Goal: Task Accomplishment & Management: Manage account settings

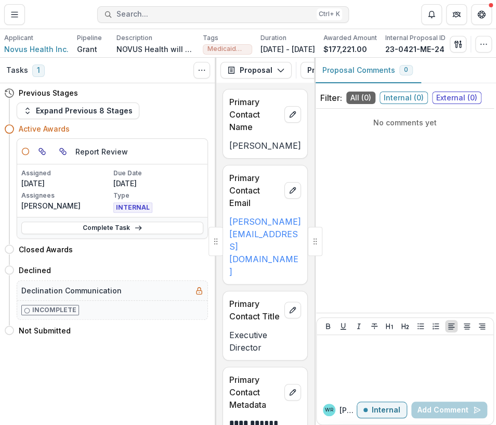
click at [156, 10] on span "Search..." at bounding box center [215, 14] width 196 height 9
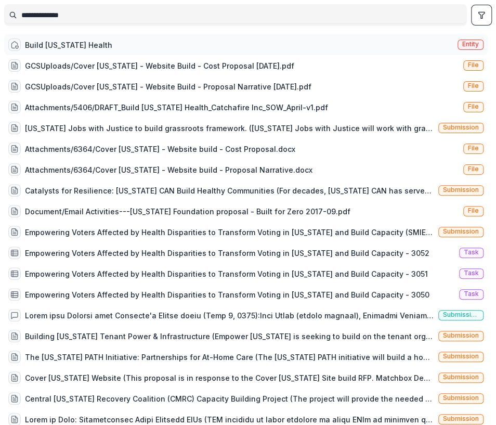
type input "**********"
click at [470, 45] on span "Entity" at bounding box center [471, 44] width 17 height 7
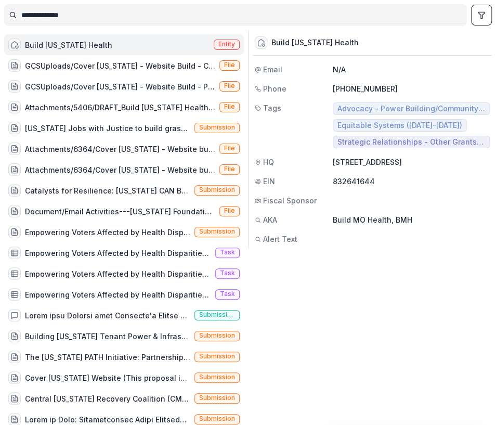
click at [224, 42] on span "Entity" at bounding box center [227, 44] width 17 height 7
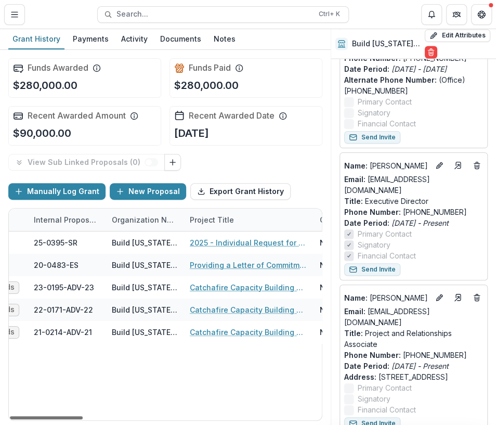
scroll to position [0, 177]
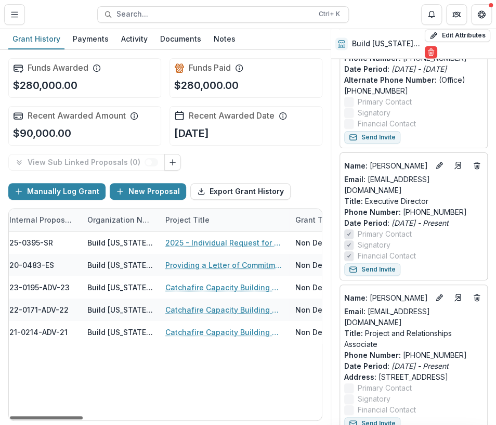
drag, startPoint x: 74, startPoint y: 417, endPoint x: 115, endPoint y: 420, distance: 41.3
click at [83, 419] on div at bounding box center [46, 417] width 73 height 3
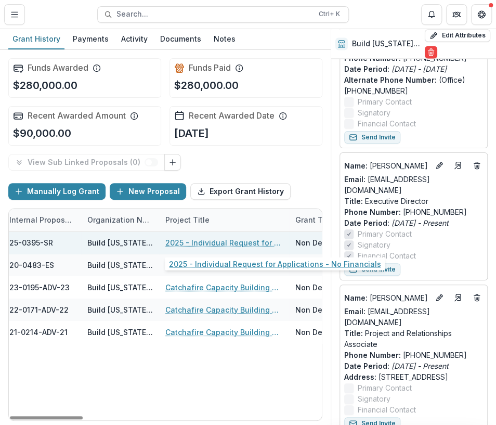
click at [206, 240] on link "2025 - Individual Request for Applications - No Financials" at bounding box center [224, 242] width 118 height 11
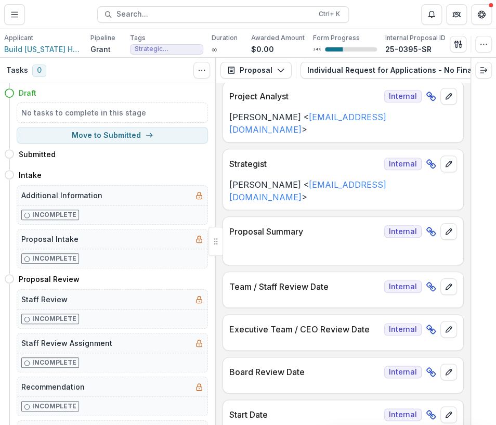
scroll to position [312, 0]
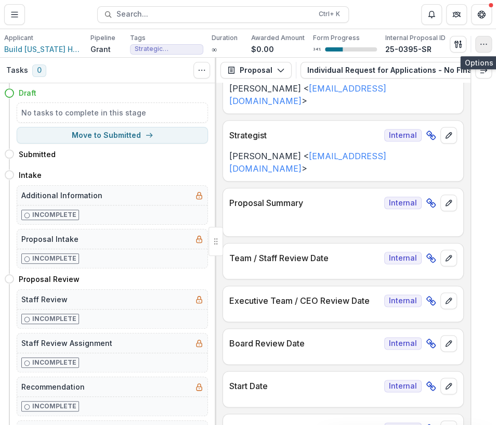
click at [485, 46] on icon "button" at bounding box center [484, 44] width 8 height 8
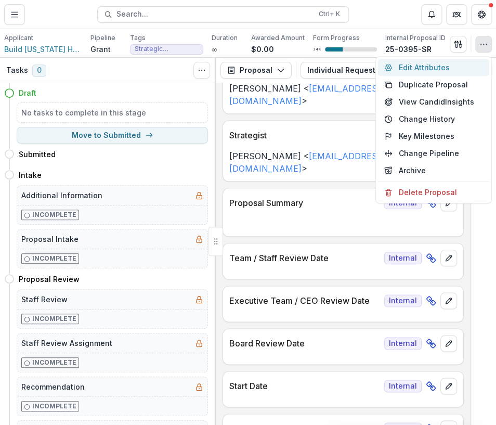
click at [422, 65] on button "Edit Attributes" at bounding box center [433, 67] width 111 height 17
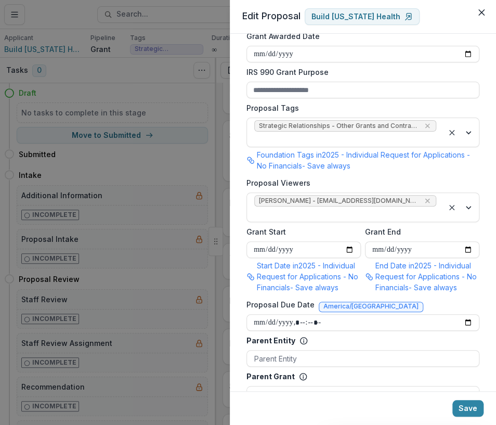
scroll to position [520, 0]
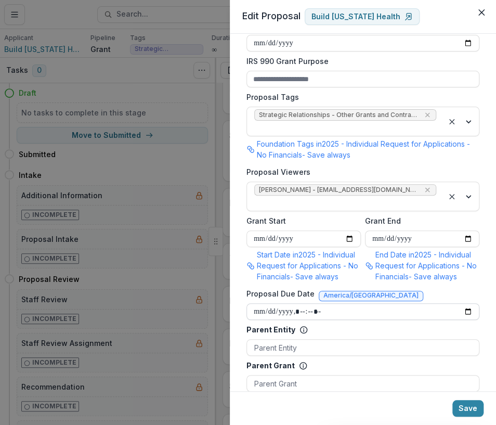
click at [257, 309] on input "Proposal Due Date" at bounding box center [363, 311] width 233 height 17
type input "**********"
click at [464, 408] on button "Save" at bounding box center [468, 408] width 31 height 17
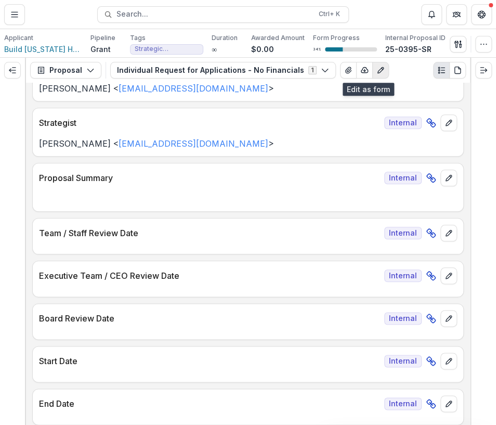
click at [373, 76] on button "Edit as form" at bounding box center [381, 70] width 17 height 17
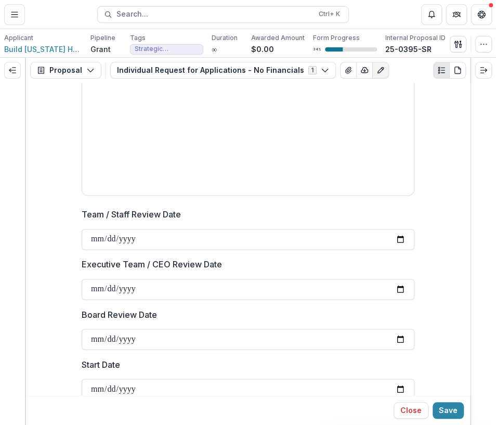
scroll to position [468, 0]
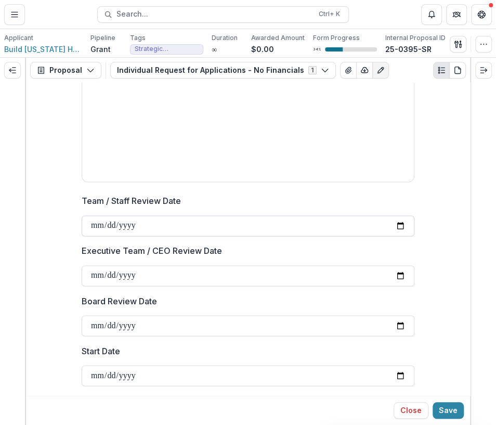
click at [97, 229] on input "Team / Staff Review Date" at bounding box center [248, 225] width 333 height 21
type input "**********"
click at [95, 327] on input "Board Review Date" at bounding box center [248, 325] width 333 height 21
type input "**********"
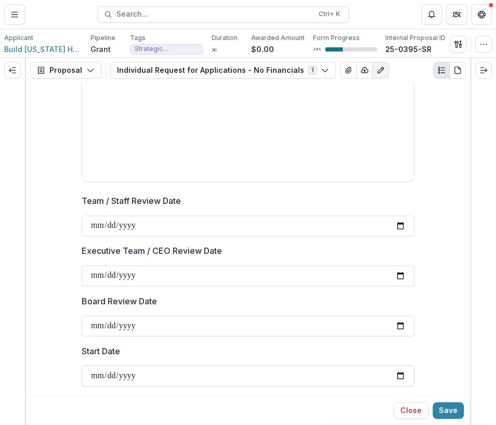
click at [91, 374] on input "Start Date" at bounding box center [248, 375] width 333 height 21
type input "**********"
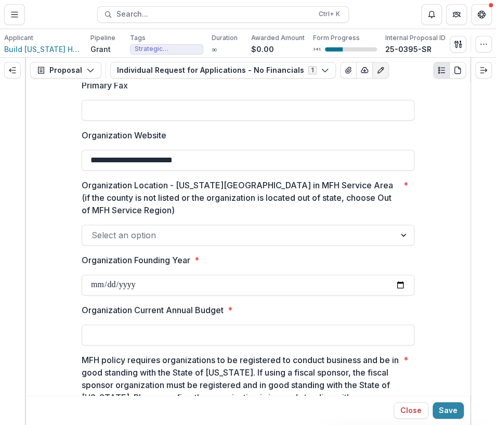
scroll to position [1405, 0]
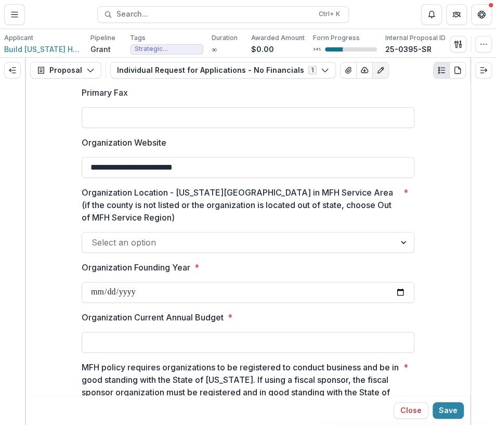
click at [252, 242] on div at bounding box center [239, 242] width 295 height 15
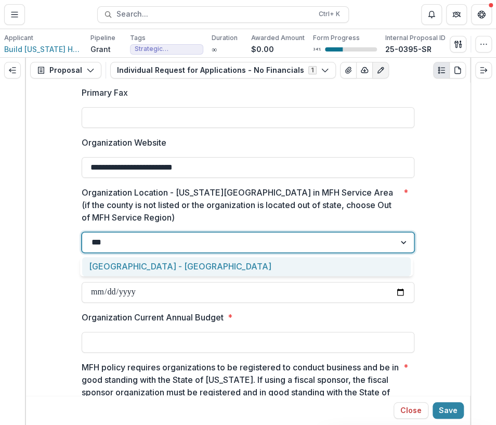
type input "****"
click at [260, 262] on div "Saint Louis Metropolitan Region - St. Louis City" at bounding box center [246, 266] width 329 height 19
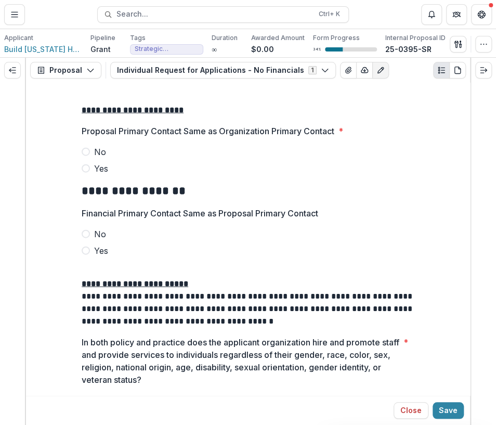
scroll to position [2230, 0]
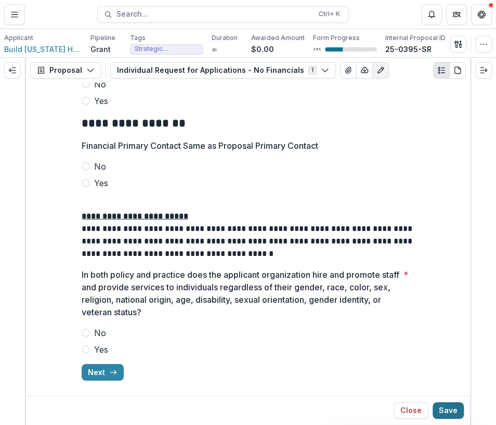
click at [451, 409] on button "Save" at bounding box center [448, 410] width 31 height 17
click at [481, 49] on button "button" at bounding box center [484, 44] width 17 height 17
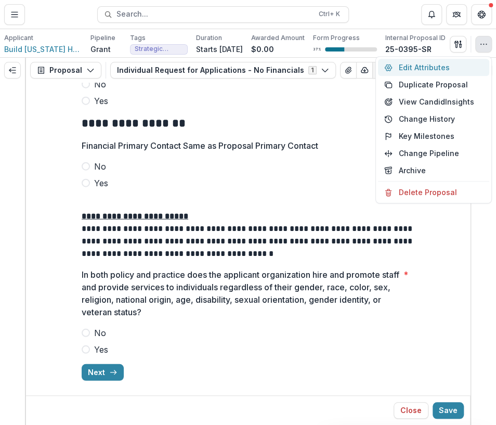
click at [431, 66] on button "Edit Attributes" at bounding box center [433, 67] width 111 height 17
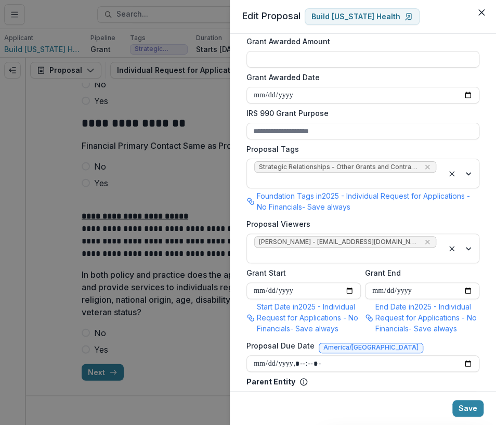
scroll to position [520, 0]
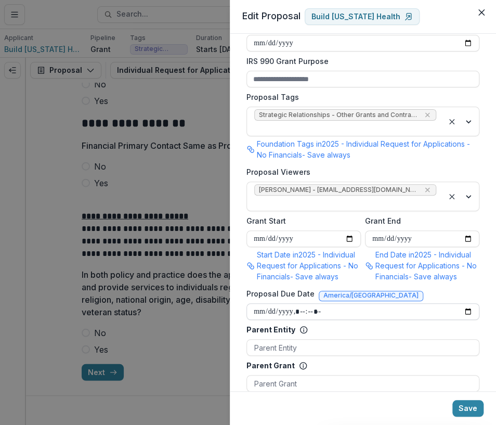
drag, startPoint x: 256, startPoint y: 309, endPoint x: 265, endPoint y: 316, distance: 11.5
click at [257, 310] on input "Proposal Due Date" at bounding box center [363, 311] width 233 height 17
type input "**********"
click at [472, 407] on button "Save" at bounding box center [468, 408] width 31 height 17
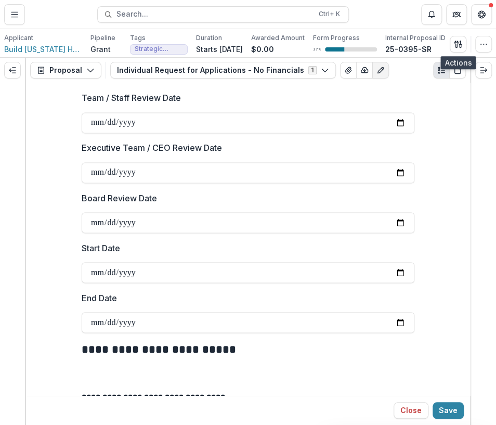
scroll to position [572, 0]
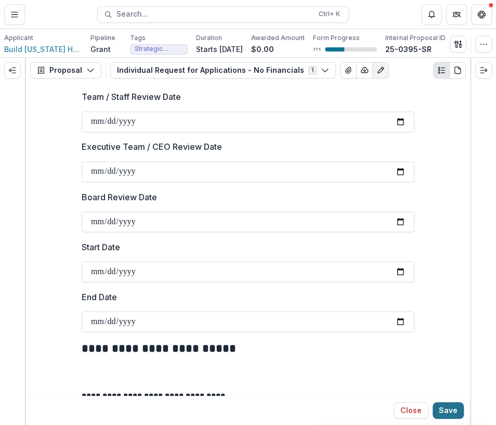
drag, startPoint x: 457, startPoint y: 411, endPoint x: 451, endPoint y: 411, distance: 5.7
click at [456, 411] on button "Save" at bounding box center [448, 410] width 31 height 17
click at [386, 407] on button "Close" at bounding box center [386, 410] width 35 height 17
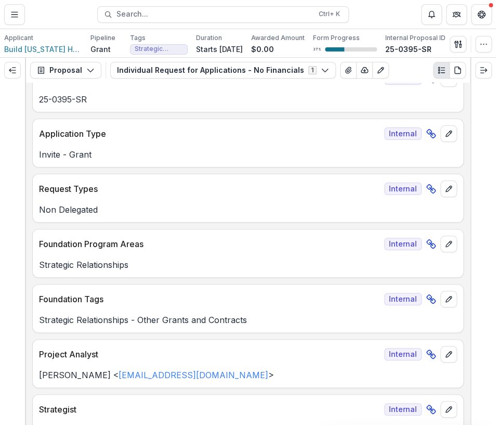
scroll to position [0, 0]
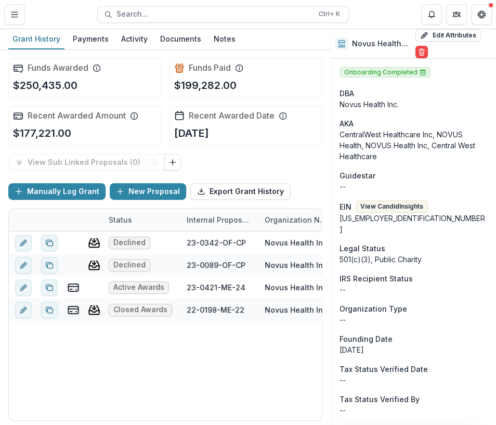
scroll to position [60, 0]
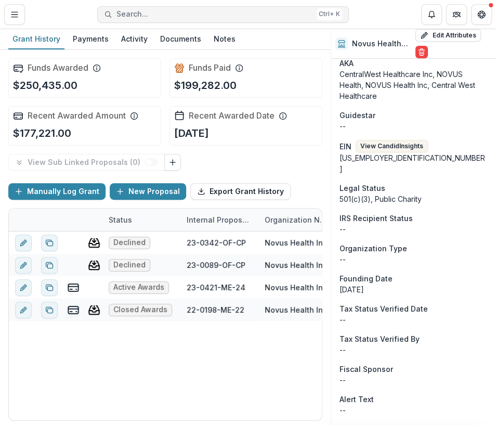
click at [151, 12] on span "Search..." at bounding box center [215, 14] width 196 height 9
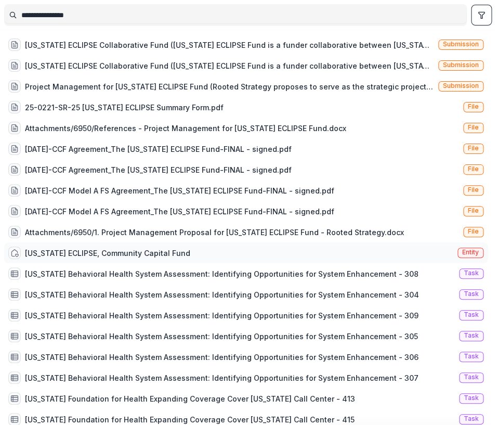
type input "**********"
click at [467, 253] on span "Entity" at bounding box center [471, 252] width 17 height 7
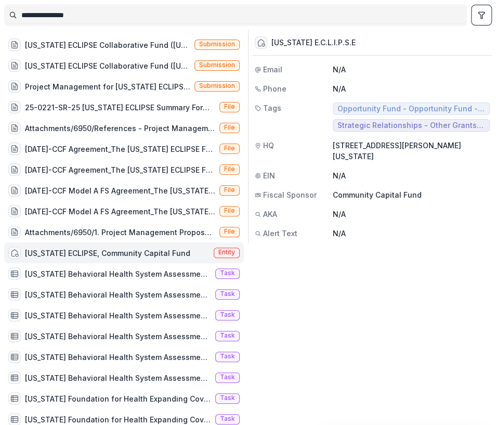
click at [163, 253] on div "Missouri ECLIPSE, Community Capital Fund" at bounding box center [107, 253] width 165 height 11
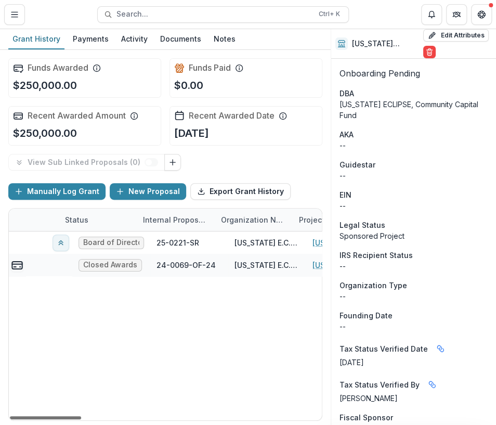
scroll to position [0, 52]
drag, startPoint x: 73, startPoint y: 417, endPoint x: 85, endPoint y: 406, distance: 15.9
click at [81, 416] on div at bounding box center [45, 417] width 71 height 3
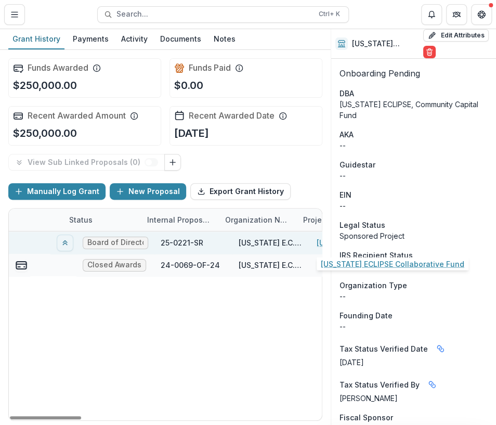
click at [318, 243] on link "Missouri ECLIPSE Collaborative Fund" at bounding box center [376, 242] width 118 height 11
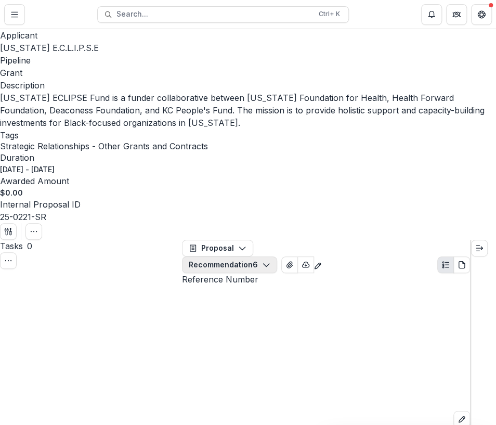
click at [277, 257] on button "Recommendation 6" at bounding box center [229, 265] width 95 height 17
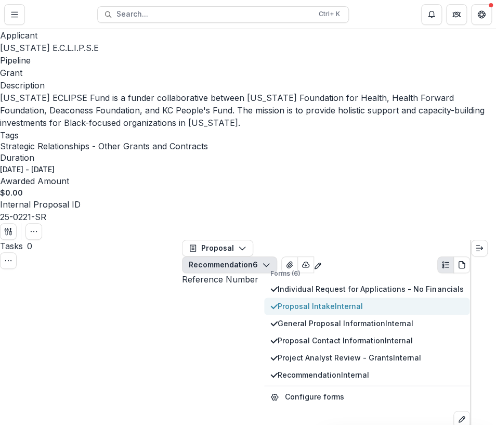
click at [304, 301] on span "Proposal Intake Internal" at bounding box center [371, 306] width 186 height 11
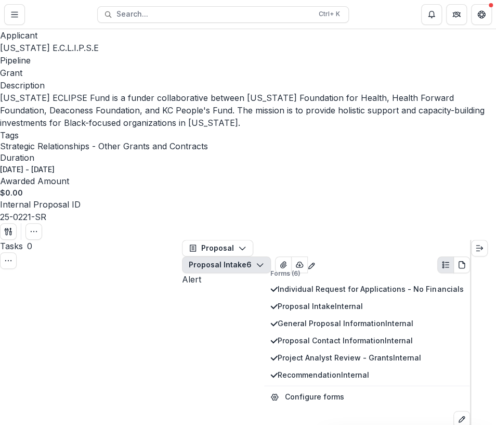
scroll to position [937, 0]
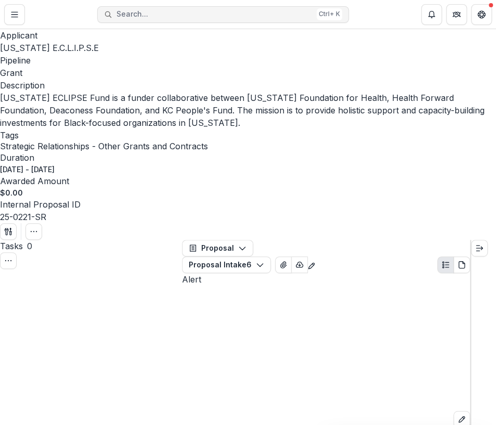
click at [126, 14] on span "Search..." at bounding box center [215, 14] width 196 height 9
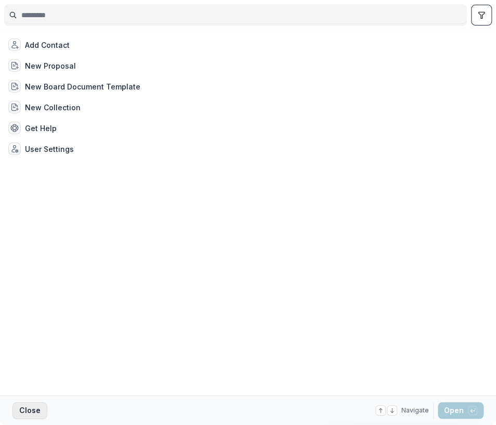
click at [31, 411] on button "Close" at bounding box center [29, 410] width 35 height 17
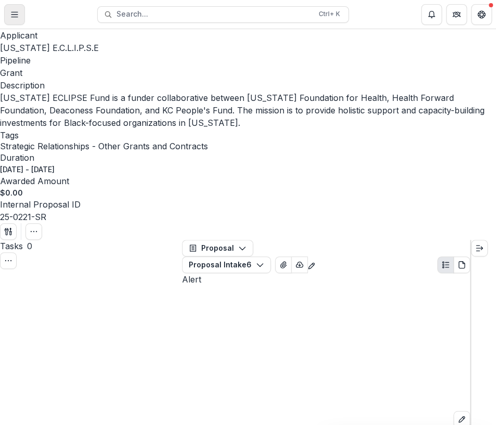
click at [15, 17] on icon "Toggle Menu" at bounding box center [14, 14] width 8 height 8
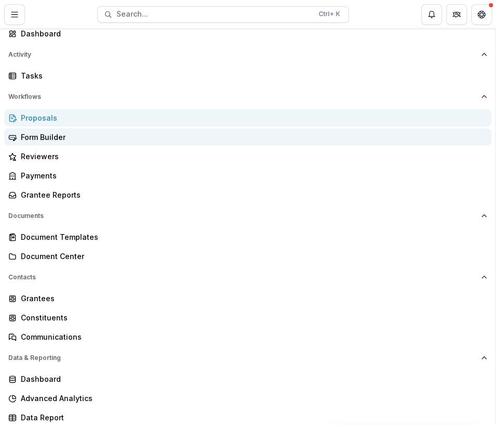
click at [44, 143] on div "Form Builder" at bounding box center [252, 137] width 463 height 11
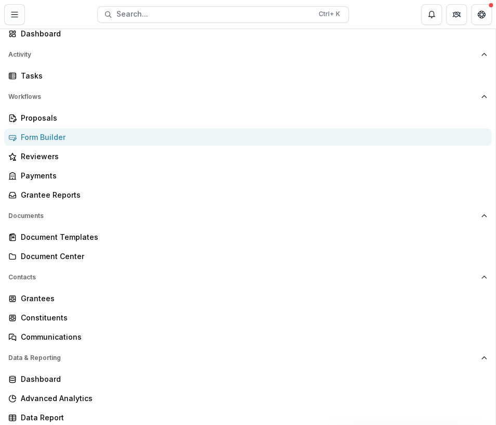
click at [307, 425] on div "Aggregate Analysis Foundations MFH Workflow Sandbox Missouri Foundation for Hea…" at bounding box center [248, 425] width 496 height 0
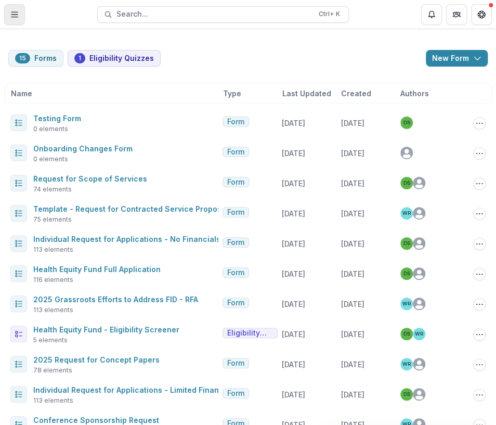
click at [12, 9] on button "Toggle Menu" at bounding box center [14, 14] width 21 height 21
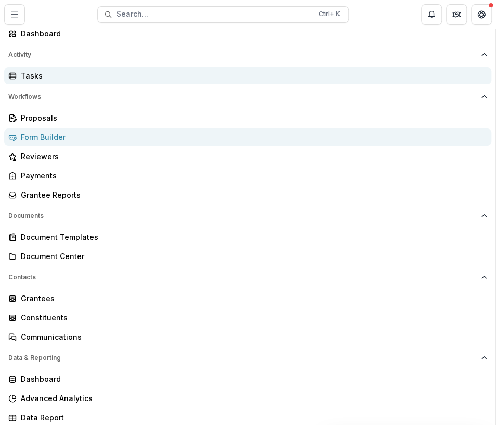
click at [24, 81] on div "Tasks" at bounding box center [252, 75] width 463 height 11
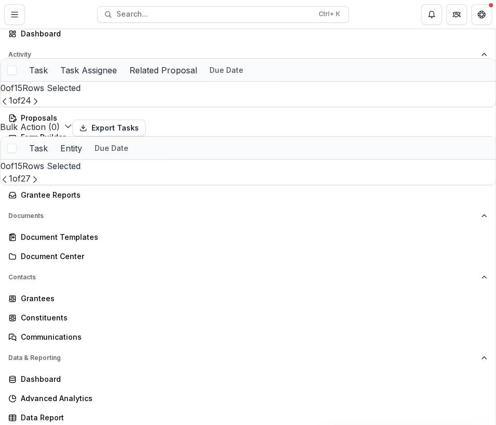
click at [431, 425] on div "Aggregate Analysis Foundations MFH Workflow Sandbox Missouri Foundation for Hea…" at bounding box center [248, 425] width 496 height 0
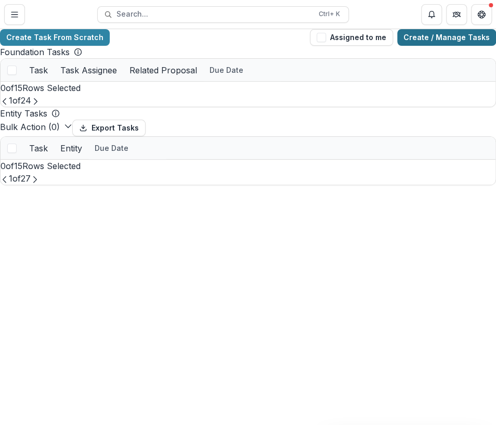
click at [432, 43] on link "Create / Manage Tasks" at bounding box center [447, 37] width 99 height 17
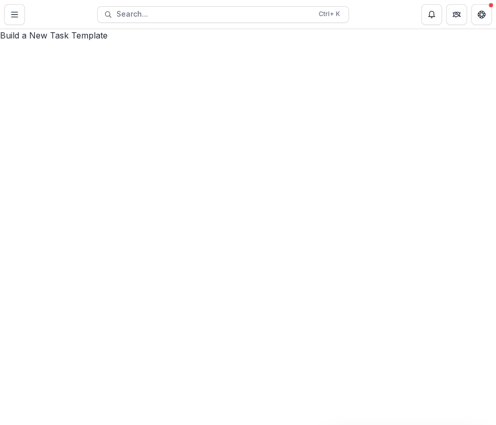
click at [301, 42] on div "Build a New Task Template" at bounding box center [248, 35] width 496 height 12
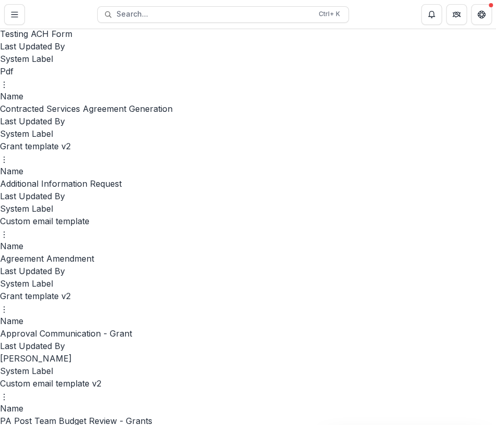
scroll to position [1941, 0]
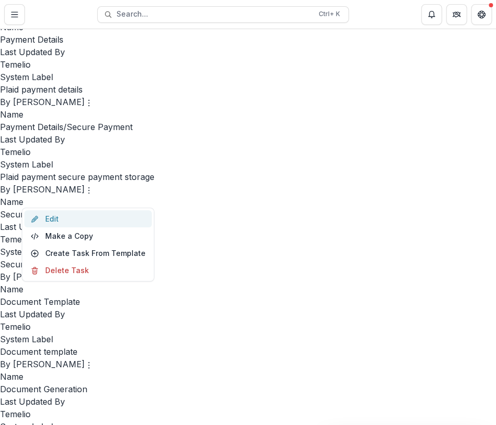
click at [54, 218] on link "Edit" at bounding box center [87, 218] width 127 height 17
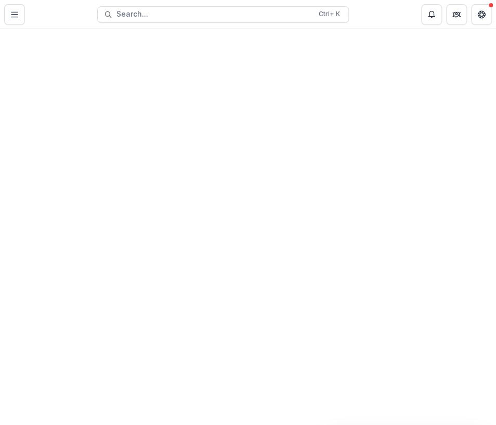
select select "********"
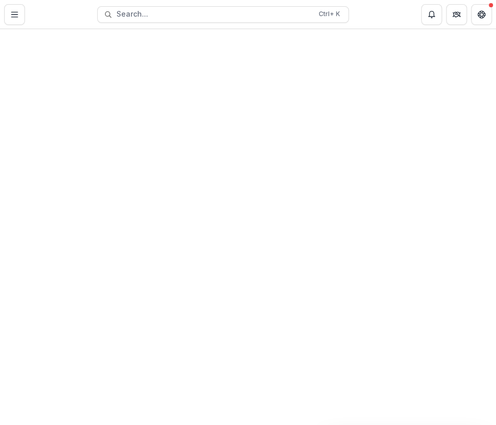
select select "********"
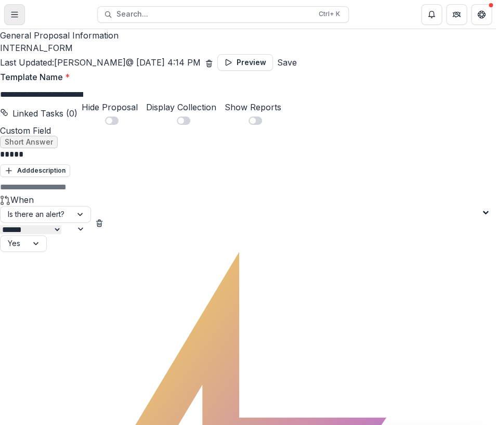
click at [15, 15] on icon "Toggle Menu" at bounding box center [14, 14] width 8 height 8
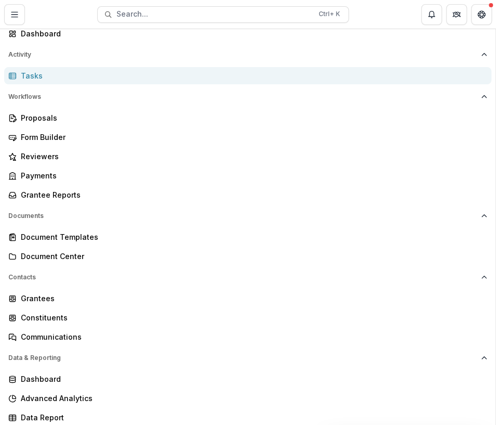
click at [250, 425] on div "Aggregate Analysis Foundations MFH Workflow Sandbox Missouri Foundation for Hea…" at bounding box center [248, 425] width 496 height 0
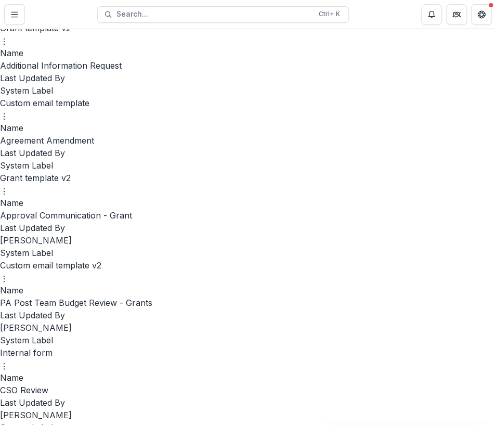
scroll to position [2813, 0]
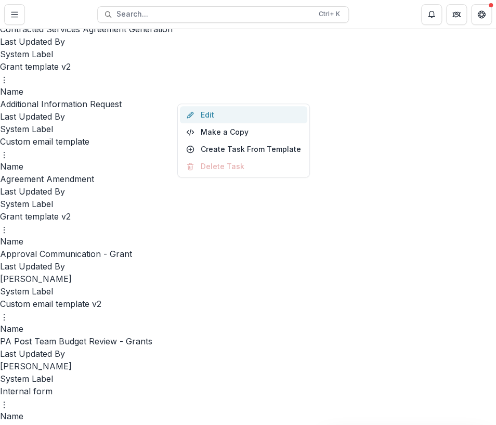
click at [197, 110] on link "Edit" at bounding box center [243, 114] width 127 height 17
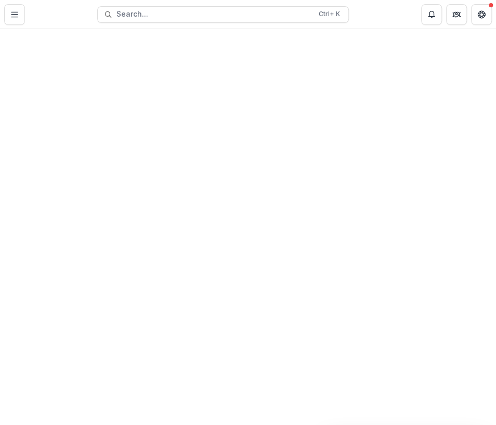
select select "********"
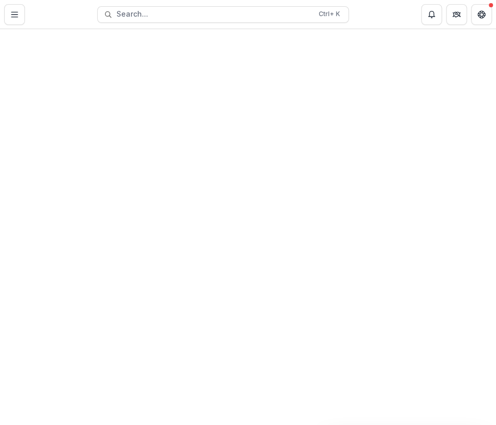
select select "********"
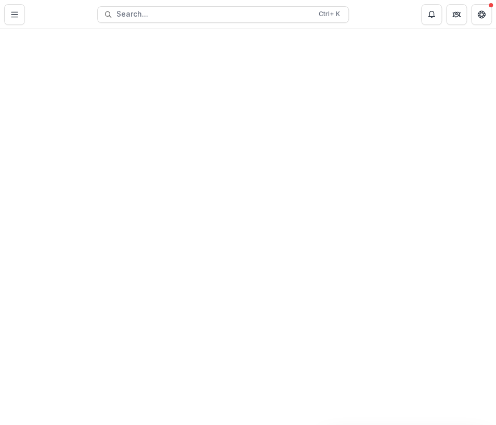
select select "********"
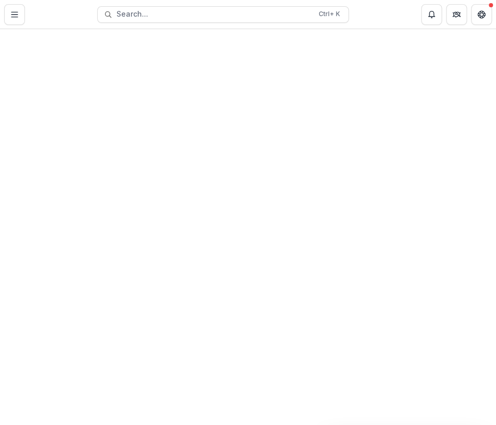
select select "********"
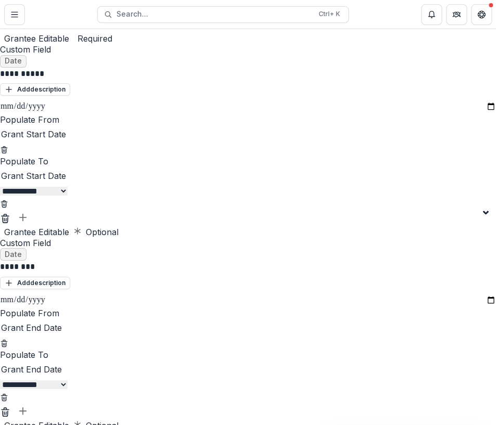
scroll to position [6525, 0]
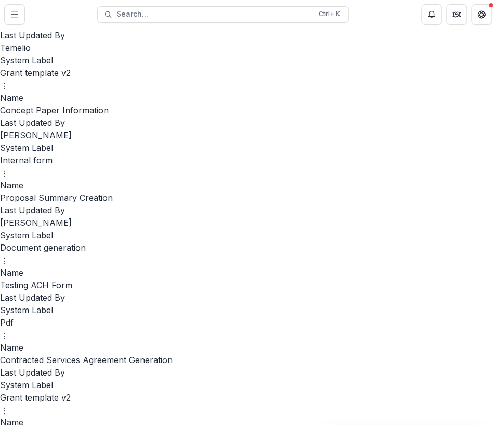
scroll to position [2465, 0]
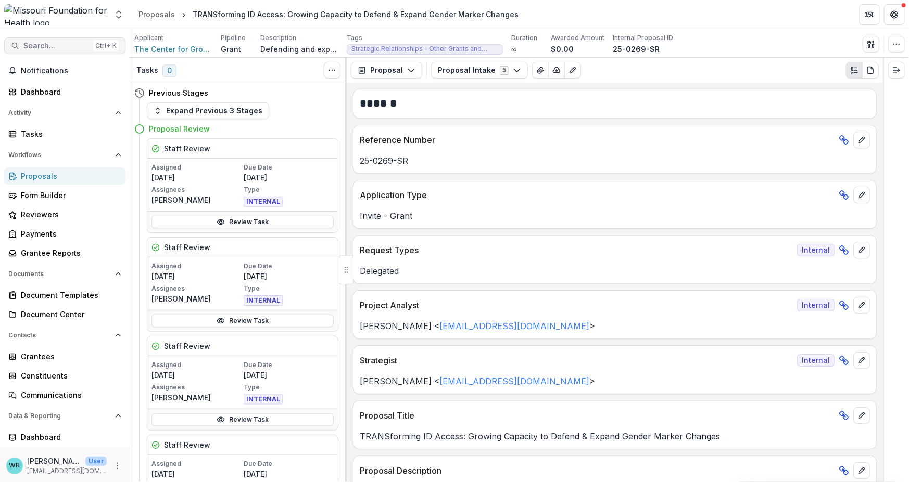
click at [42, 47] on span "Search..." at bounding box center [56, 46] width 66 height 9
type input "*******"
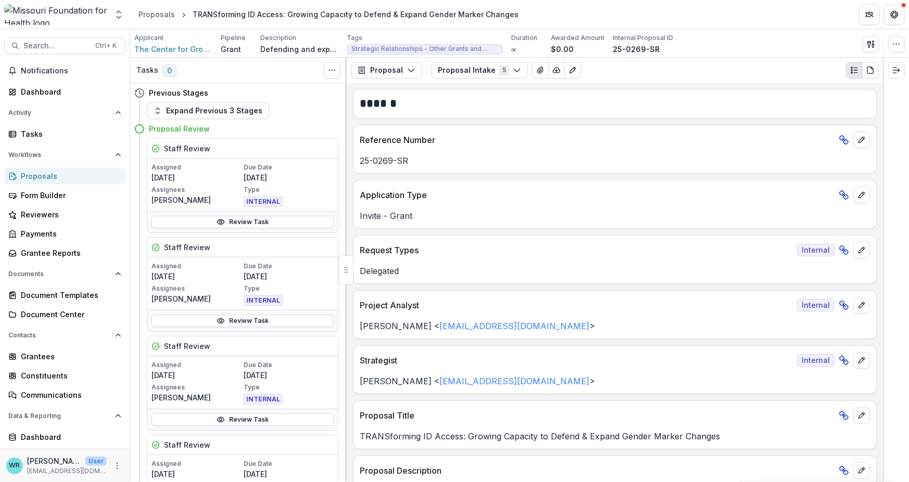
drag, startPoint x: 656, startPoint y: 333, endPoint x: 668, endPoint y: 329, distance: 12.7
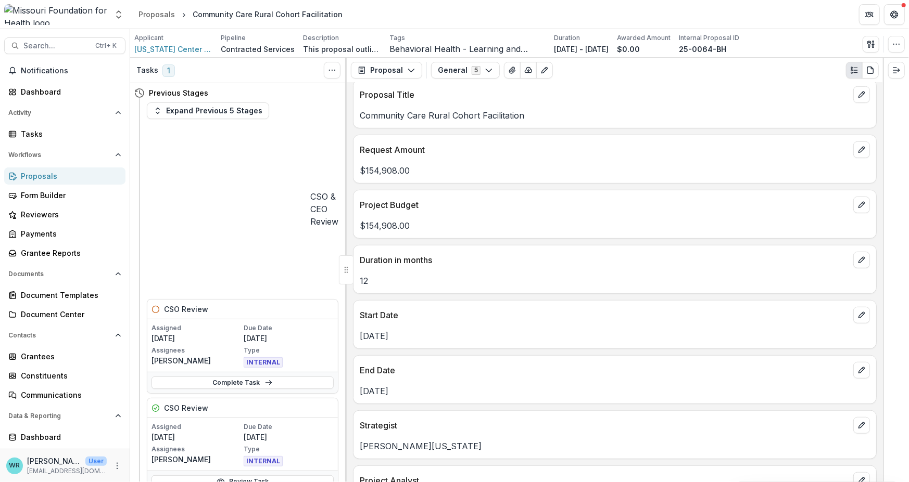
scroll to position [416, 0]
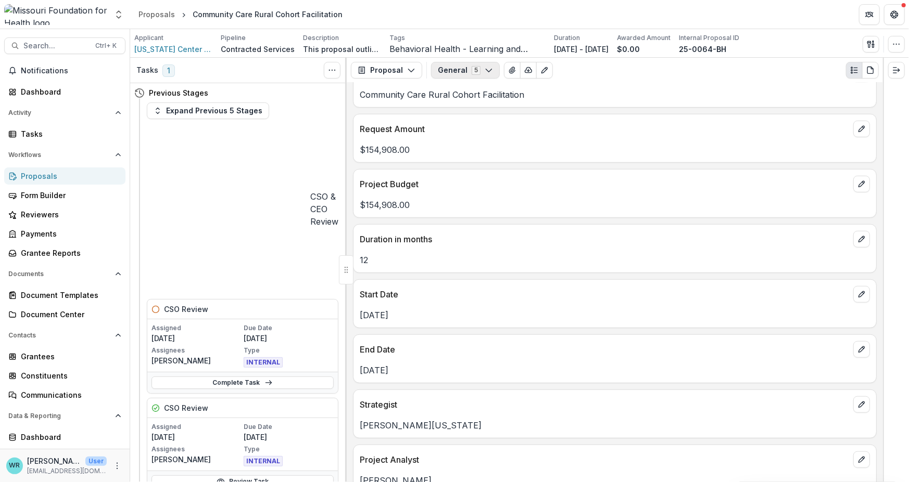
click at [479, 73] on button "General 5" at bounding box center [465, 70] width 69 height 17
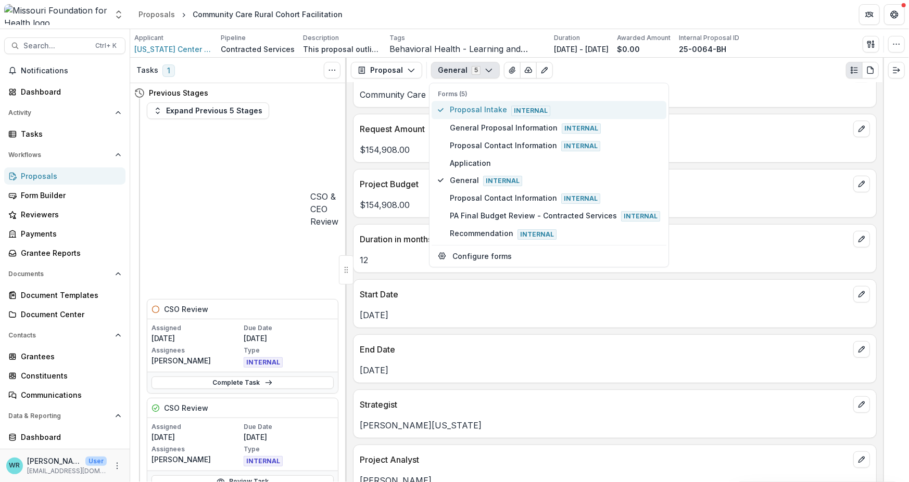
click at [471, 110] on span "Proposal Intake Internal" at bounding box center [555, 110] width 210 height 11
click at [837, 235] on p "Duration in months" at bounding box center [604, 239] width 489 height 12
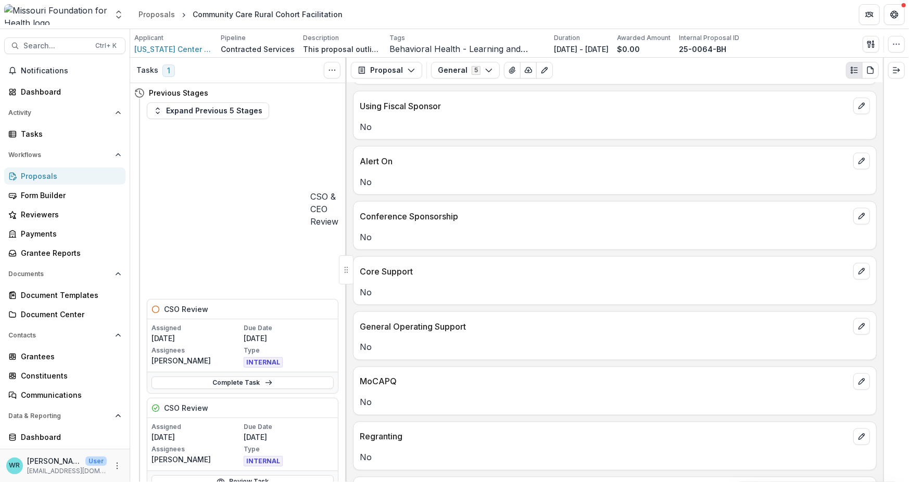
scroll to position [426, 0]
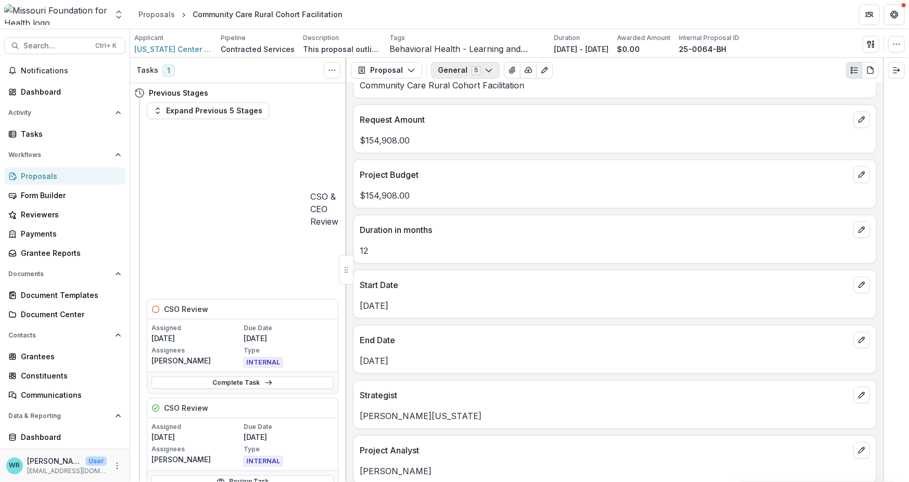
click at [493, 73] on button "General 5" at bounding box center [465, 70] width 69 height 17
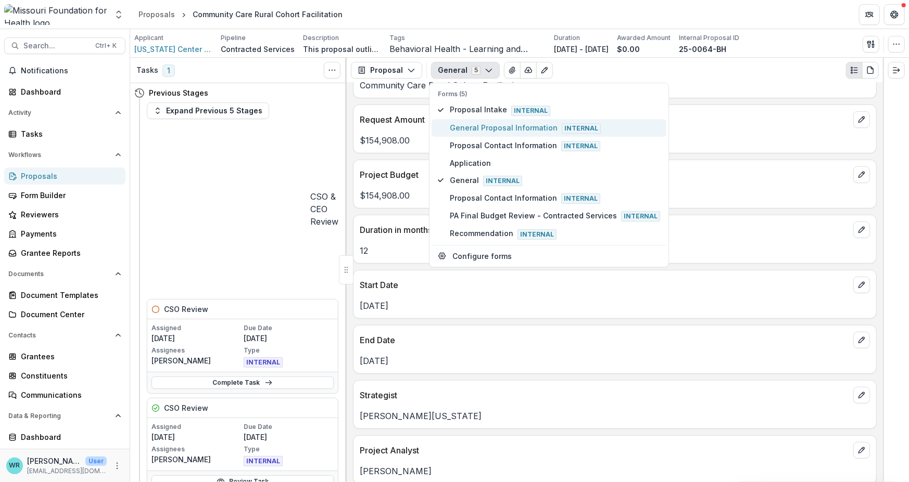
click at [493, 126] on span "General Proposal Information Internal" at bounding box center [555, 127] width 210 height 11
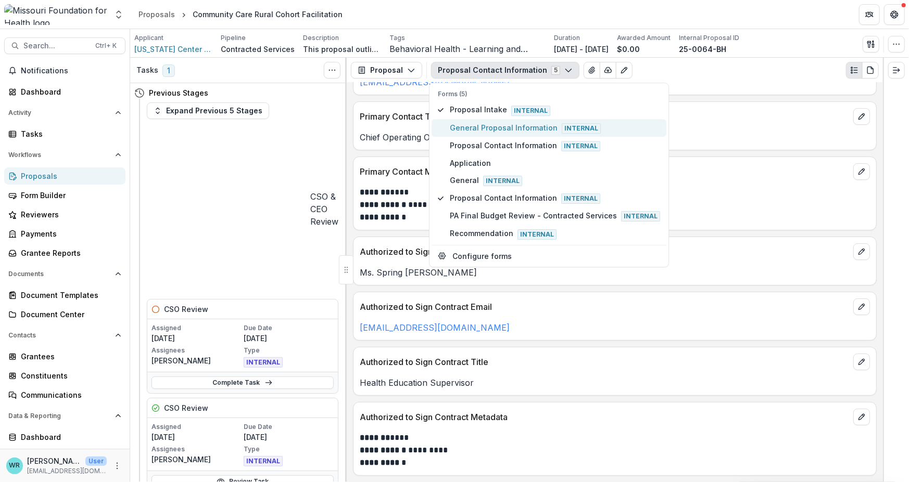
scroll to position [22, 0]
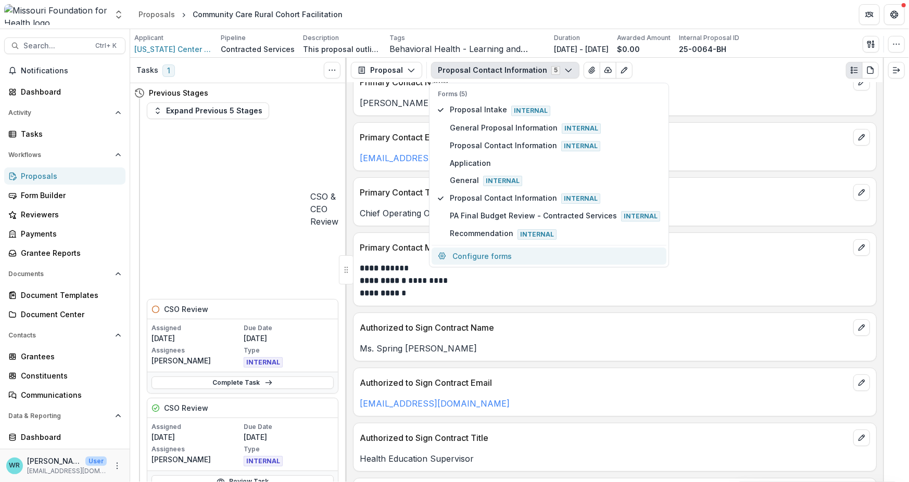
click at [490, 256] on button "Configure forms" at bounding box center [548, 256] width 235 height 17
select select "****"
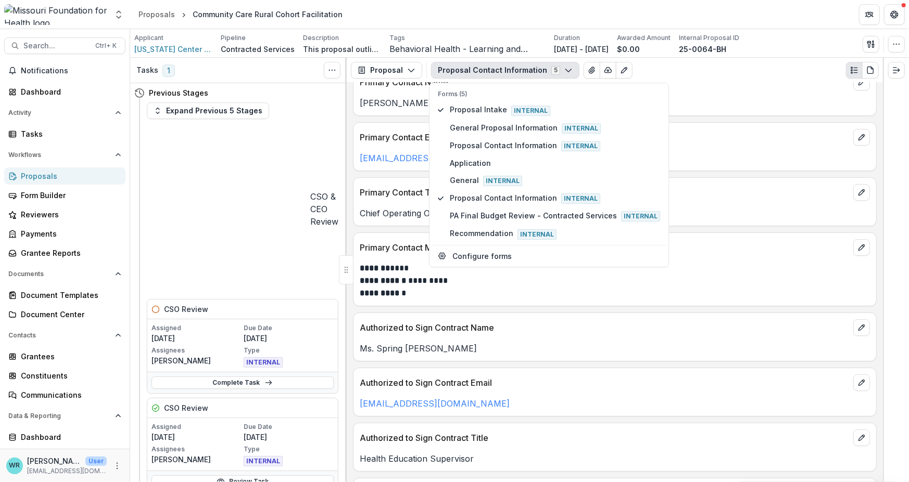
drag, startPoint x: 683, startPoint y: 309, endPoint x: 736, endPoint y: 312, distance: 53.2
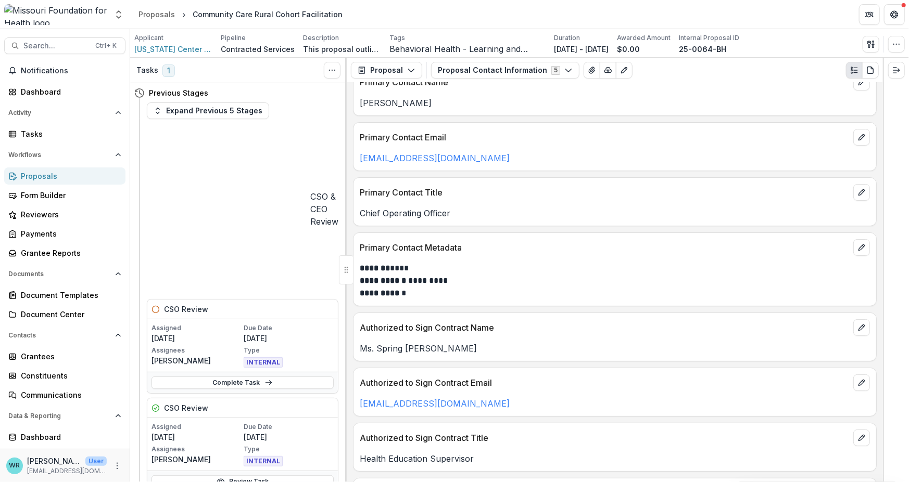
scroll to position [10, 0]
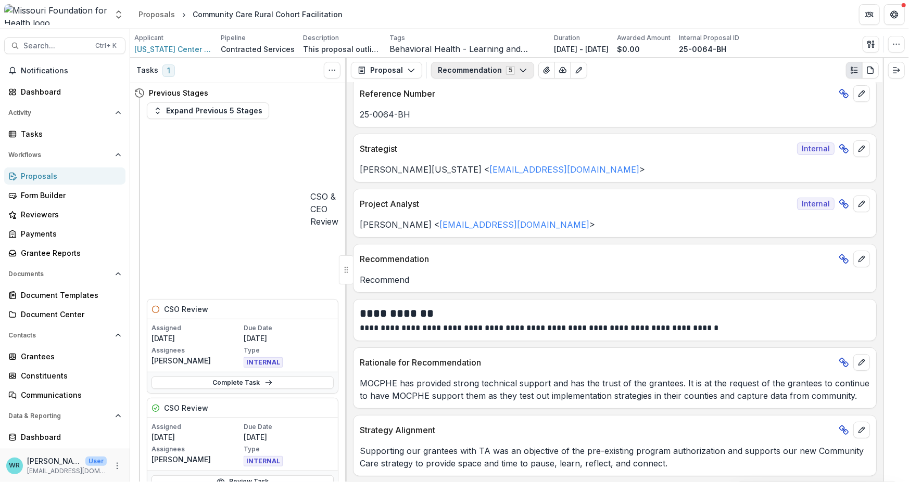
click at [473, 72] on button "Recommendation 5" at bounding box center [482, 70] width 103 height 17
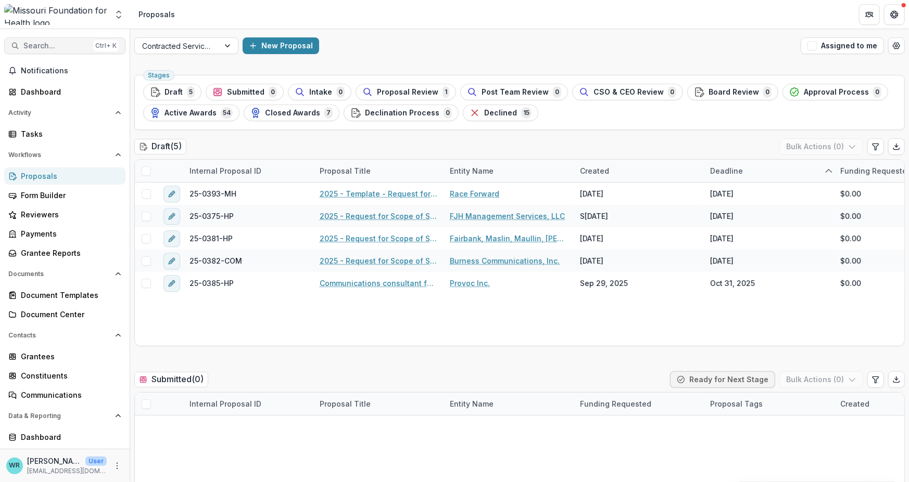
click at [69, 46] on span "Search..." at bounding box center [56, 46] width 66 height 9
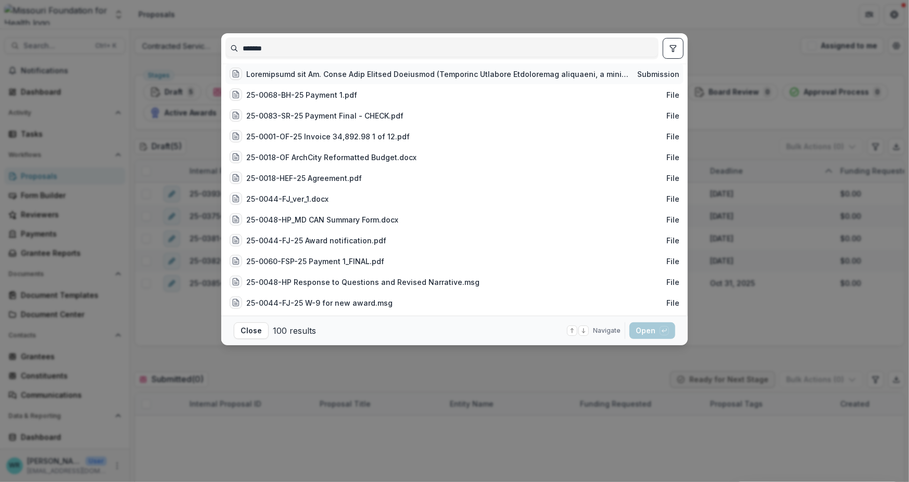
type input "*******"
click at [657, 79] on span "Submission" at bounding box center [658, 74] width 42 height 9
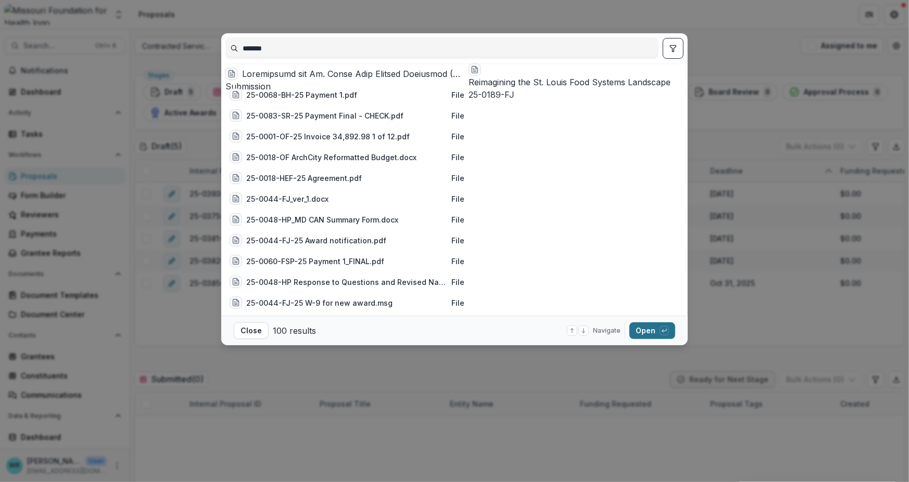
click at [651, 335] on button "Open with enter key" at bounding box center [652, 331] width 46 height 17
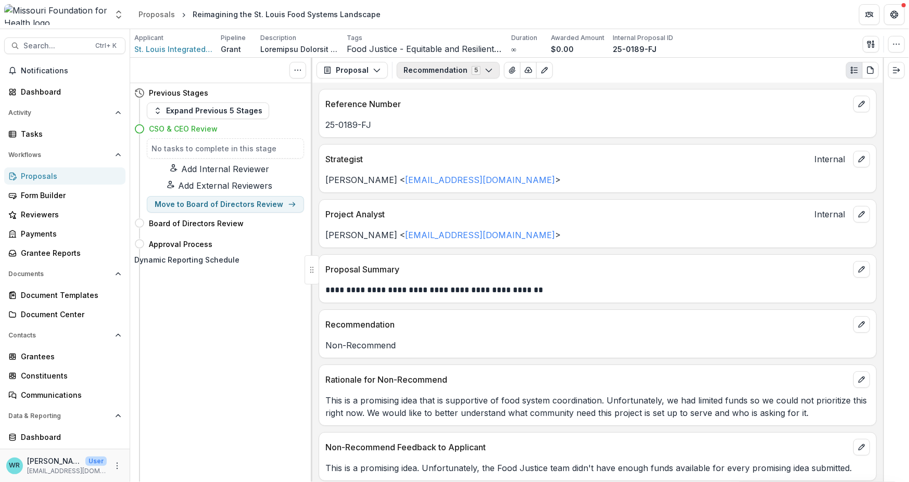
click at [425, 69] on button "Recommendation 5" at bounding box center [448, 70] width 103 height 17
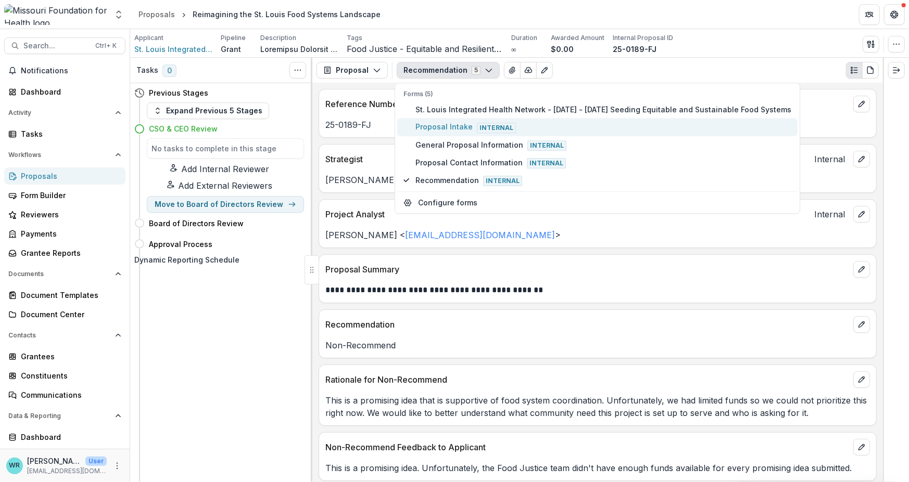
click at [443, 128] on span "Proposal Intake Internal" at bounding box center [603, 127] width 376 height 11
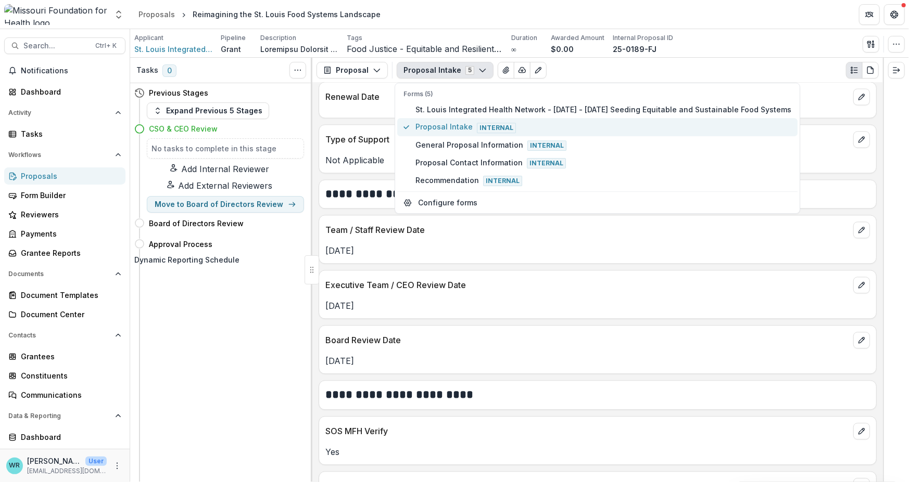
scroll to position [1457, 0]
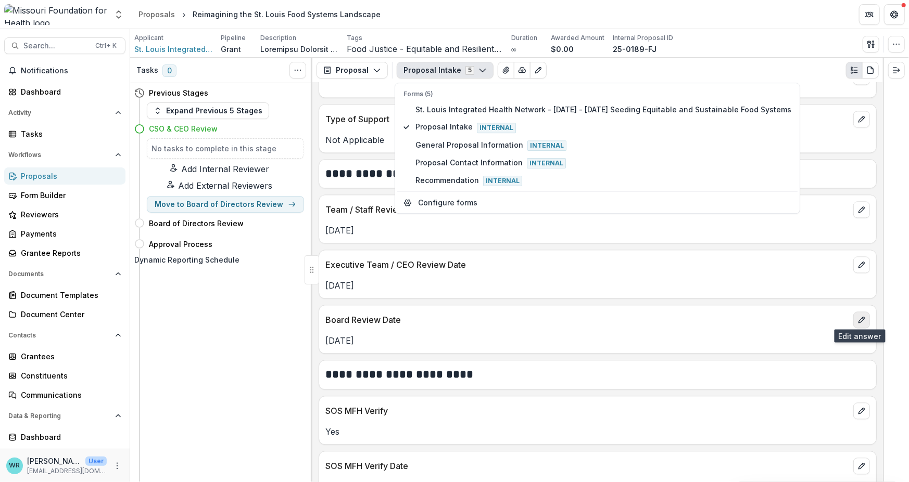
click at [861, 320] on icon "edit" at bounding box center [861, 320] width 8 height 8
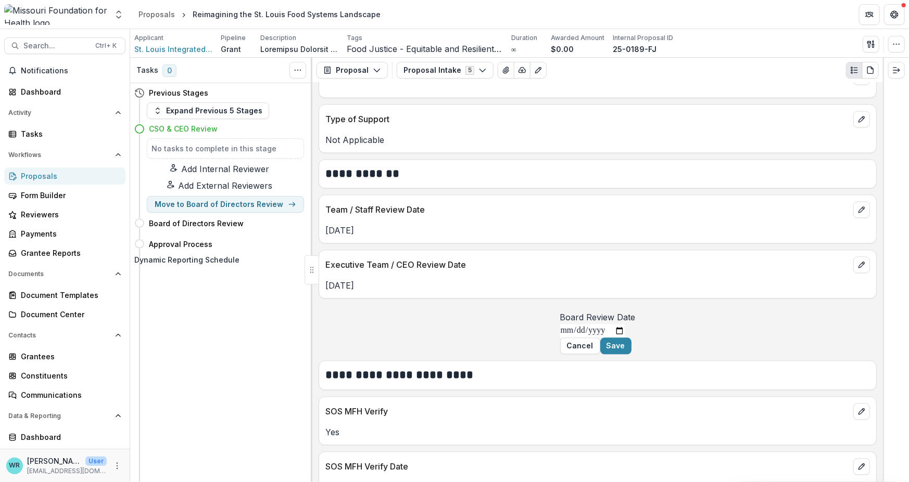
click at [560, 338] on input "**********" at bounding box center [592, 331] width 65 height 14
click at [560, 338] on input "Board Review Date" at bounding box center [592, 331] width 65 height 14
click at [631, 354] on button "Save" at bounding box center [615, 346] width 31 height 17
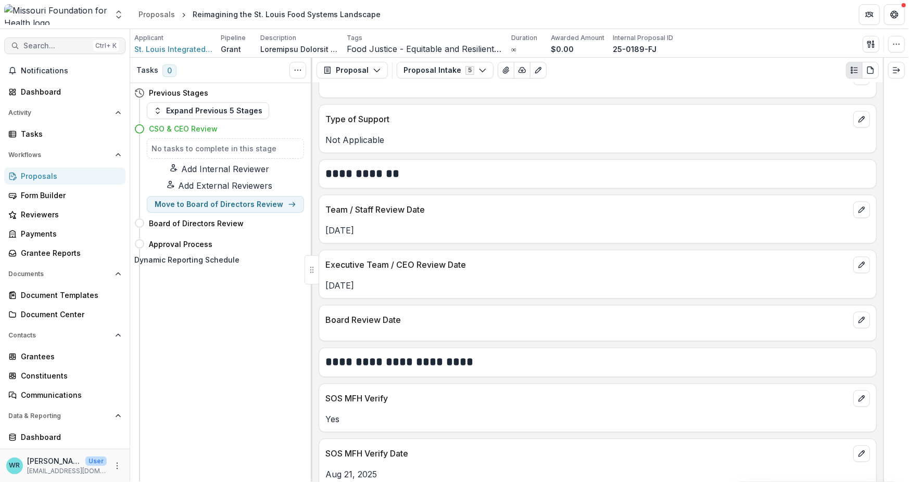
click at [58, 46] on span "Search..." at bounding box center [56, 46] width 66 height 9
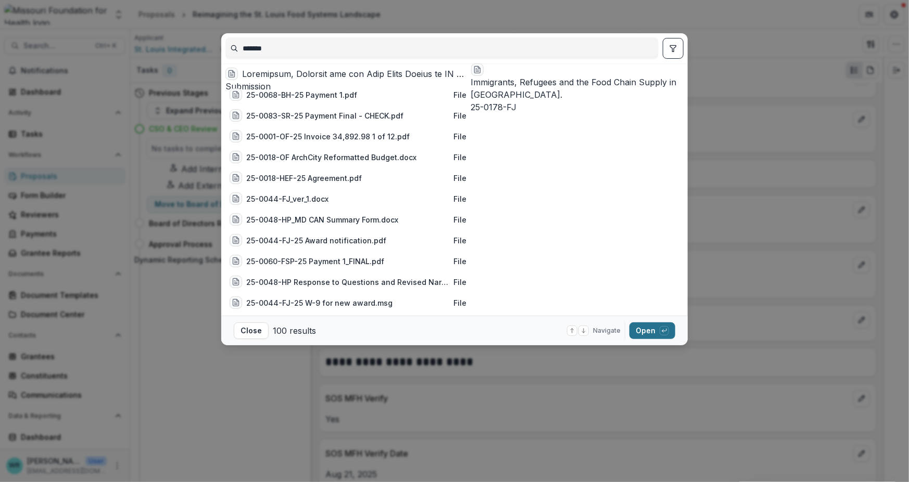
type input "*******"
click at [648, 333] on button "Open with enter key" at bounding box center [652, 331] width 46 height 17
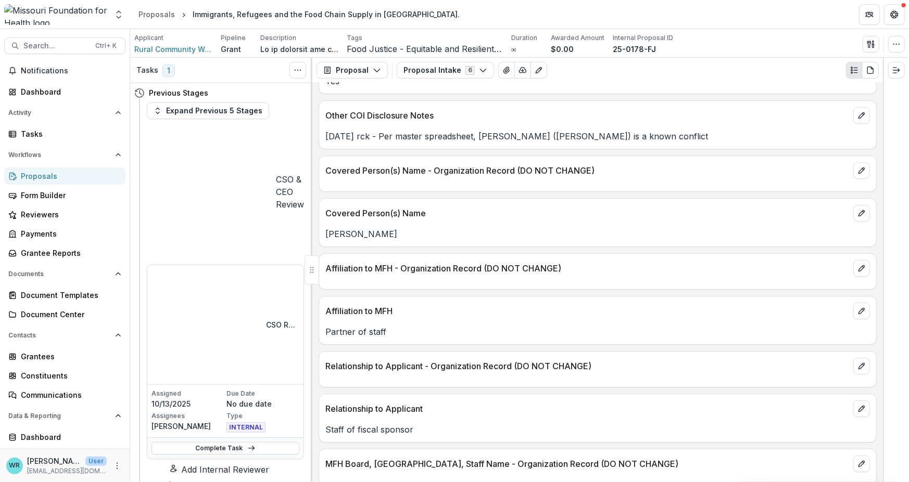
scroll to position [2300, 0]
click at [447, 74] on button "Proposal Intake 6" at bounding box center [445, 70] width 97 height 17
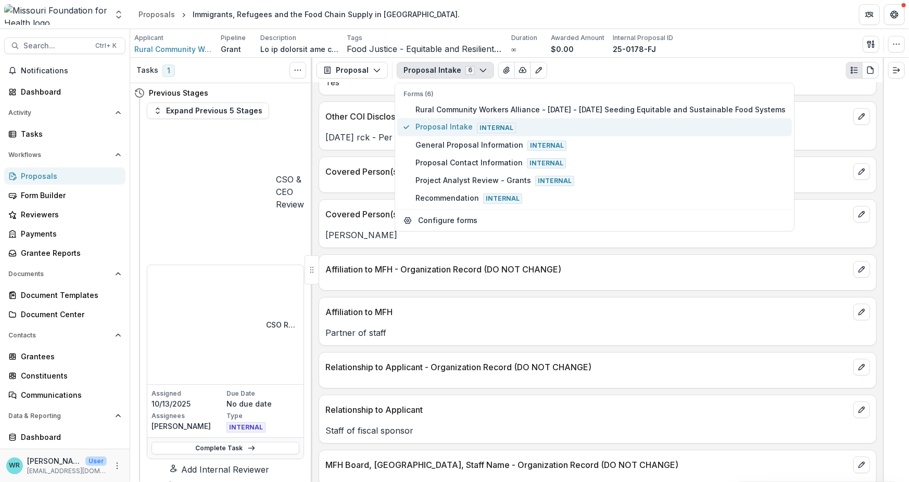
drag, startPoint x: 446, startPoint y: 124, endPoint x: 673, endPoint y: 301, distance: 288.1
click at [446, 124] on span "Proposal Intake Internal" at bounding box center [600, 127] width 370 height 11
click at [678, 313] on div "Affiliation to MFH" at bounding box center [597, 309] width 557 height 23
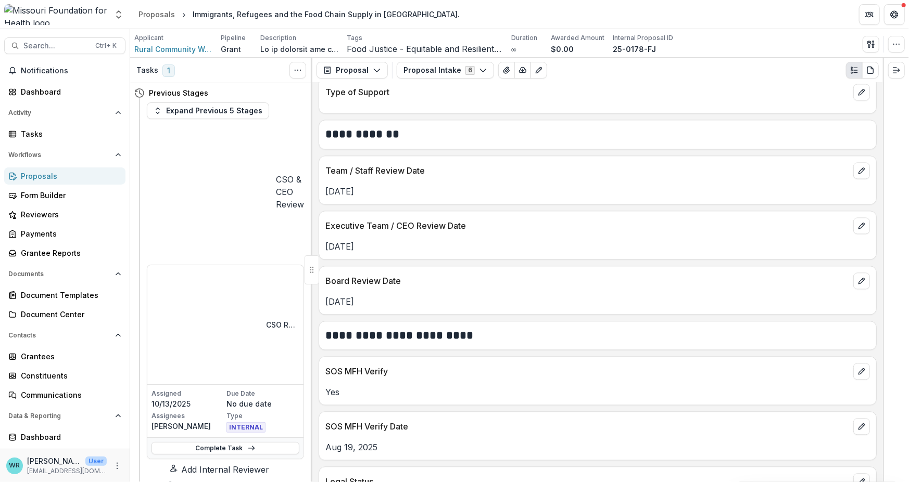
scroll to position [1416, 0]
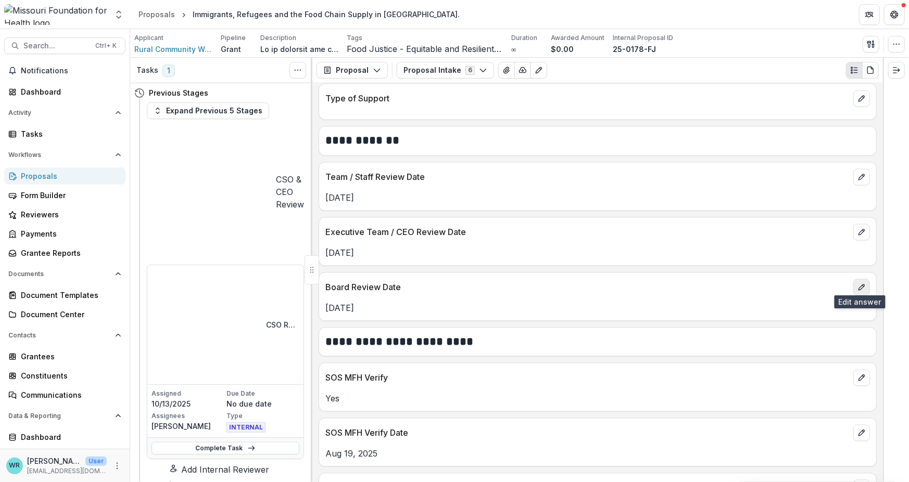
click at [864, 285] on button "edit" at bounding box center [861, 287] width 17 height 17
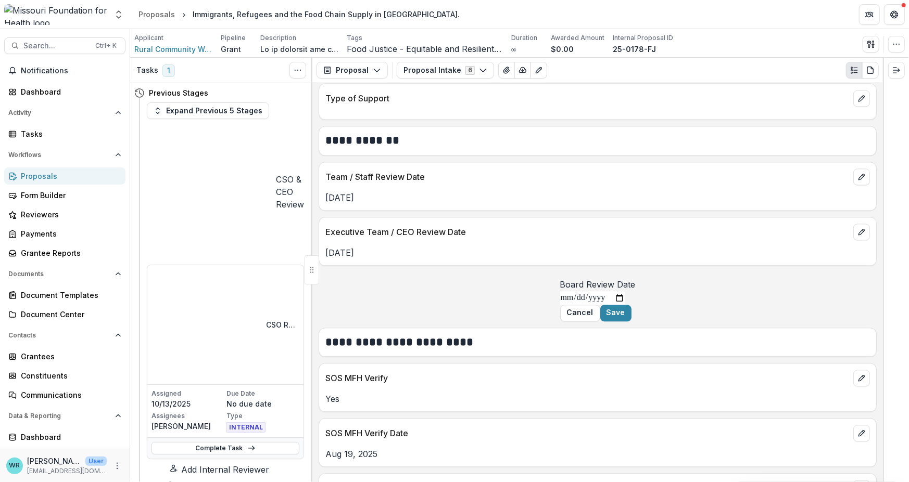
click at [560, 305] on input "**********" at bounding box center [592, 298] width 65 height 14
click at [560, 305] on input "Board Review Date" at bounding box center [592, 298] width 65 height 14
click at [631, 322] on button "Save" at bounding box center [615, 313] width 31 height 17
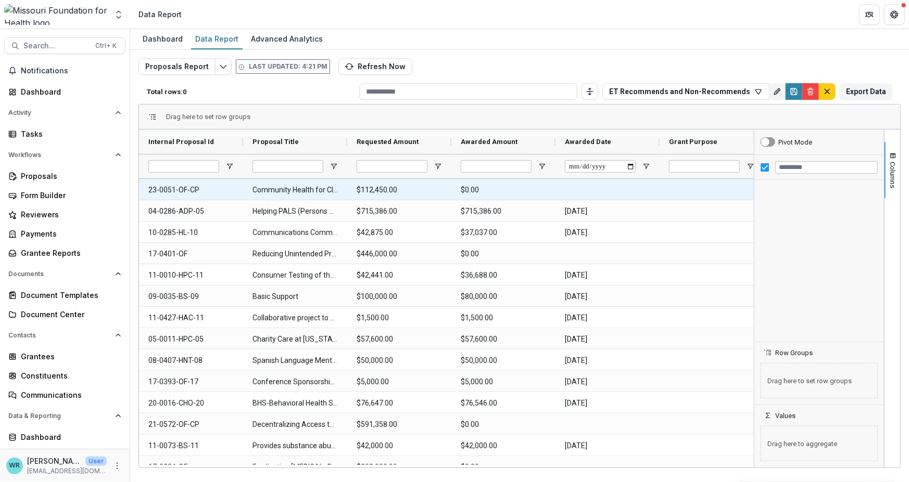
type input "**********"
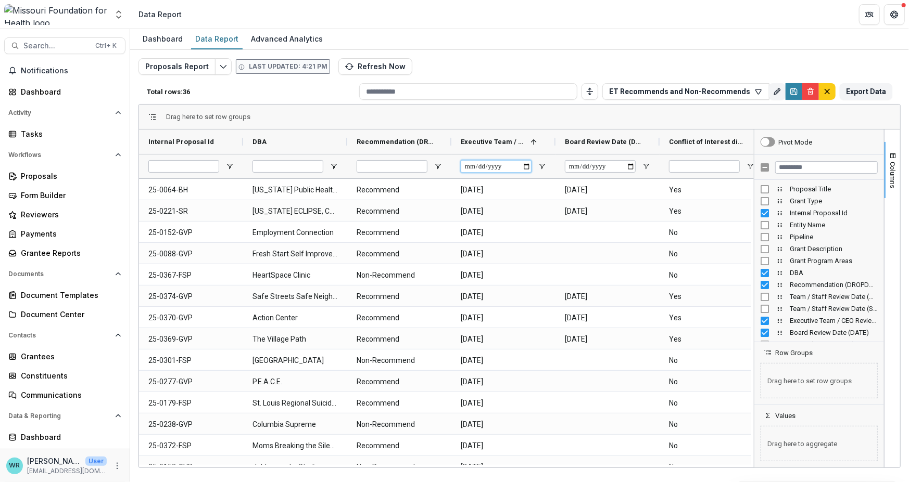
click at [468, 167] on input "Executive Team / CEO Review Date (DATE) Filter Input" at bounding box center [496, 166] width 71 height 12
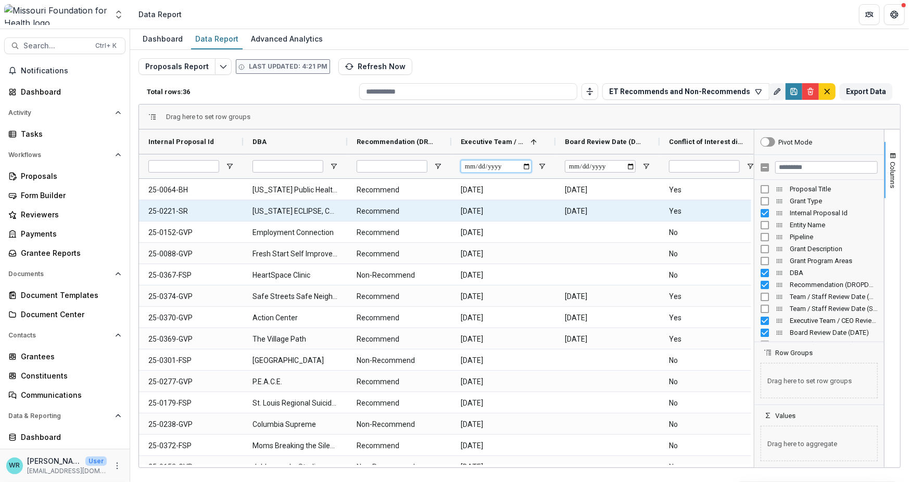
type input "**********"
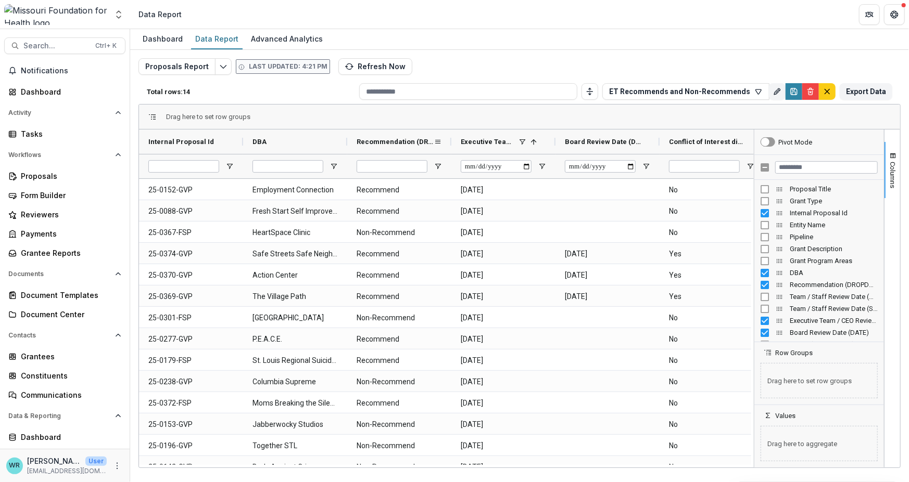
click at [406, 146] on div "Recommendation (DROPDOWN_LIST)" at bounding box center [394, 141] width 77 height 19
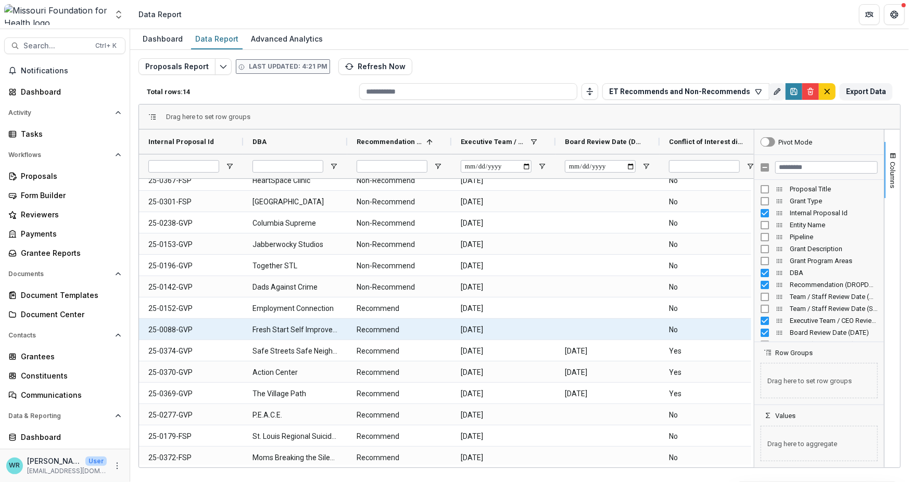
scroll to position [12, 0]
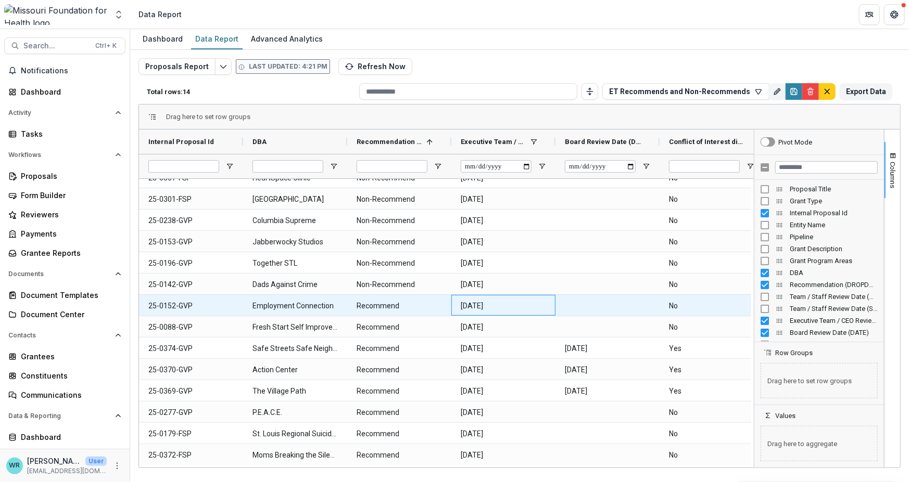
click at [462, 307] on \(DATE\)-850 "2025-10-21" at bounding box center [503, 306] width 85 height 21
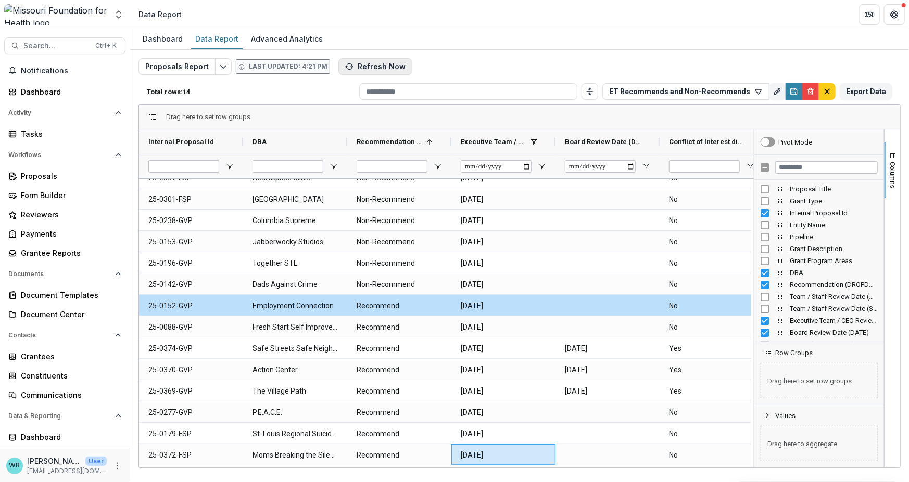
click at [364, 68] on button "Refresh Now" at bounding box center [375, 66] width 74 height 17
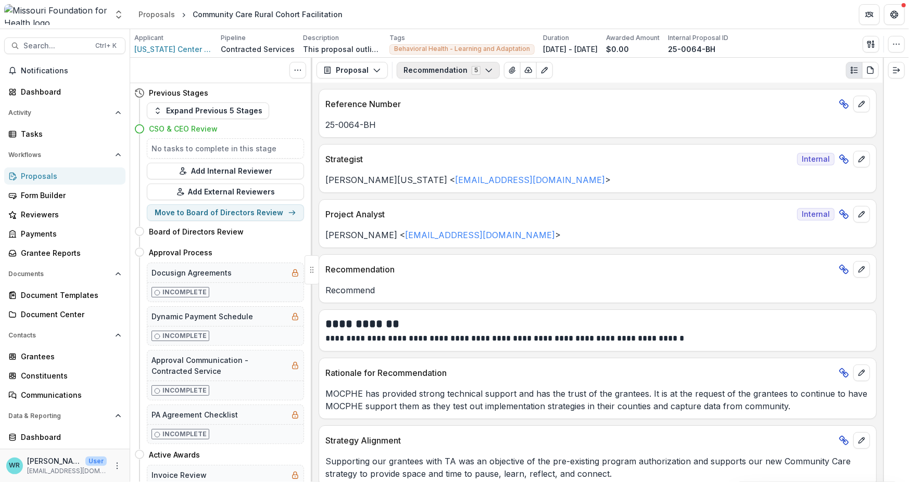
click at [463, 72] on button "Recommendation 5" at bounding box center [448, 70] width 103 height 17
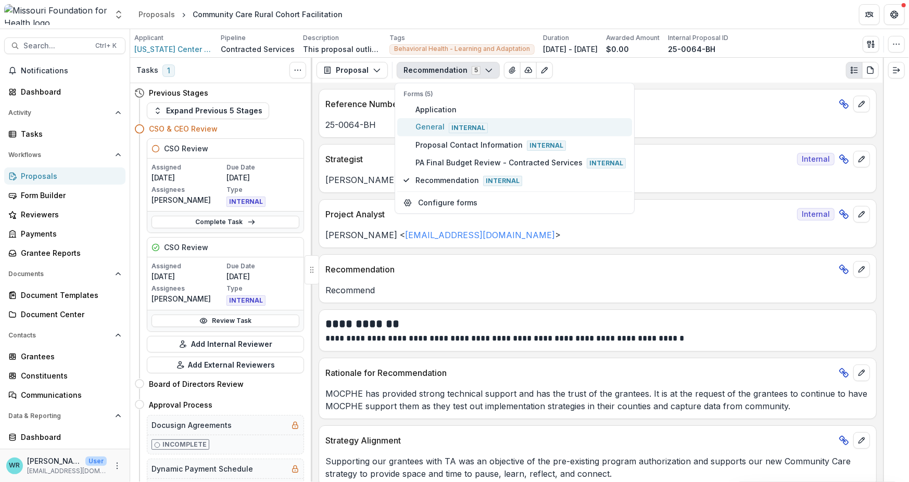
click at [431, 126] on span "General Internal" at bounding box center [520, 127] width 210 height 11
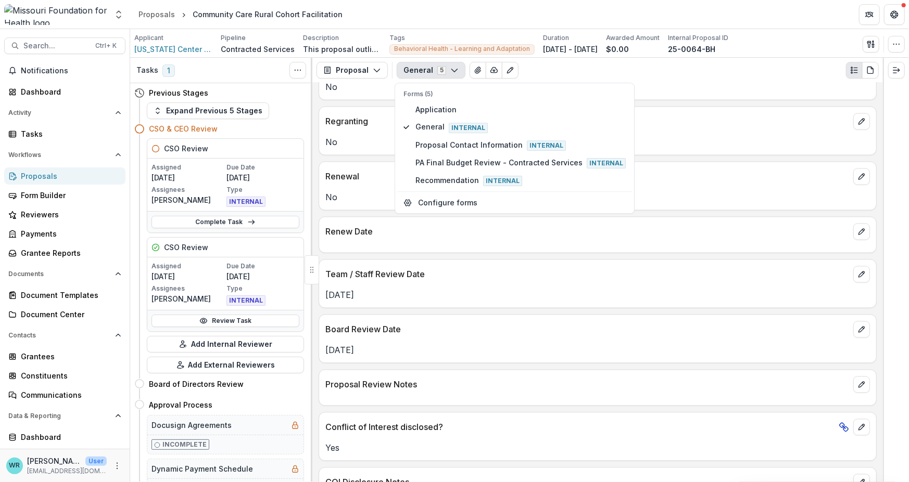
scroll to position [1249, 0]
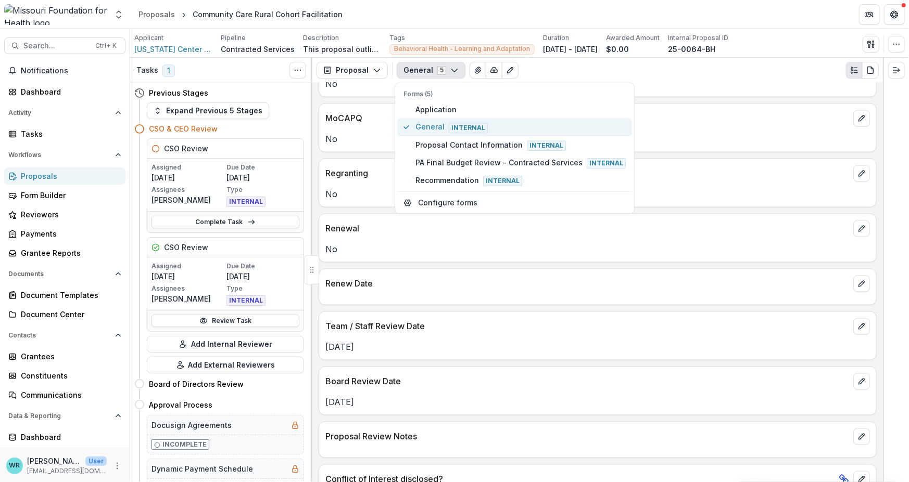
click at [431, 126] on span "General Internal" at bounding box center [520, 127] width 210 height 11
click at [489, 150] on span "Proposal Contact Information Internal" at bounding box center [520, 144] width 210 height 11
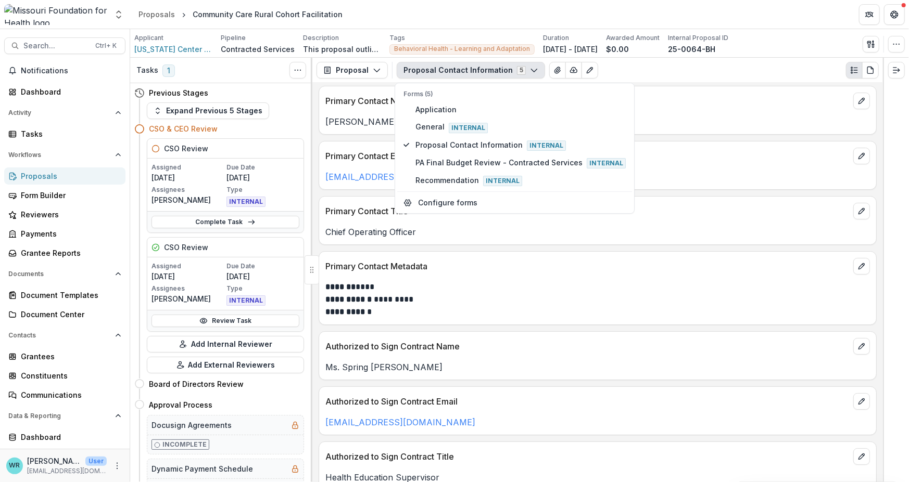
scroll to position [0, 0]
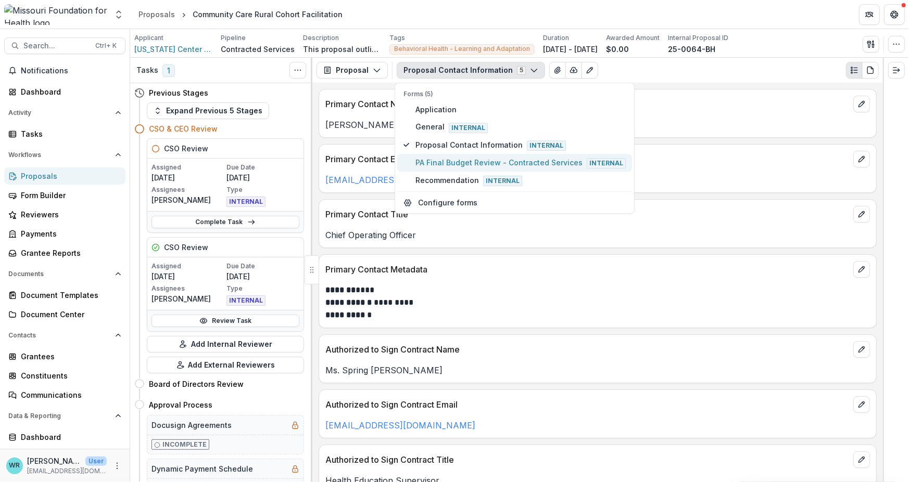
click at [430, 161] on span "PA Final Budget Review - Contracted Services Internal" at bounding box center [520, 162] width 210 height 11
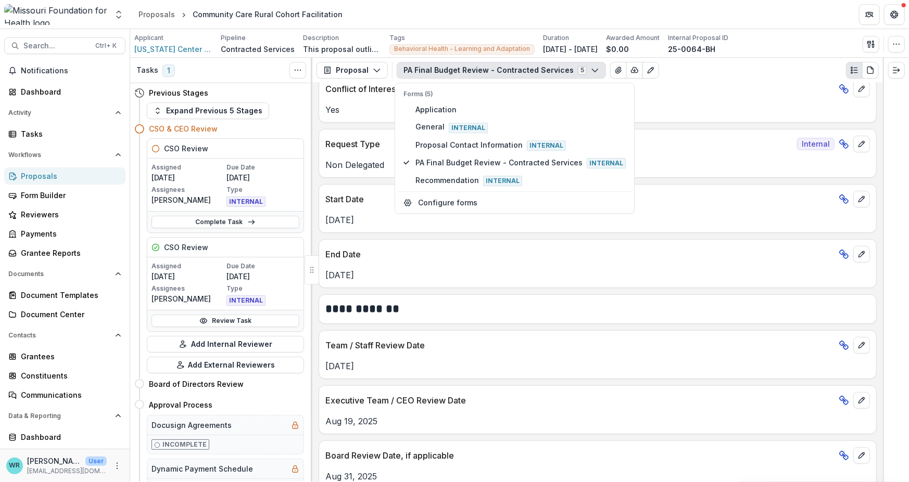
scroll to position [312, 0]
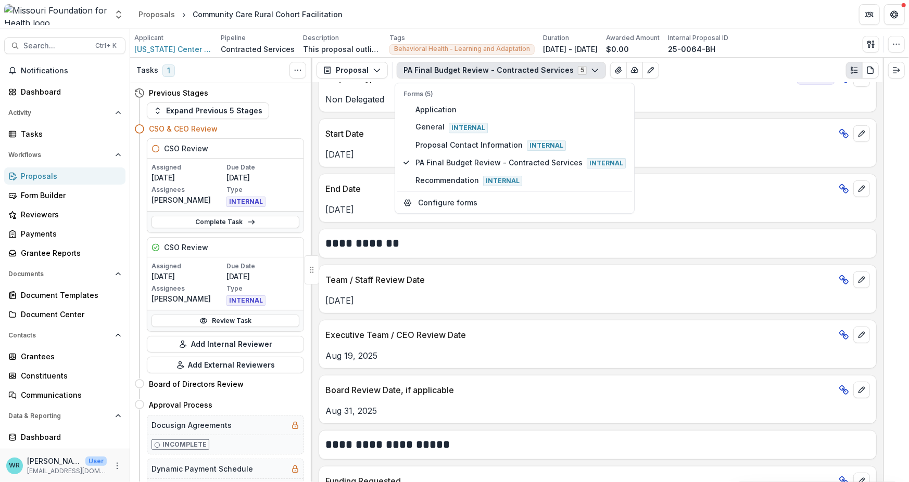
click at [333, 355] on p "Aug 19, 2025" at bounding box center [597, 356] width 544 height 12
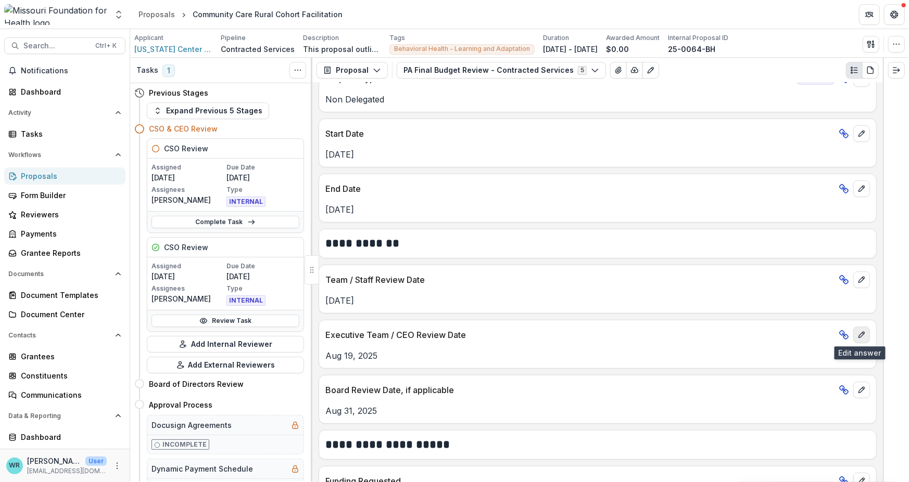
click at [859, 334] on icon "edit" at bounding box center [861, 335] width 8 height 8
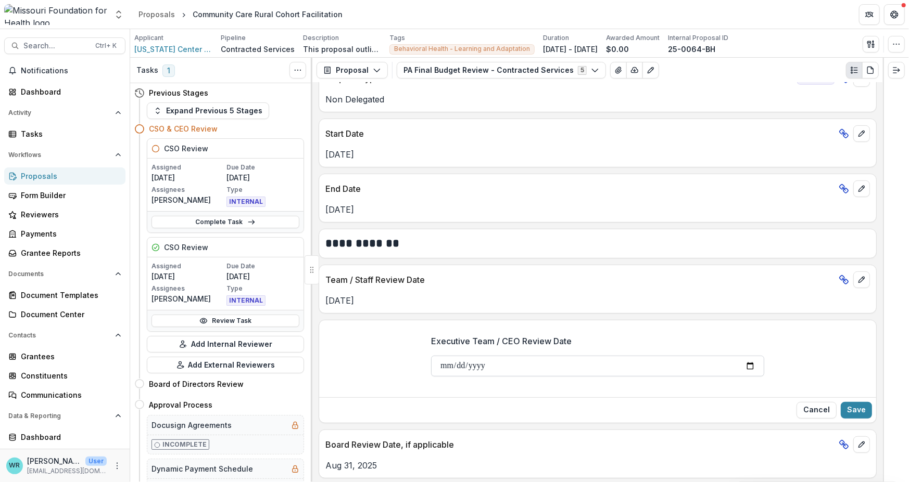
click at [442, 367] on input "**********" at bounding box center [597, 366] width 333 height 21
type input "**********"
click at [860, 409] on button "Save" at bounding box center [855, 410] width 31 height 17
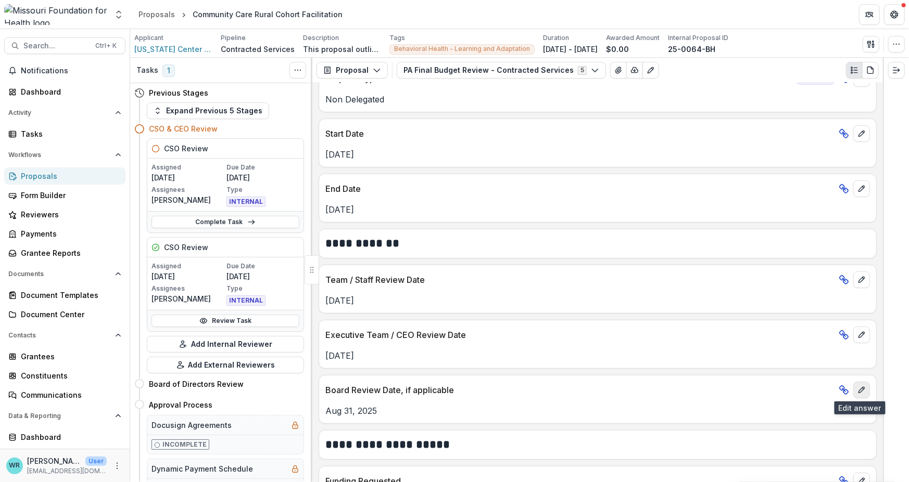
click at [859, 392] on icon "edit" at bounding box center [861, 390] width 8 height 8
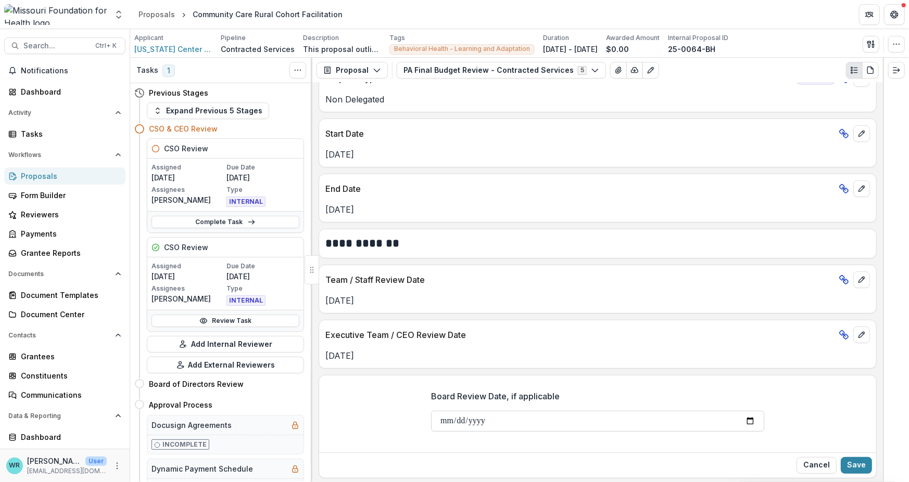
click at [444, 417] on input "**********" at bounding box center [597, 421] width 333 height 21
type input "**********"
click at [863, 464] on button "Save" at bounding box center [855, 465] width 31 height 17
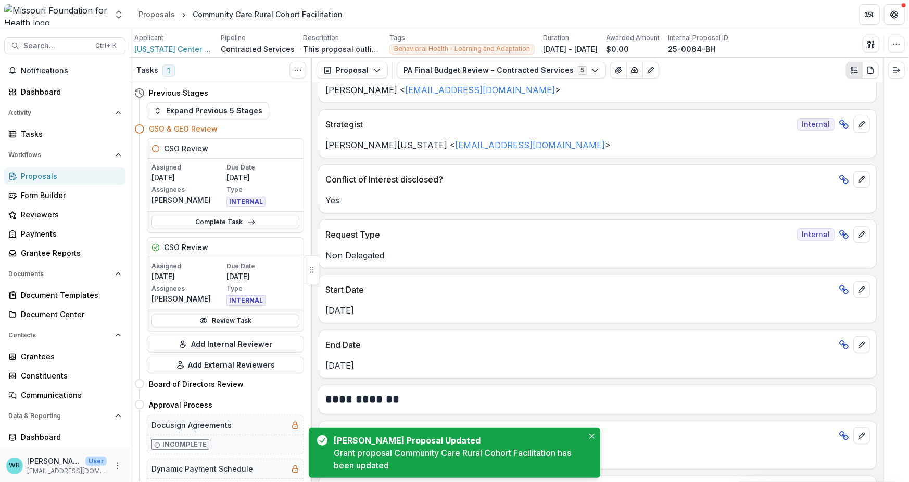
scroll to position [0, 0]
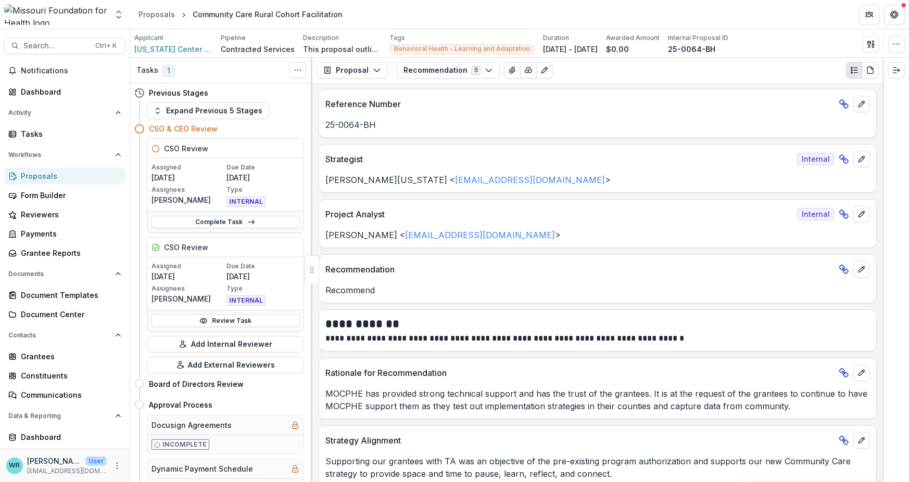
scroll to position [10, 0]
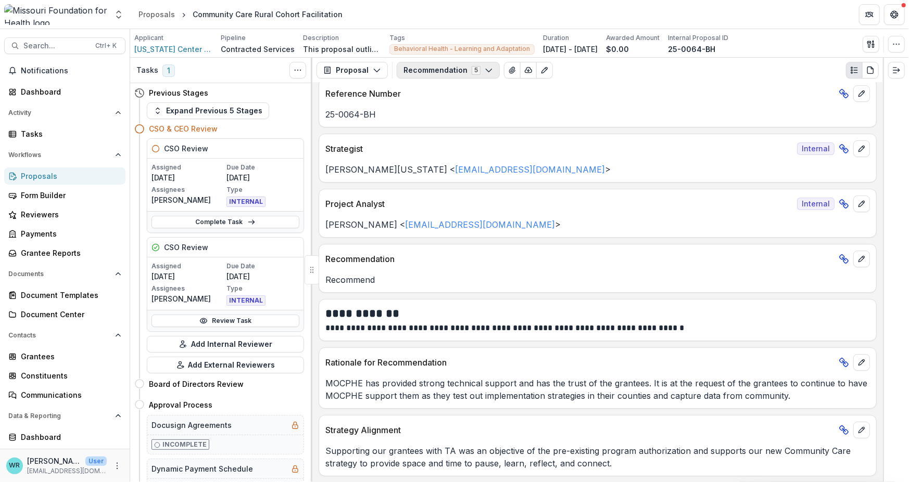
click at [488, 74] on button "Recommendation 5" at bounding box center [448, 70] width 103 height 17
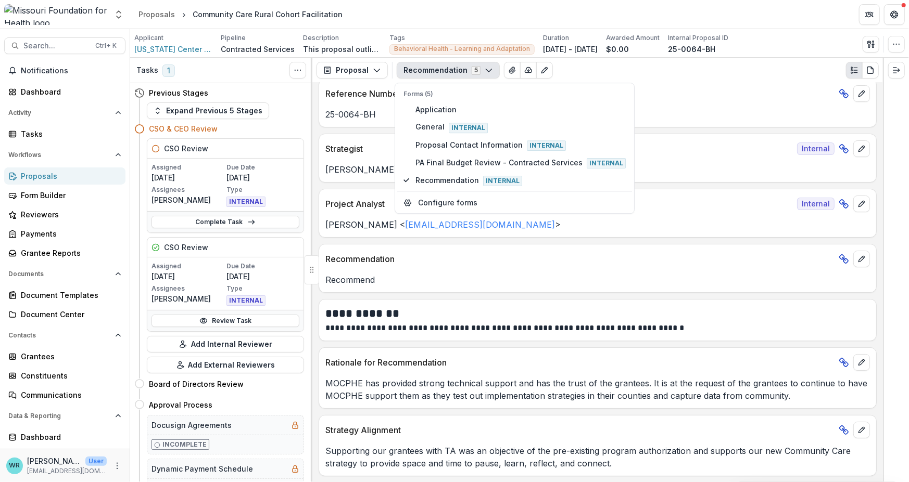
click at [634, 81] on div "Proposal Proposal Payments Reports Grant Agreements Board Summaries Bank Detail…" at bounding box center [597, 70] width 570 height 25
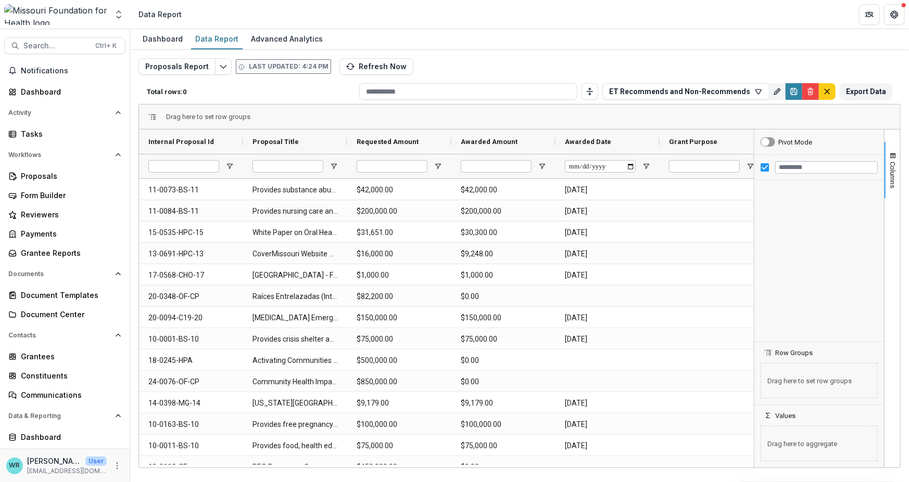
type input "**********"
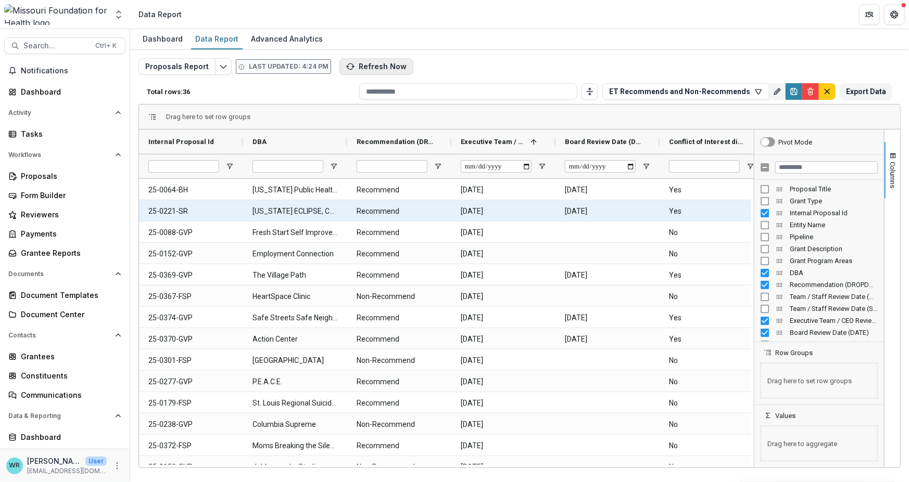
click at [364, 65] on button "Refresh Now" at bounding box center [376, 66] width 74 height 17
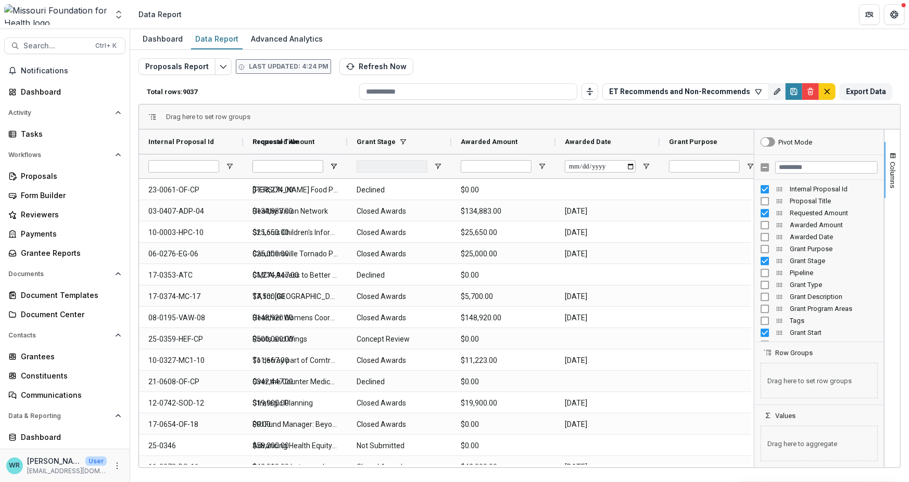
type input "**********"
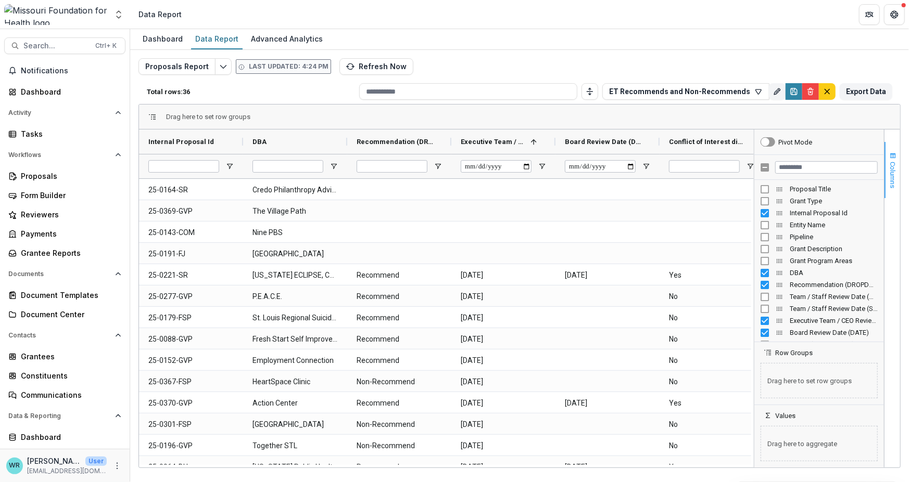
click at [895, 159] on span "button" at bounding box center [892, 156] width 8 height 8
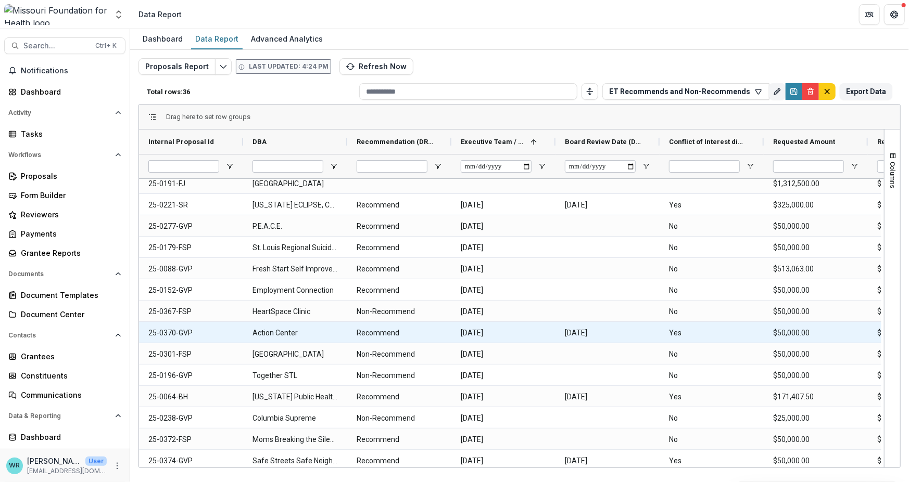
scroll to position [104, 0]
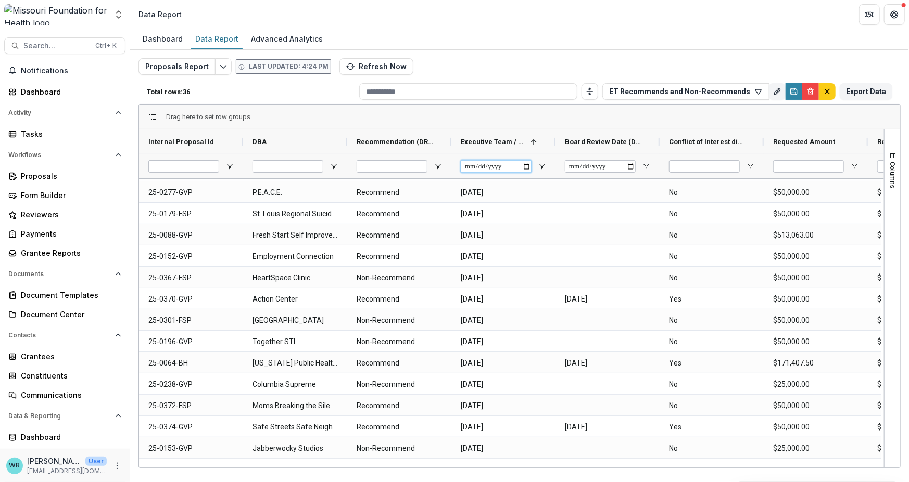
click at [474, 168] on input "Executive Team / CEO Review Date (DATE) Filter Input" at bounding box center [496, 166] width 71 height 12
type input "**********"
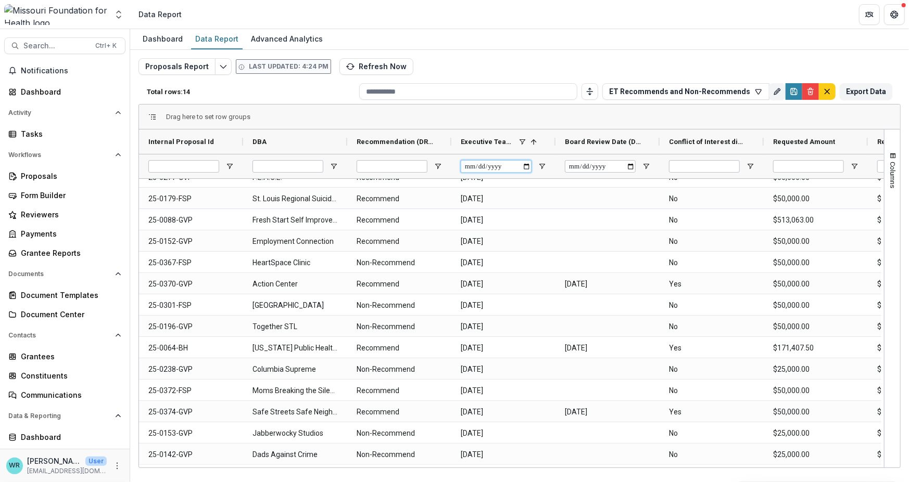
scroll to position [12, 0]
click at [397, 140] on span "Recommendation (DROPDOWN_LIST)" at bounding box center [394, 142] width 77 height 8
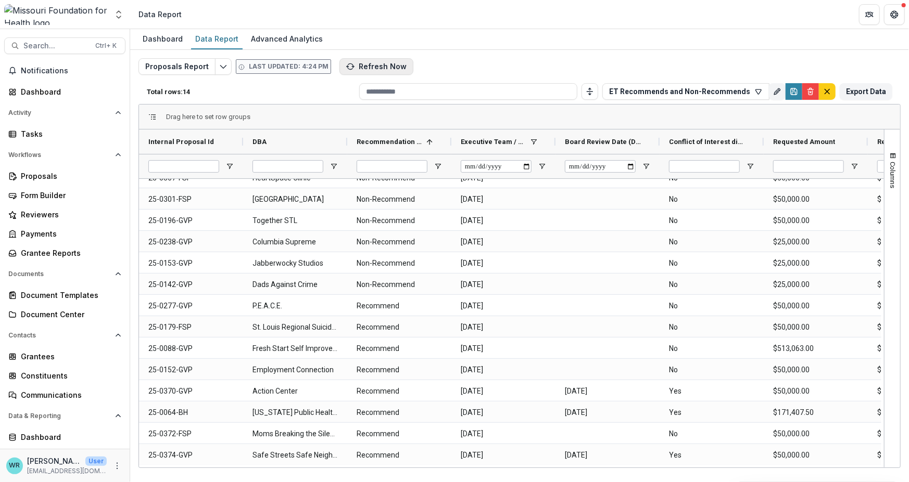
click at [379, 63] on button "Refresh Now" at bounding box center [376, 66] width 74 height 17
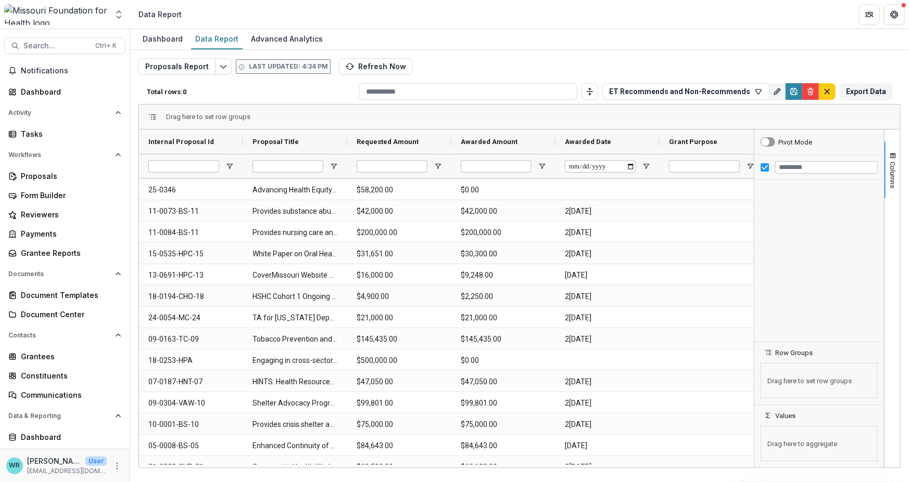
type input "**********"
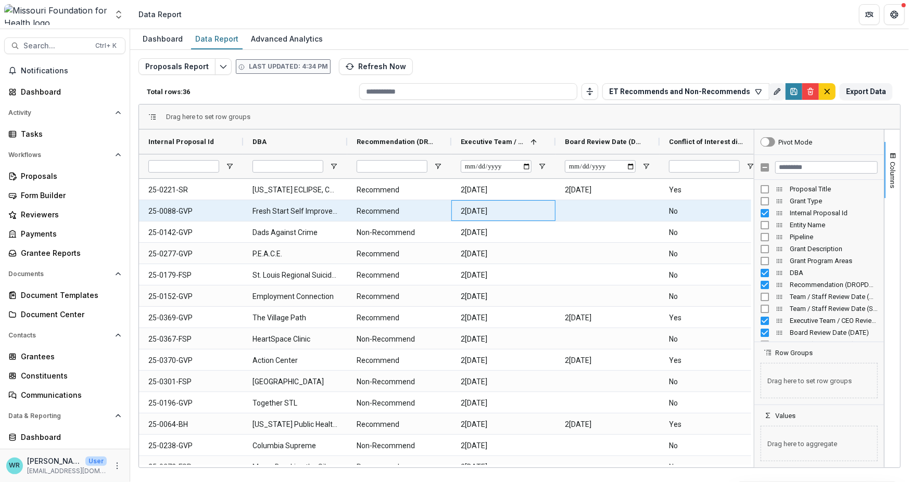
click at [494, 214] on \(DATE\)-848 "2025-10-21" at bounding box center [503, 211] width 85 height 21
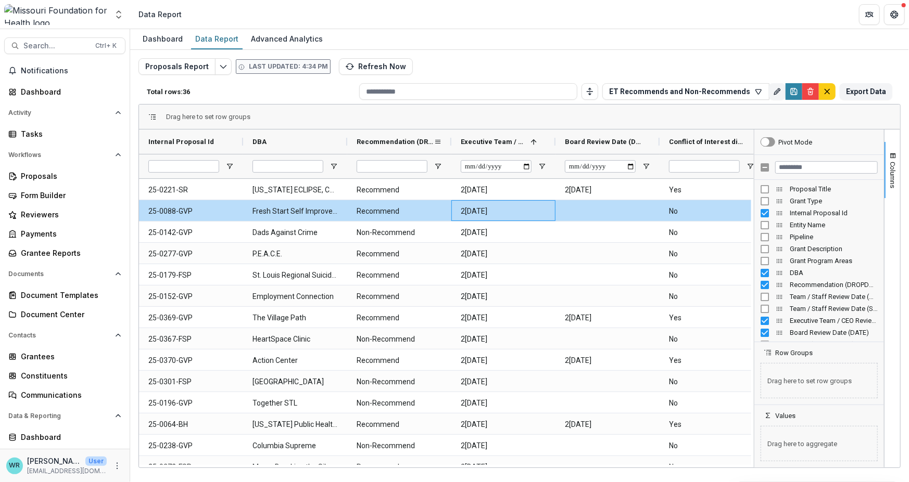
click at [388, 141] on span "Recommendation (DROPDOWN_LIST)" at bounding box center [394, 142] width 77 height 8
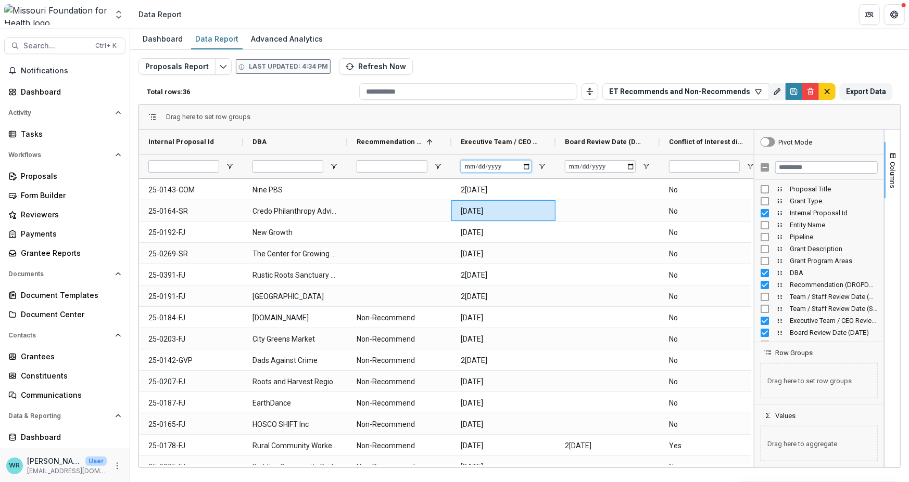
click at [472, 165] on input "Executive Team / CEO Review Date (DATE) Filter Input" at bounding box center [496, 166] width 71 height 12
click at [475, 165] on input "Executive Team / CEO Review Date (DATE) Filter Input" at bounding box center [496, 166] width 71 height 12
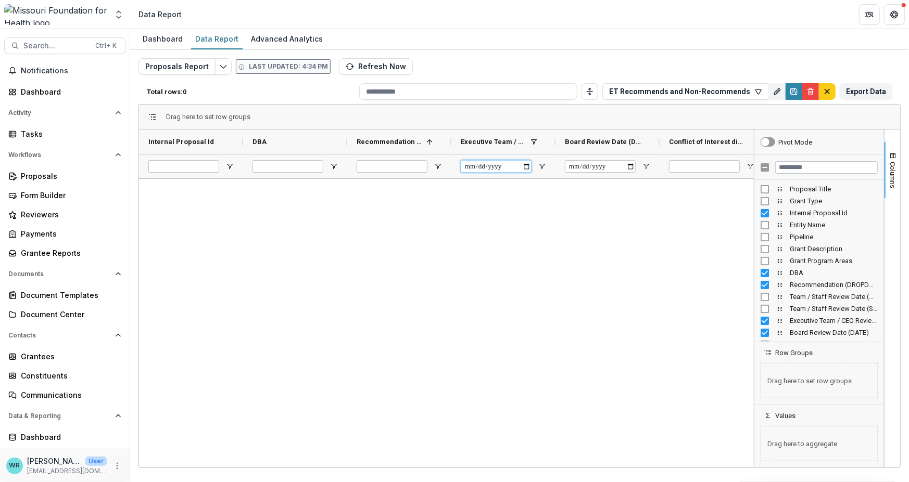
type input "**********"
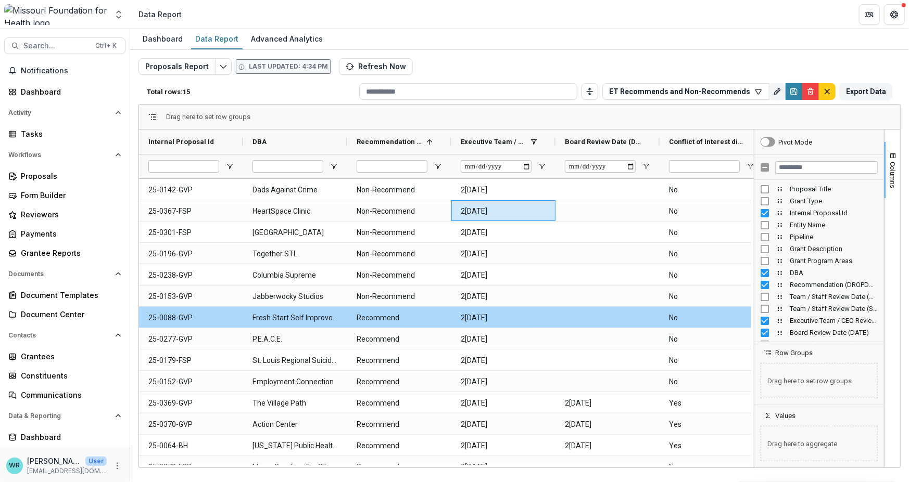
click at [373, 319] on \(DROPDOWN_LIST\)-1053 "Recommend" at bounding box center [398, 318] width 85 height 21
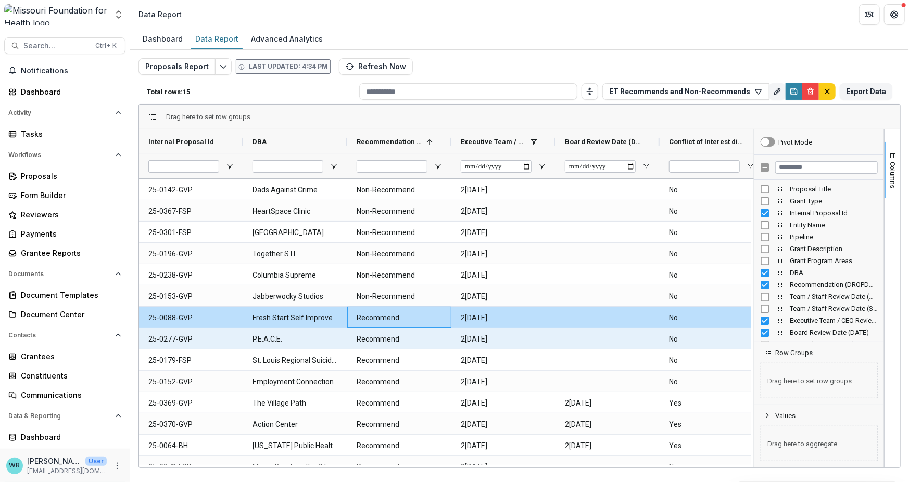
click at [376, 340] on \(DROPDOWN_LIST\)-1060 "Recommend" at bounding box center [398, 339] width 85 height 21
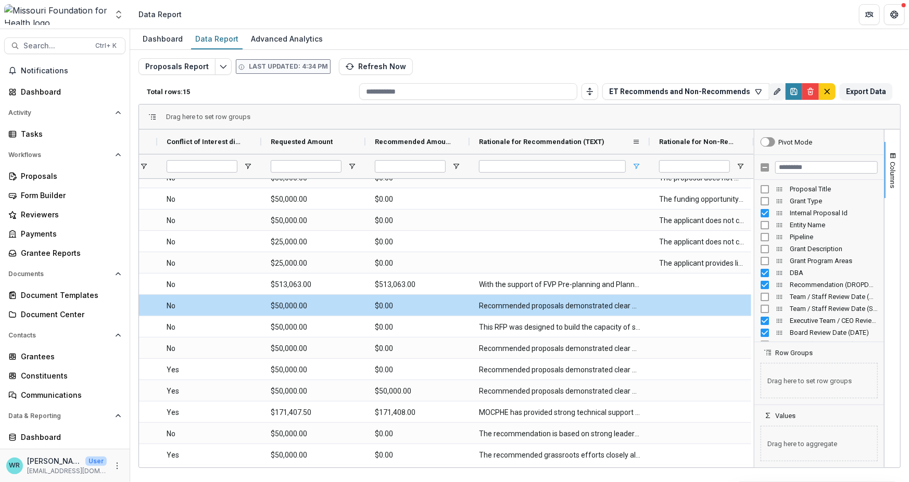
drag, startPoint x: 573, startPoint y: 144, endPoint x: 635, endPoint y: 169, distance: 67.0
click at [648, 152] on div at bounding box center [649, 142] width 4 height 24
drag, startPoint x: 502, startPoint y: 468, endPoint x: 456, endPoint y: 468, distance: 45.8
click at [456, 468] on div "Dashboard Data Report Advanced Analytics Proposals Report Last updated: 4:34 PM…" at bounding box center [519, 255] width 779 height 453
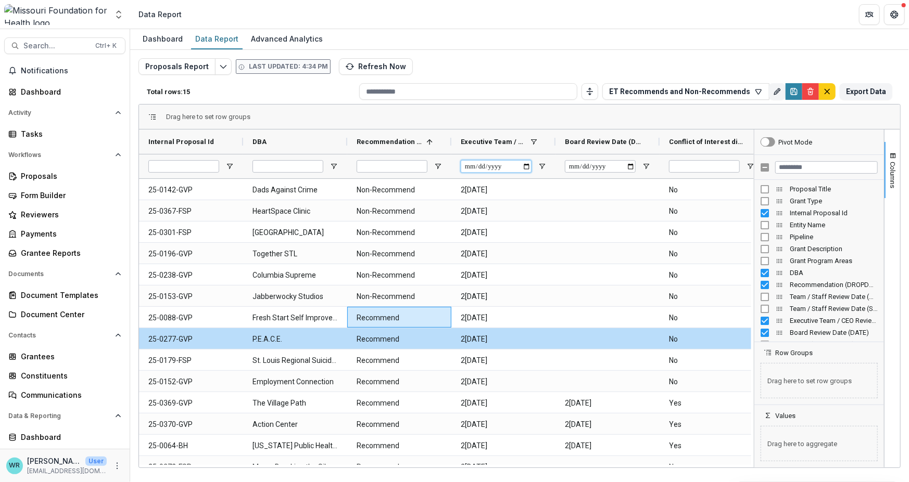
click at [504, 168] on input "**********" at bounding box center [496, 166] width 71 height 12
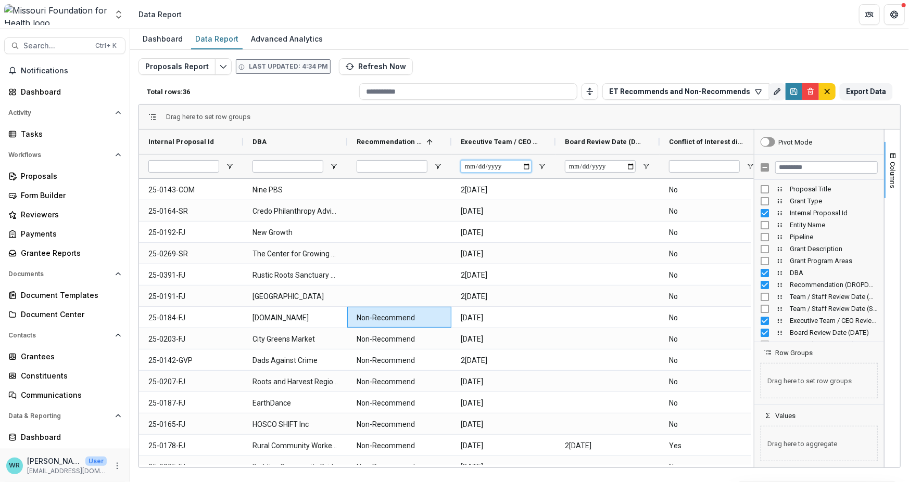
scroll to position [0, 61]
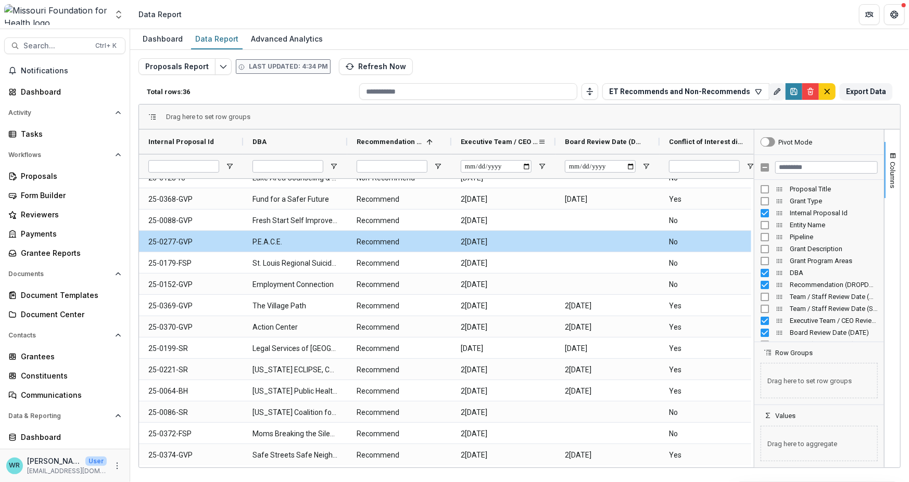
click at [509, 144] on span "Executive Team / CEO Review Date (DATE)" at bounding box center [499, 142] width 77 height 8
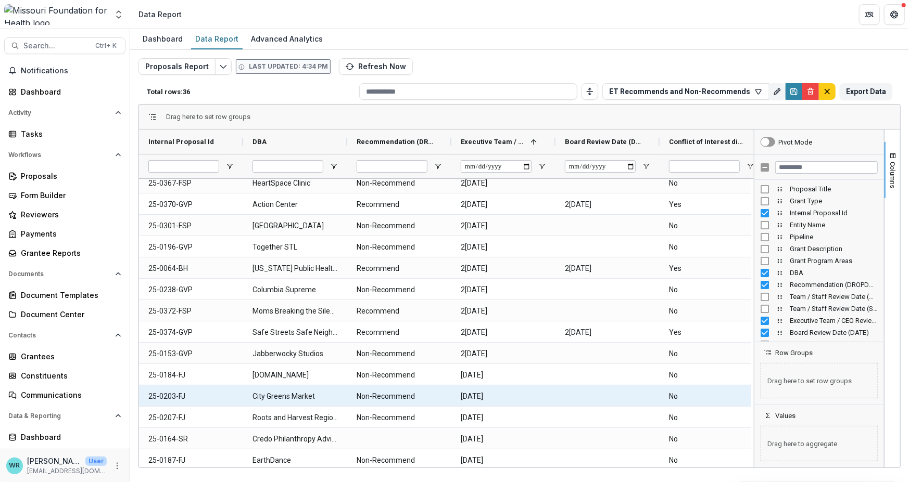
scroll to position [208, 0]
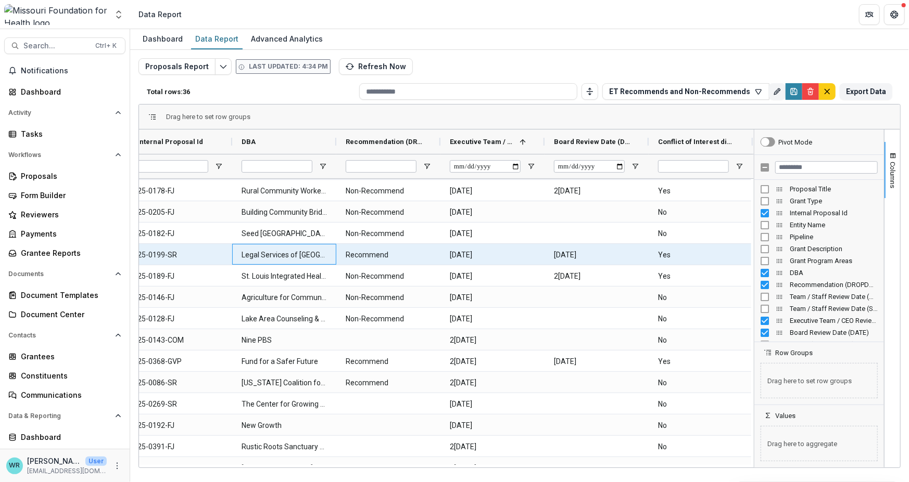
click at [291, 254] on DBA-3044 "Legal Services of [GEOGRAPHIC_DATA][US_STATE], Inc." at bounding box center [283, 255] width 85 height 21
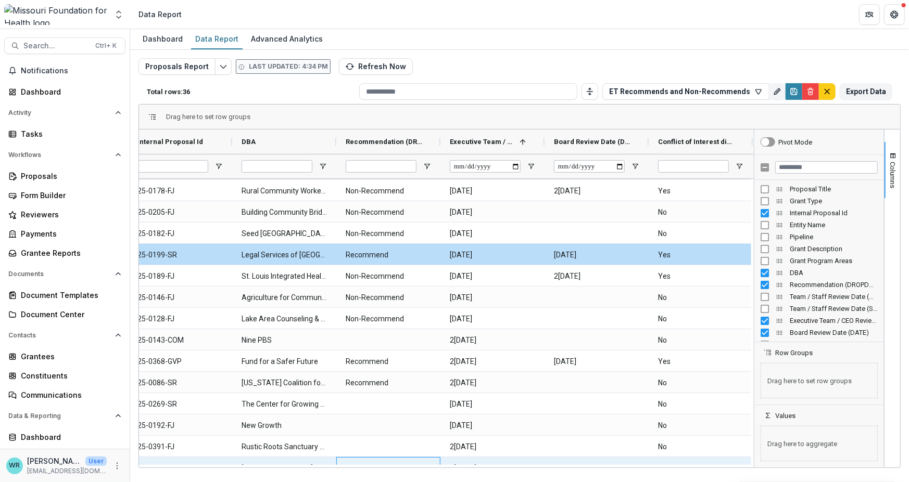
scroll to position [482, 0]
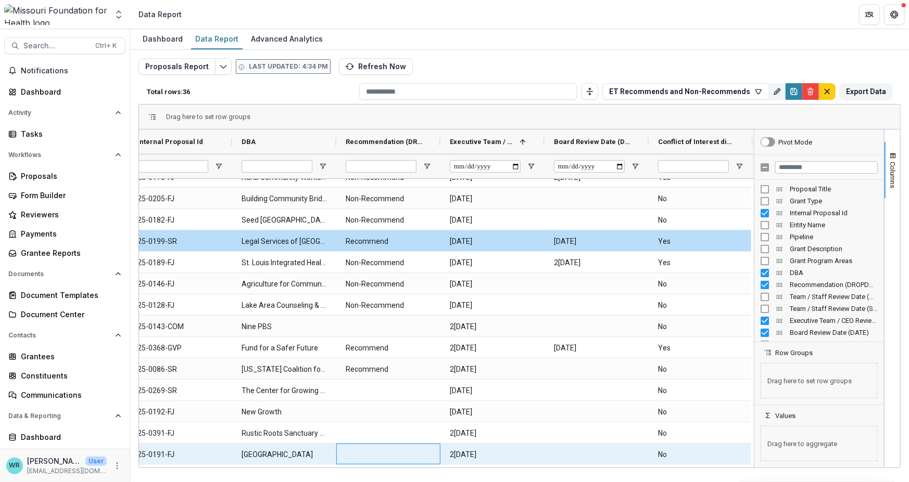
drag, startPoint x: 360, startPoint y: 464, endPoint x: 394, endPoint y: 464, distance: 33.8
click at [394, 464] on div at bounding box center [388, 454] width 104 height 21
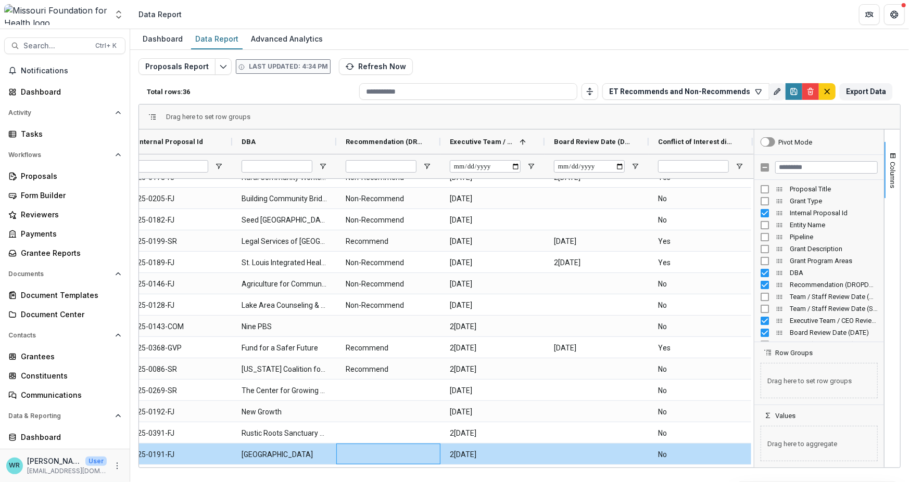
drag, startPoint x: 339, startPoint y: 464, endPoint x: 361, endPoint y: 466, distance: 22.5
click at [361, 466] on div "Internal Proposal Id DBA Recommendation (DROPDOWN_LIST) 1 No No" at bounding box center [446, 299] width 615 height 338
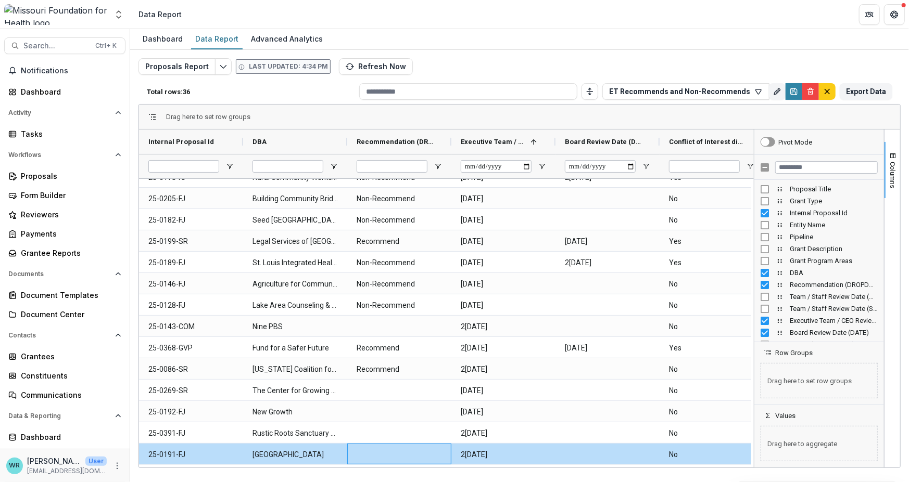
scroll to position [0, 141]
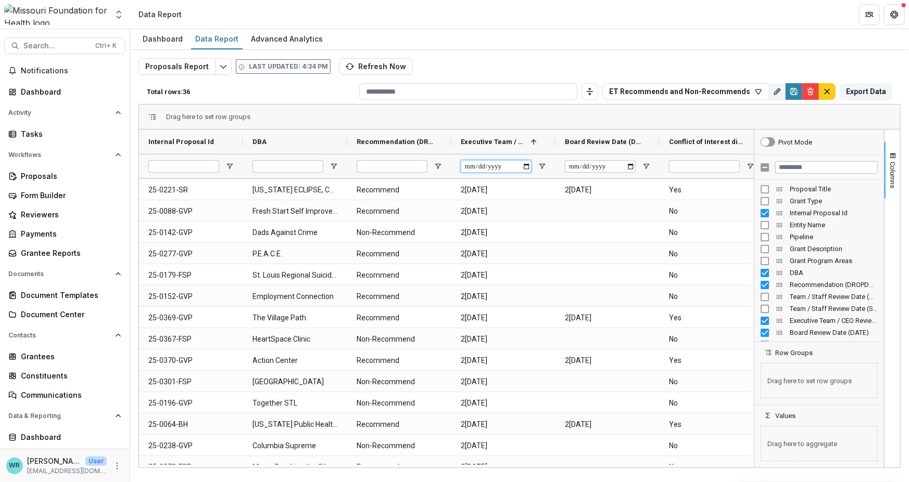
click at [472, 167] on input "Executive Team / CEO Review Date (DATE) Filter Input" at bounding box center [496, 166] width 71 height 12
type input "**********"
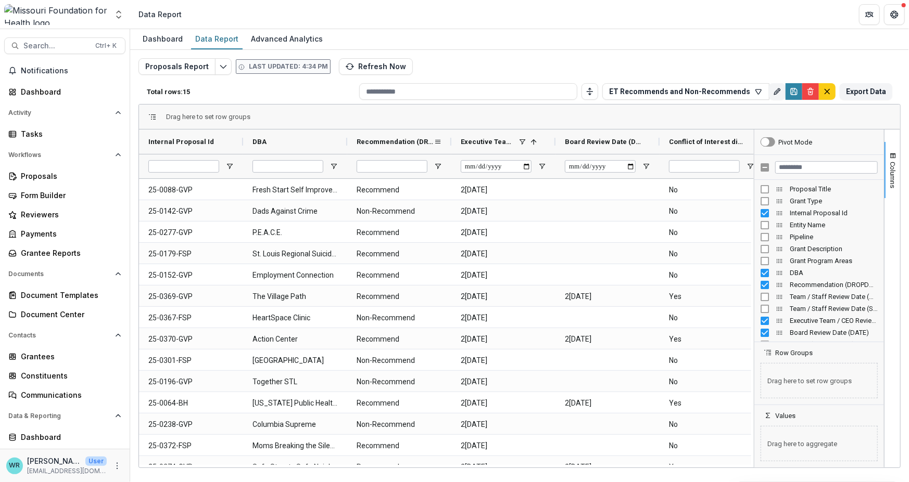
click at [372, 147] on div "Recommendation (DROPDOWN_LIST)" at bounding box center [394, 141] width 77 height 19
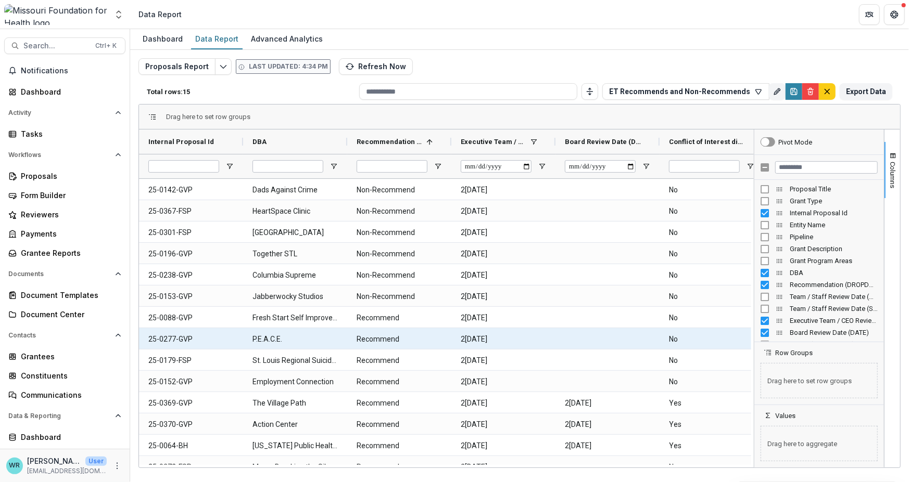
scroll to position [33, 0]
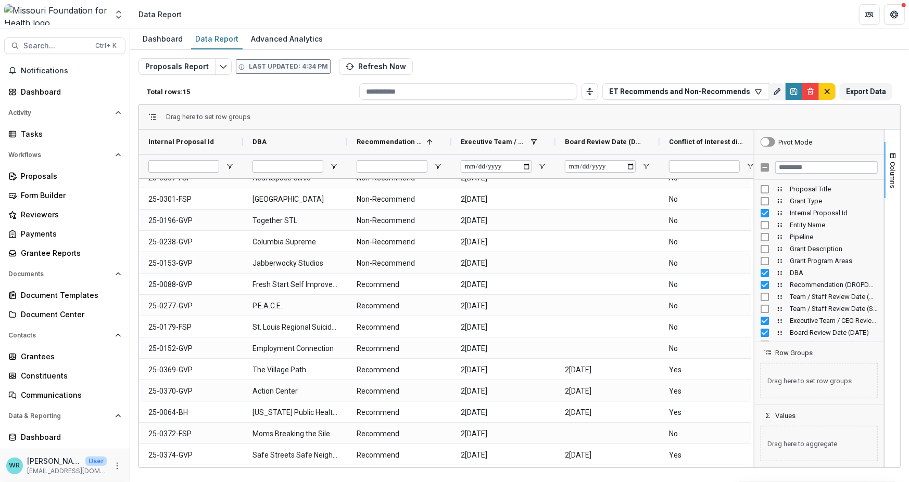
drag, startPoint x: 351, startPoint y: 467, endPoint x: 391, endPoint y: 473, distance: 40.5
click at [401, 476] on div "Dashboard Data Report Advanced Analytics Proposals Report Last updated: 4:34 PM…" at bounding box center [519, 255] width 779 height 453
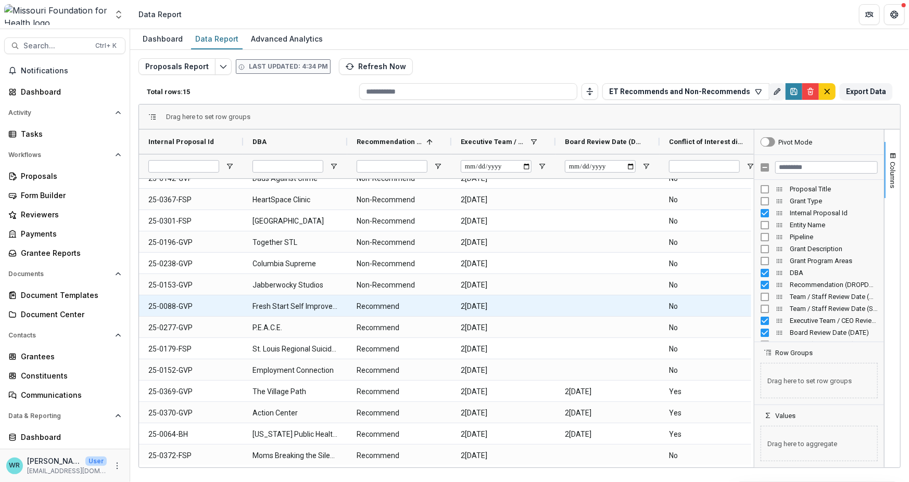
scroll to position [0, 0]
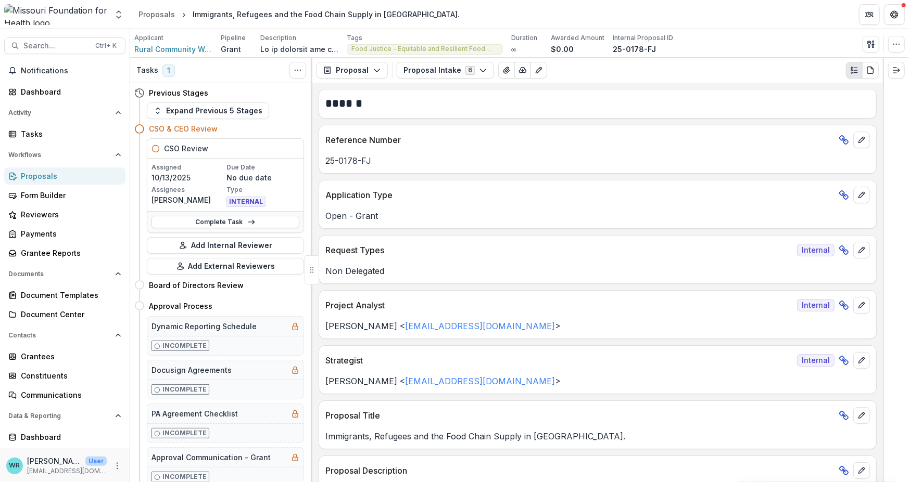
scroll to position [1416, 0]
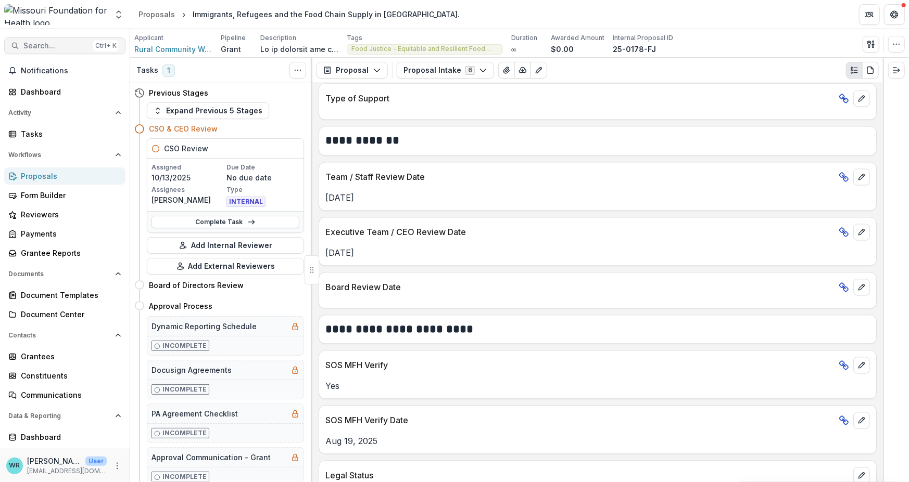
click at [57, 44] on span "Search..." at bounding box center [56, 46] width 66 height 9
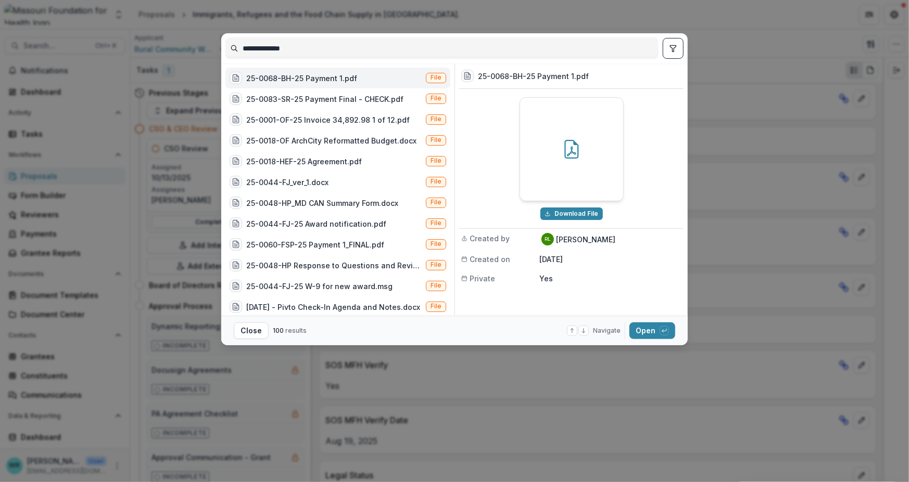
drag, startPoint x: 322, startPoint y: 49, endPoint x: 265, endPoint y: 46, distance: 56.8
click at [265, 46] on input "**********" at bounding box center [442, 48] width 432 height 17
type input "*******"
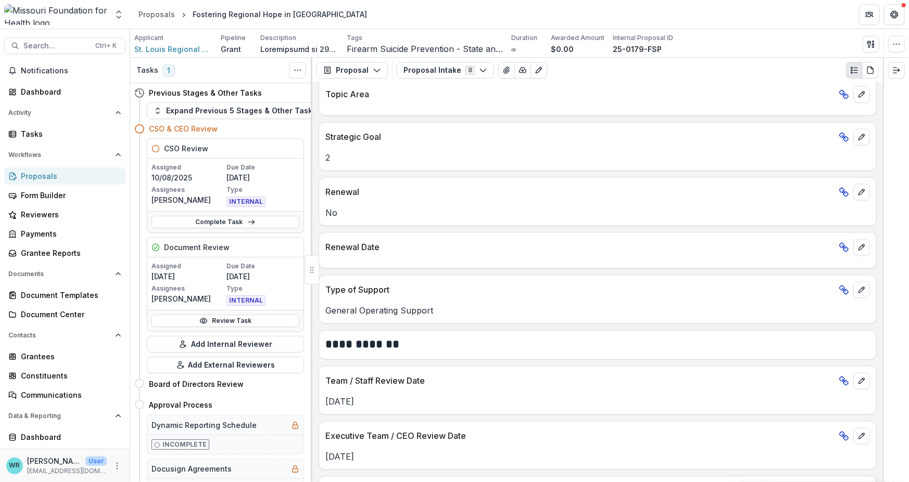
scroll to position [1273, 0]
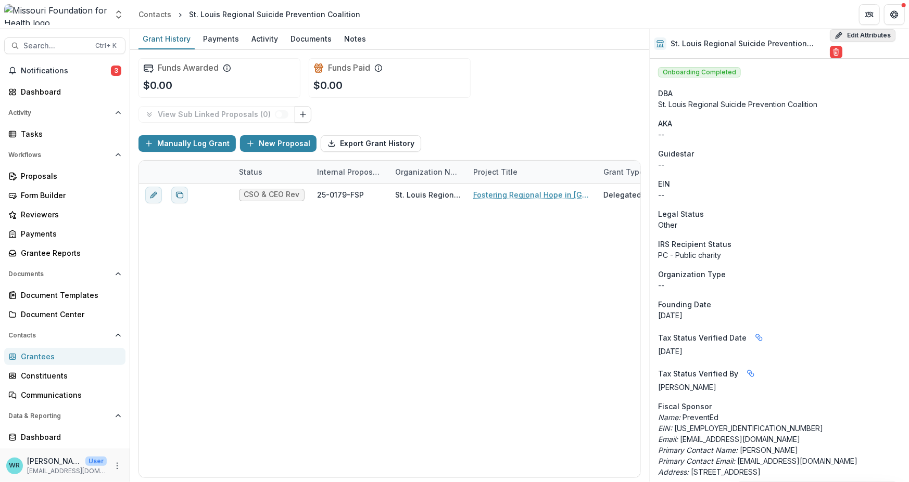
click at [869, 36] on button "Edit Attributes" at bounding box center [863, 35] width 66 height 12
select select "**"
select select
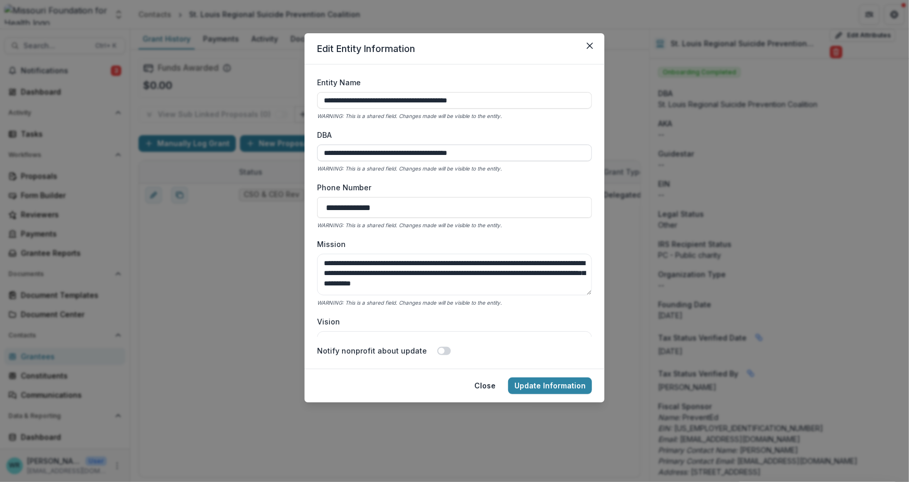
drag, startPoint x: 489, startPoint y: 152, endPoint x: 386, endPoint y: 151, distance: 102.5
click at [386, 151] on input "**********" at bounding box center [454, 153] width 275 height 17
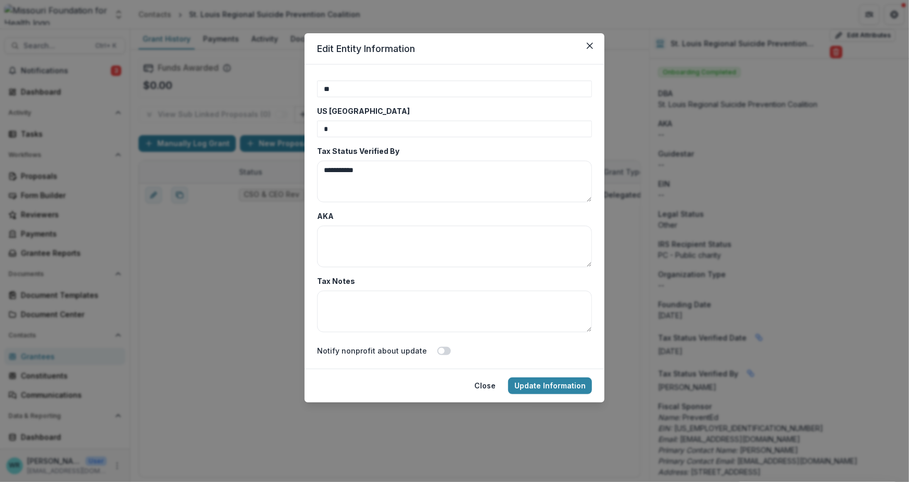
scroll to position [3331, 0]
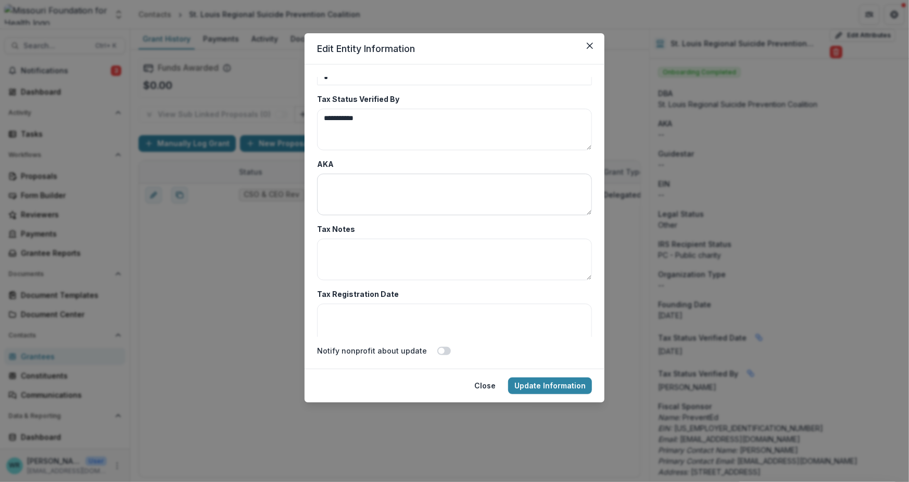
click at [386, 190] on textarea "AKA" at bounding box center [454, 195] width 275 height 42
paste textarea "**********"
type textarea "**********"
click at [447, 262] on textarea "Tax Notes" at bounding box center [454, 260] width 275 height 42
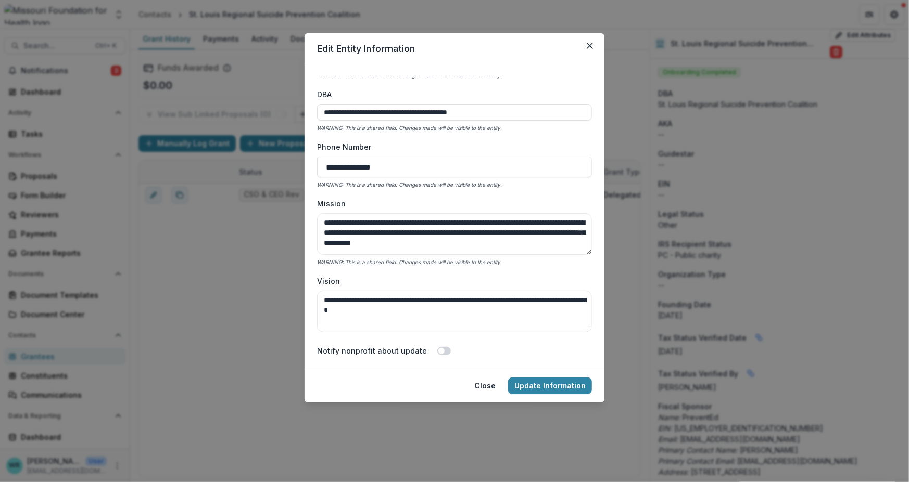
scroll to position [0, 0]
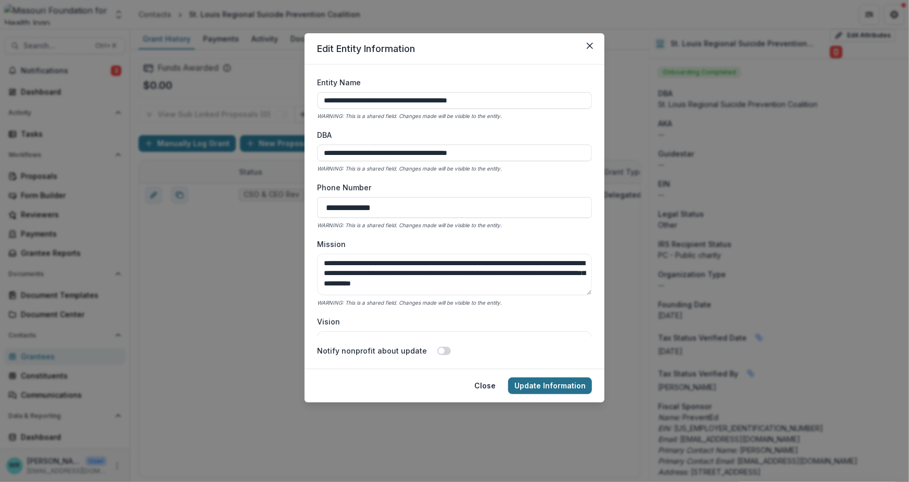
click at [565, 386] on button "Update Information" at bounding box center [550, 386] width 84 height 17
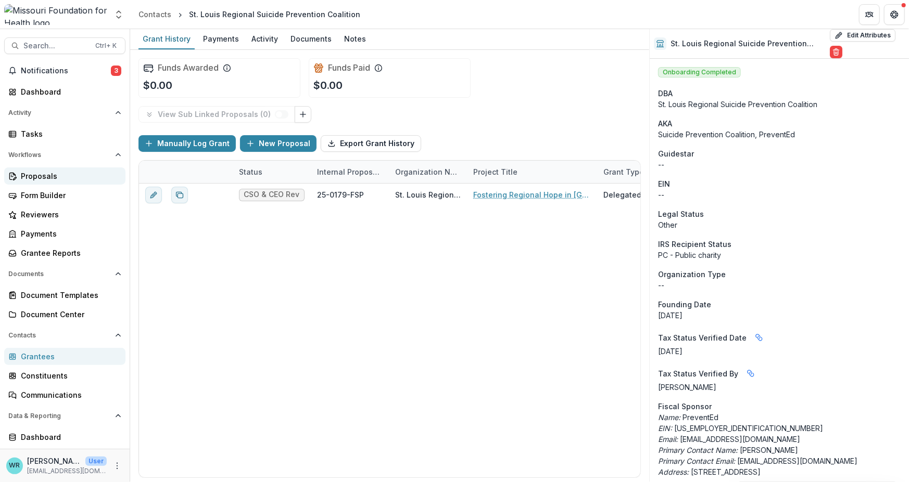
click at [50, 180] on div "Proposals" at bounding box center [69, 176] width 96 height 11
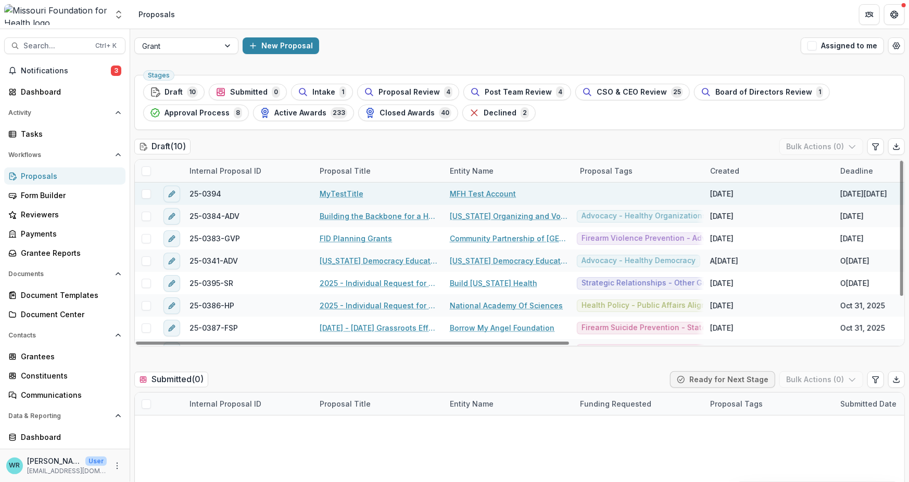
click at [341, 192] on link "MyTestTitle" at bounding box center [342, 193] width 44 height 11
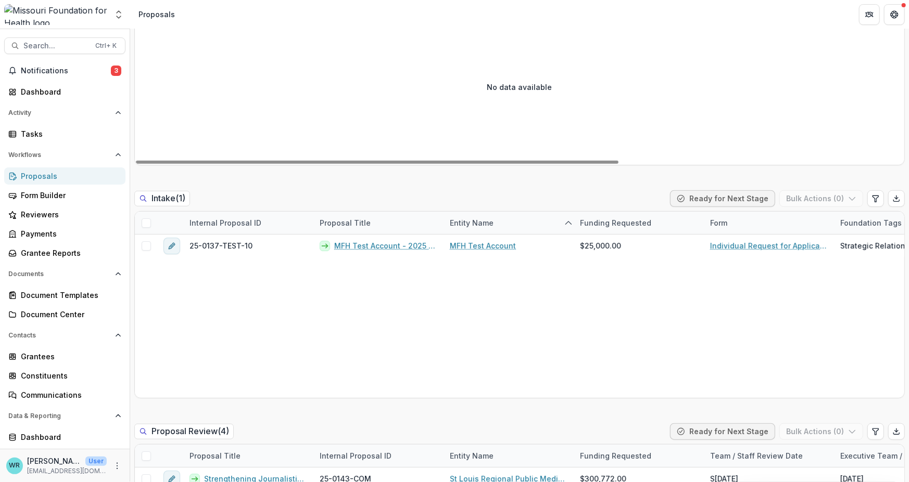
scroll to position [416, 0]
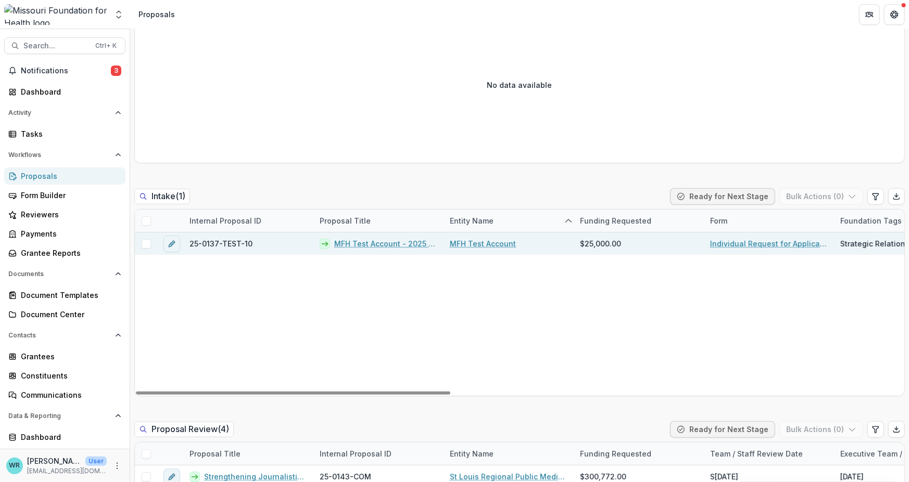
click at [145, 246] on span at bounding box center [146, 243] width 9 height 9
click at [848, 201] on button "Bulk Actions ( 1 )" at bounding box center [822, 196] width 82 height 17
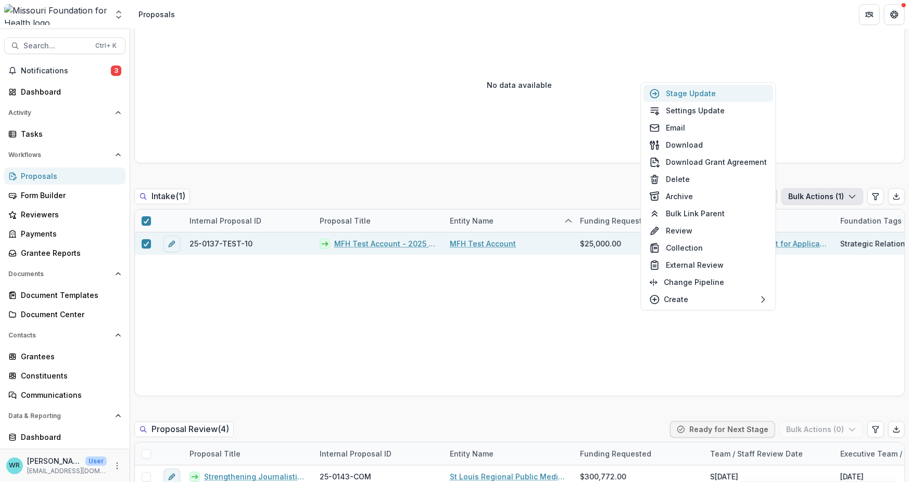
click at [720, 93] on button "Stage Update" at bounding box center [708, 93] width 130 height 17
select select "******"
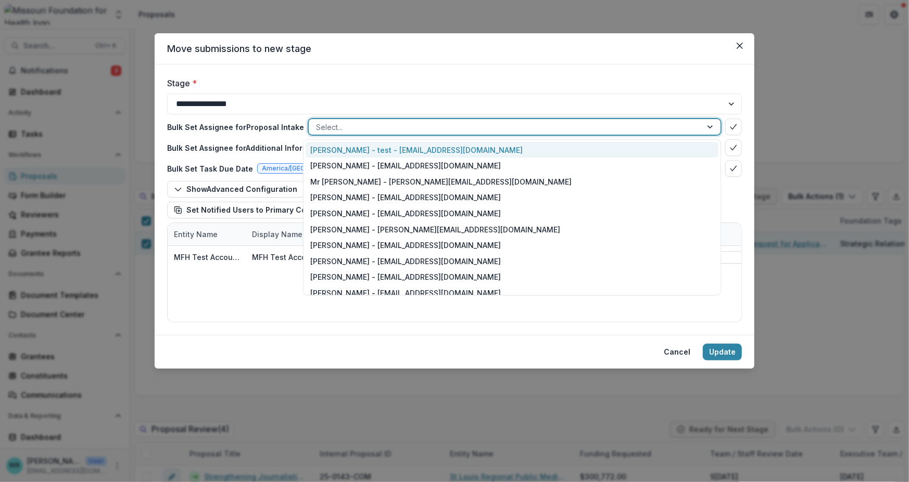
click at [713, 132] on div at bounding box center [711, 127] width 19 height 16
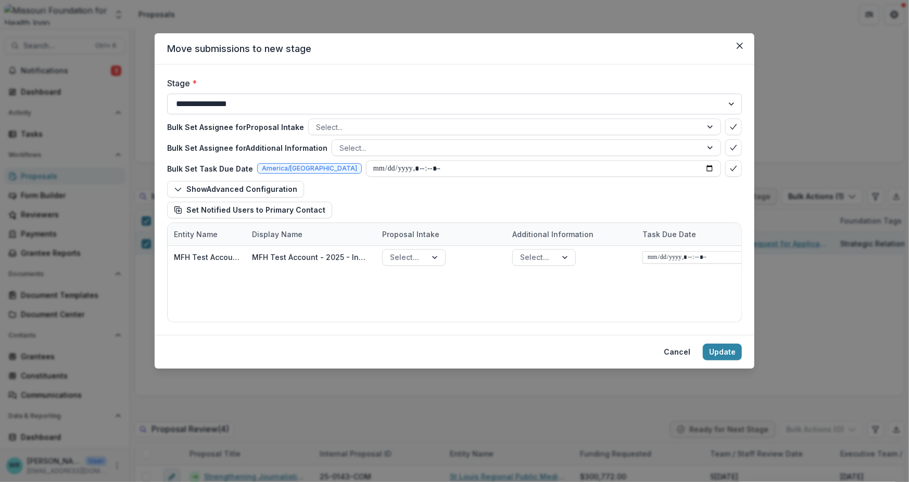
click at [693, 101] on select "**********" at bounding box center [454, 104] width 575 height 21
select select "**********"
click at [167, 94] on select "**********" at bounding box center [454, 104] width 575 height 21
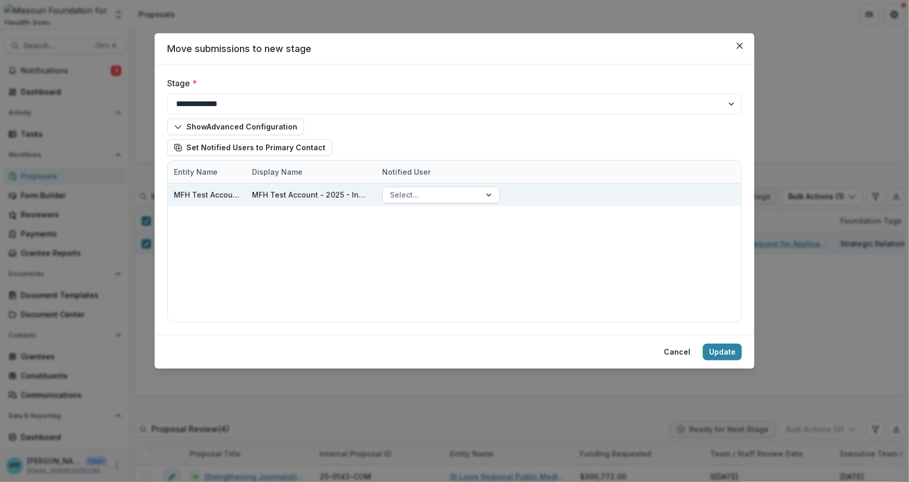
click at [487, 195] on div at bounding box center [489, 195] width 19 height 16
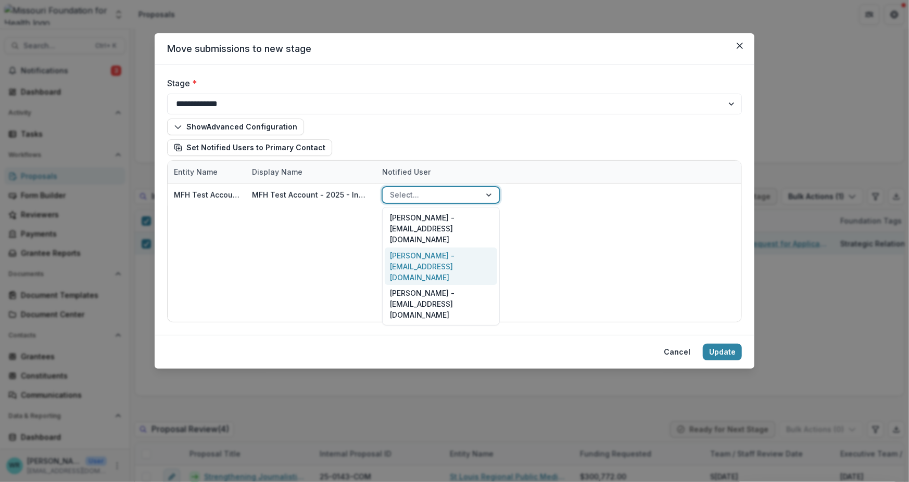
click at [437, 248] on div "Wendy Rohrbach - wrohrbach@mffh.org" at bounding box center [441, 267] width 112 height 38
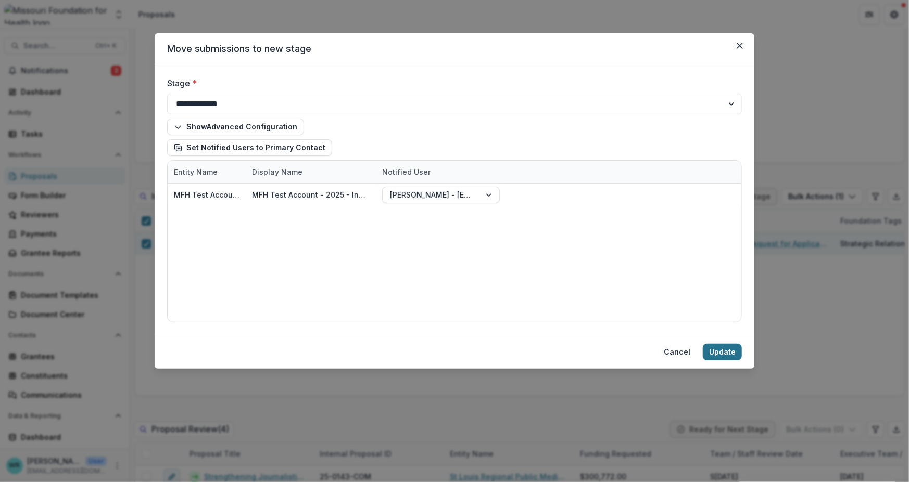
click at [731, 355] on button "Update" at bounding box center [722, 352] width 39 height 17
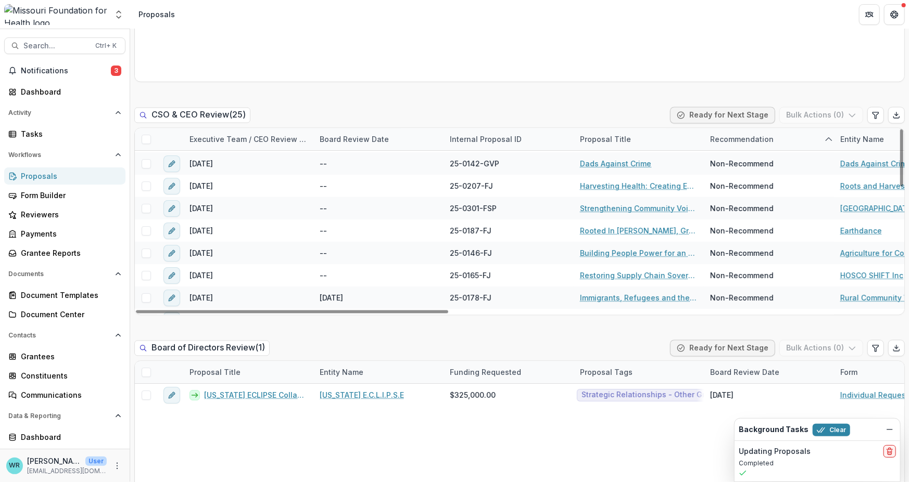
scroll to position [0, 0]
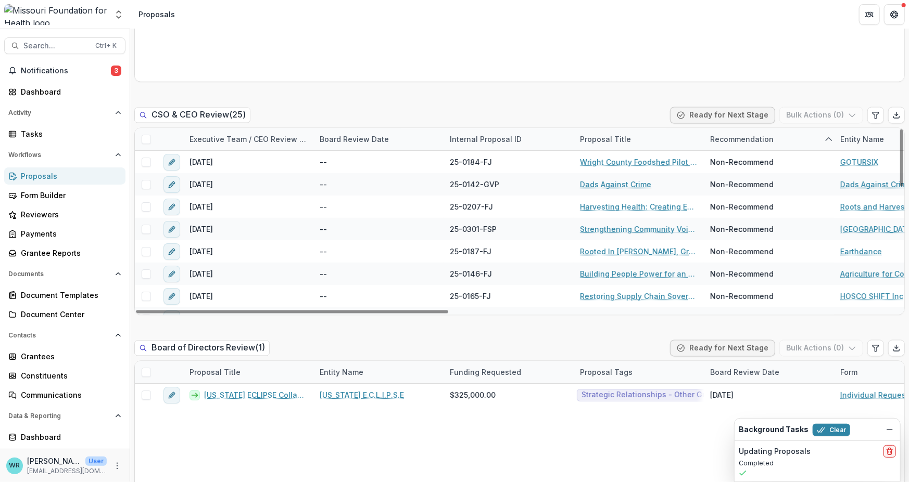
click at [232, 135] on div "Executive Team / CEO Review Date" at bounding box center [248, 139] width 130 height 11
click at [223, 186] on span "Sort Ascending" at bounding box center [231, 184] width 55 height 9
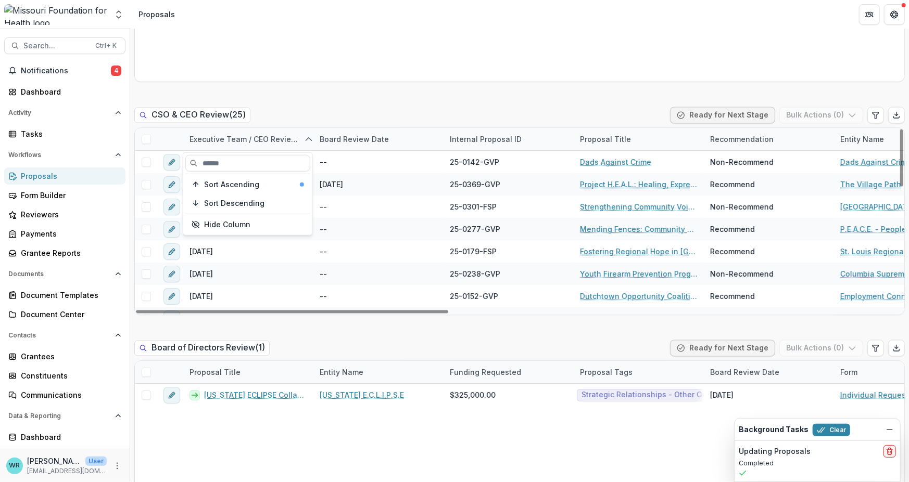
click at [355, 100] on div "Draft ( 10 ) Bulk Actions ( 0 ) Internal Proposal ID Proposal Title Entity Name…" at bounding box center [519, 211] width 770 height 2540
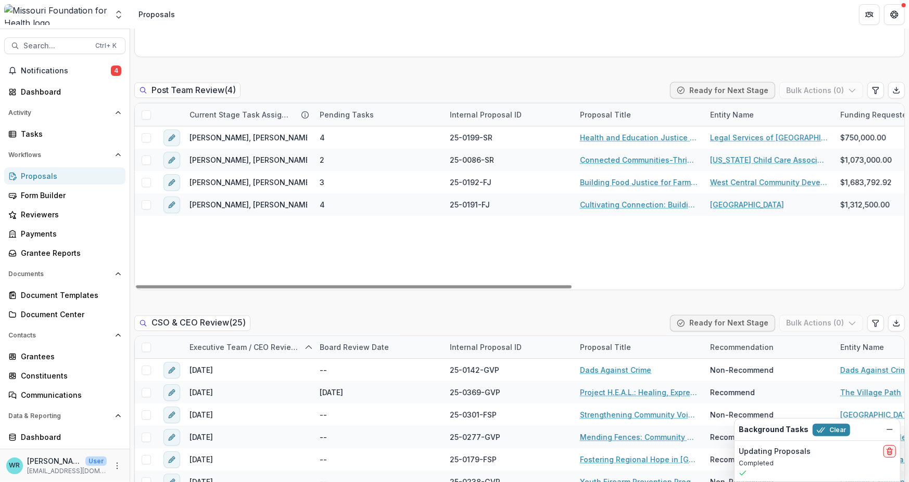
drag, startPoint x: 390, startPoint y: 288, endPoint x: 292, endPoint y: 318, distance: 102.0
click at [274, 289] on div at bounding box center [354, 287] width 436 height 3
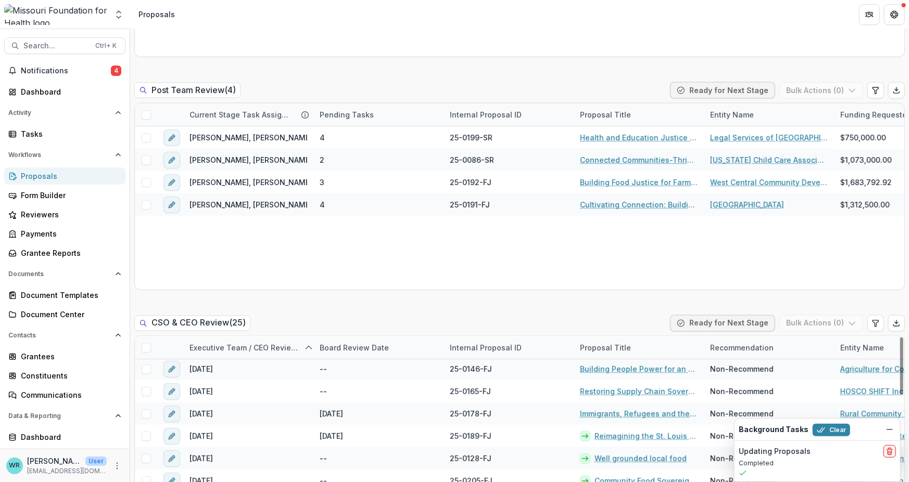
scroll to position [396, 0]
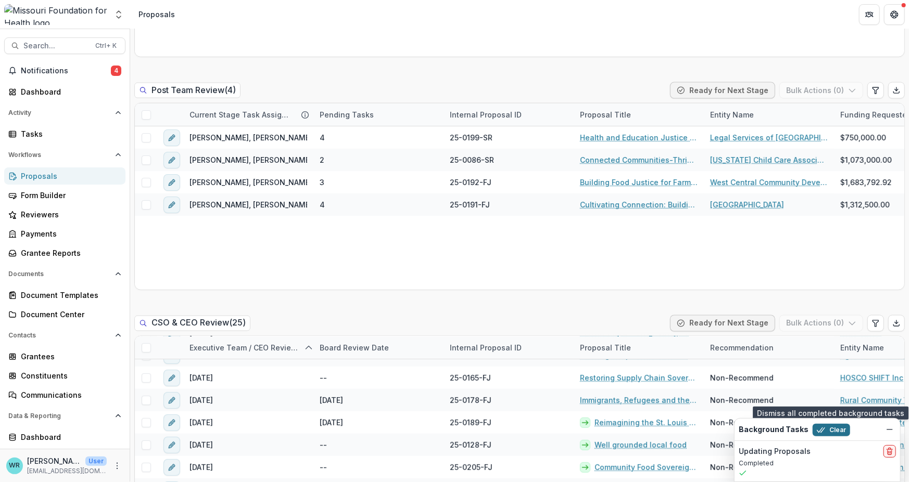
click at [834, 431] on button "Clear" at bounding box center [830, 430] width 37 height 12
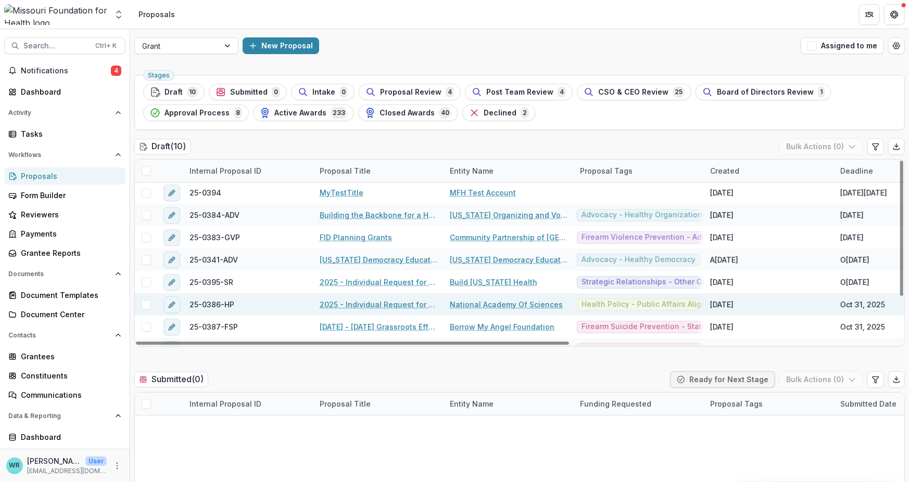
scroll to position [0, 0]
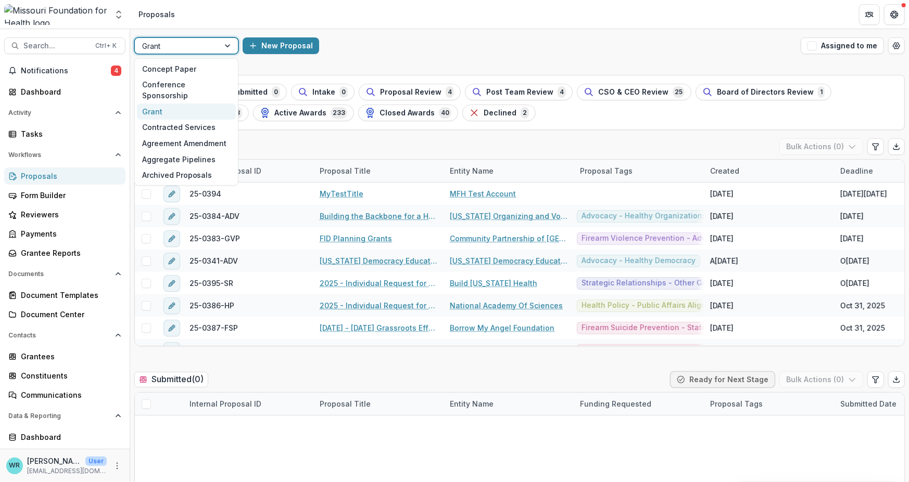
click at [214, 44] on div "Grant" at bounding box center [177, 46] width 84 height 15
click at [158, 81] on div "Conference Sponsorship" at bounding box center [186, 89] width 99 height 27
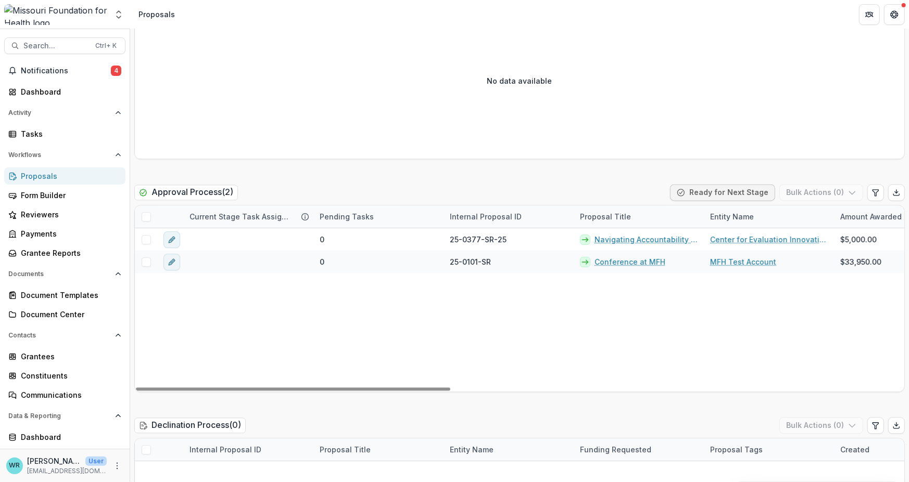
drag, startPoint x: 438, startPoint y: 389, endPoint x: 335, endPoint y: 369, distance: 104.9
click at [341, 388] on div at bounding box center [293, 389] width 314 height 3
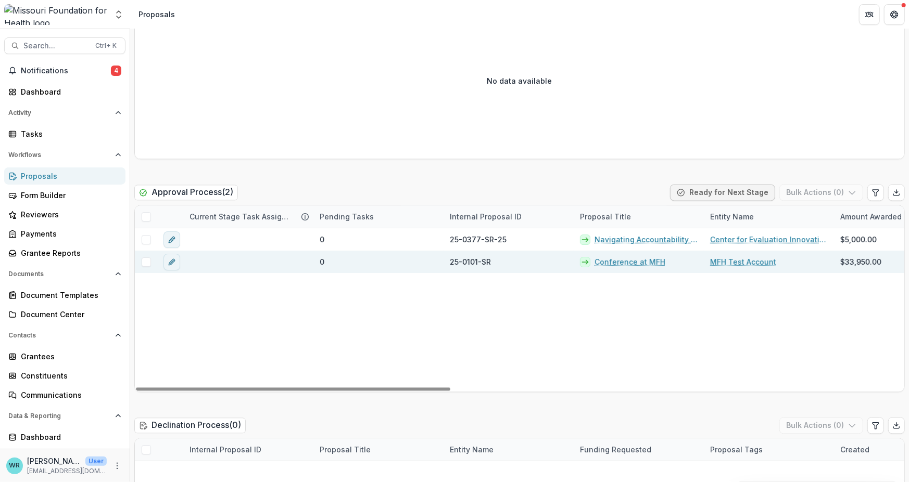
click at [631, 265] on link "Conference at MFH" at bounding box center [629, 262] width 71 height 11
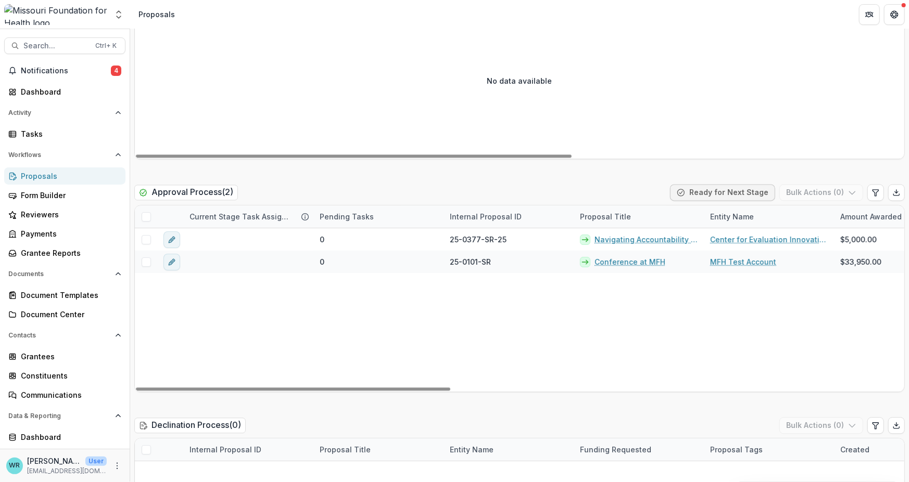
scroll to position [1405, 0]
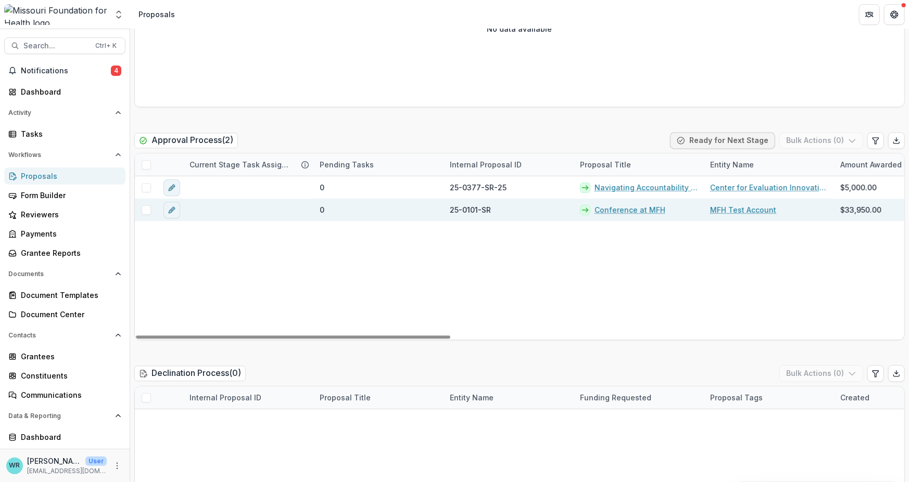
click at [146, 209] on span at bounding box center [146, 210] width 9 height 9
click at [832, 142] on button "Bulk Actions ( 1 )" at bounding box center [822, 140] width 82 height 17
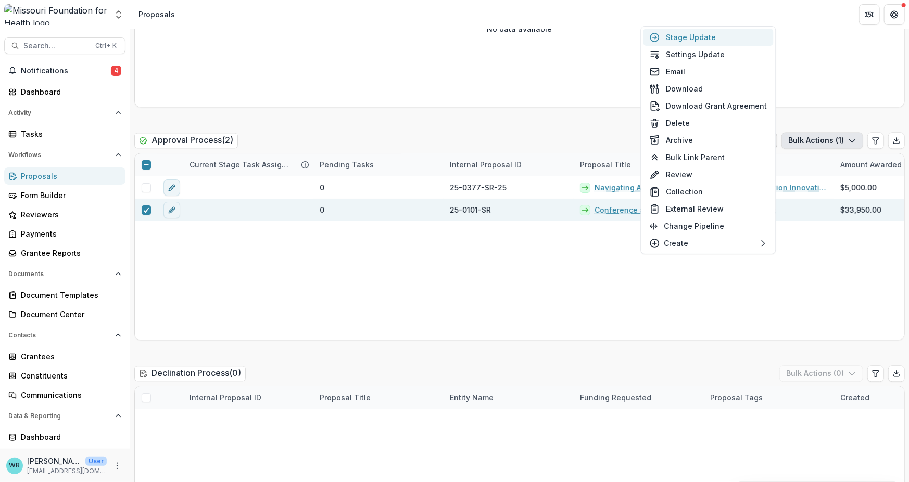
click at [694, 43] on button "Stage Update" at bounding box center [708, 37] width 130 height 17
select select "**********"
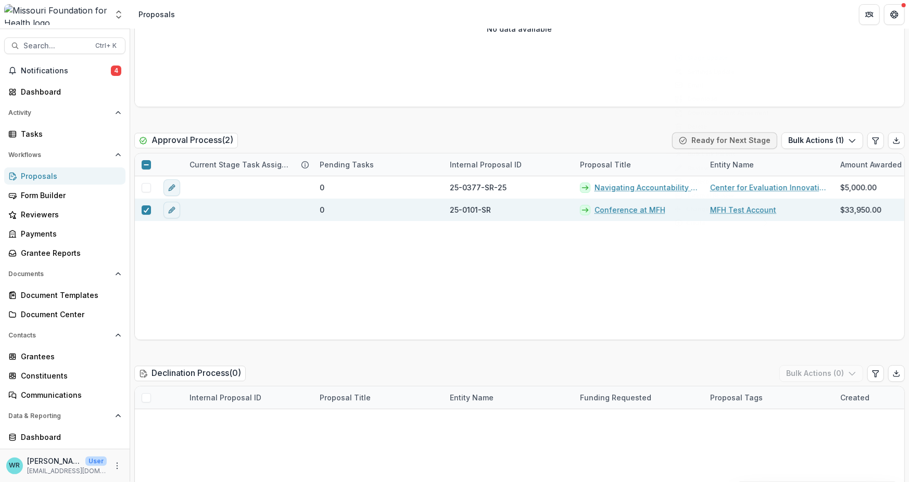
type input "**"
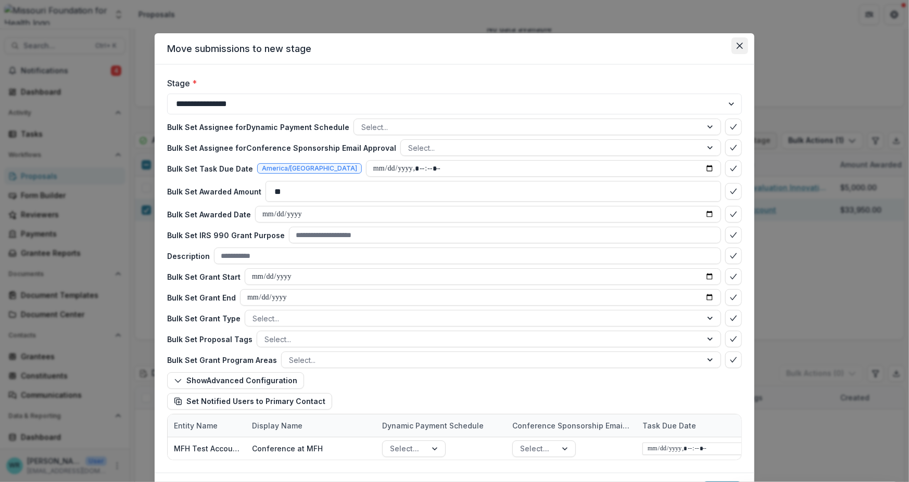
click at [739, 50] on button "Close" at bounding box center [739, 45] width 17 height 17
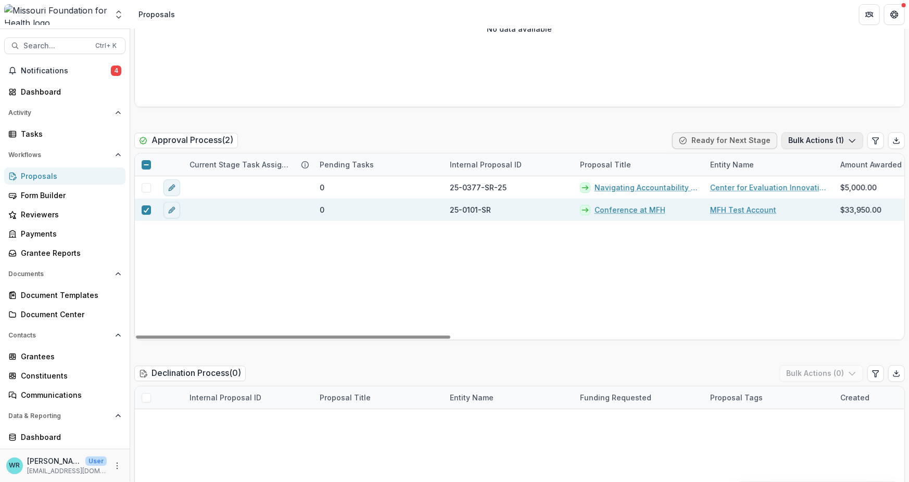
click at [837, 143] on button "Bulk Actions ( 1 )" at bounding box center [822, 140] width 82 height 17
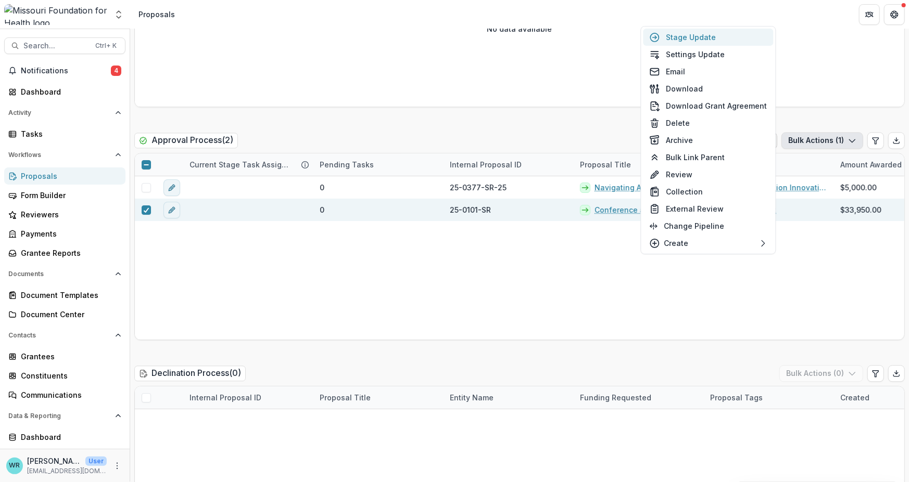
click at [722, 41] on button "Stage Update" at bounding box center [708, 37] width 130 height 17
select select "**********"
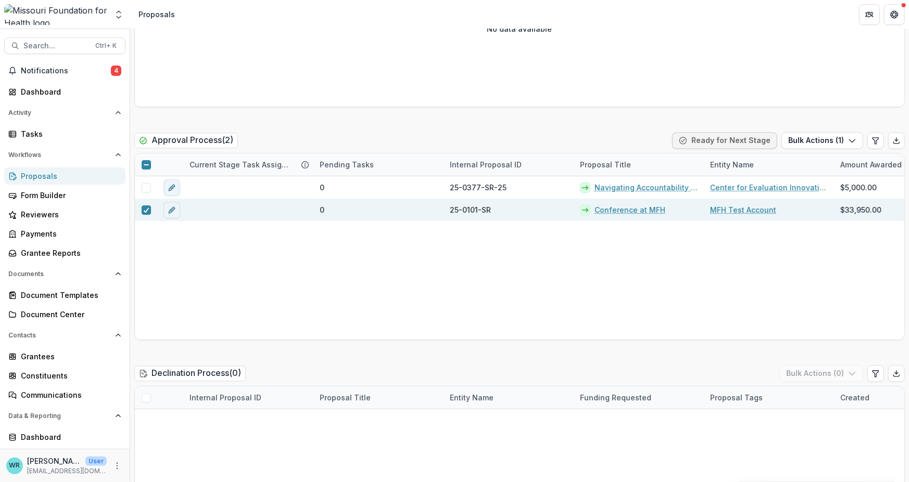
type input "**"
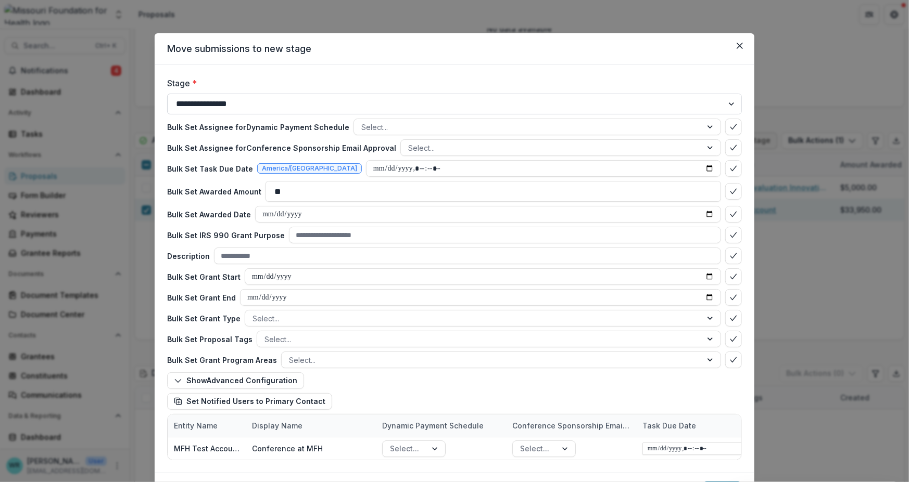
click at [728, 100] on select "**********" at bounding box center [454, 104] width 575 height 21
click at [741, 49] on button "Close" at bounding box center [739, 45] width 17 height 17
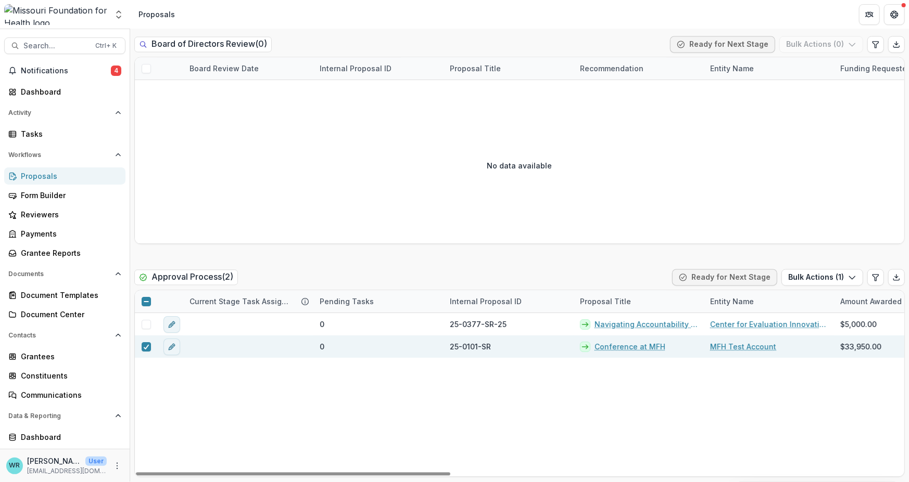
scroll to position [1249, 0]
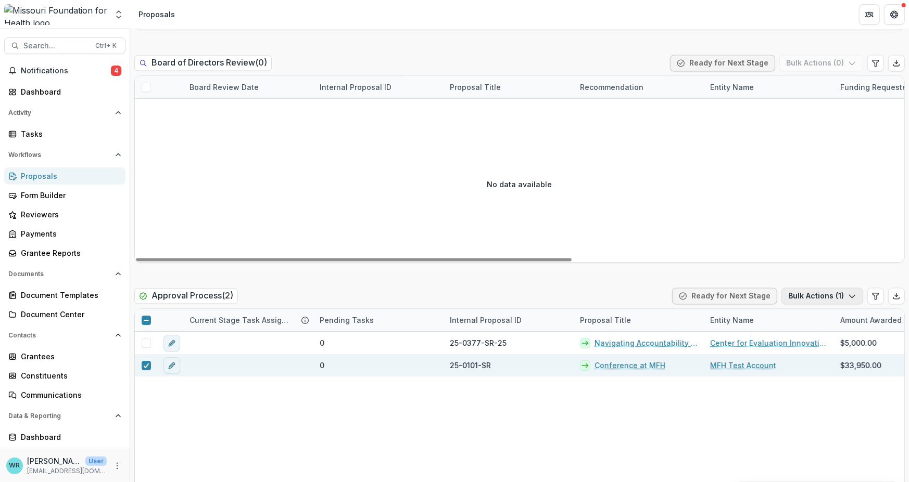
click at [815, 296] on button "Bulk Actions ( 1 )" at bounding box center [822, 296] width 82 height 17
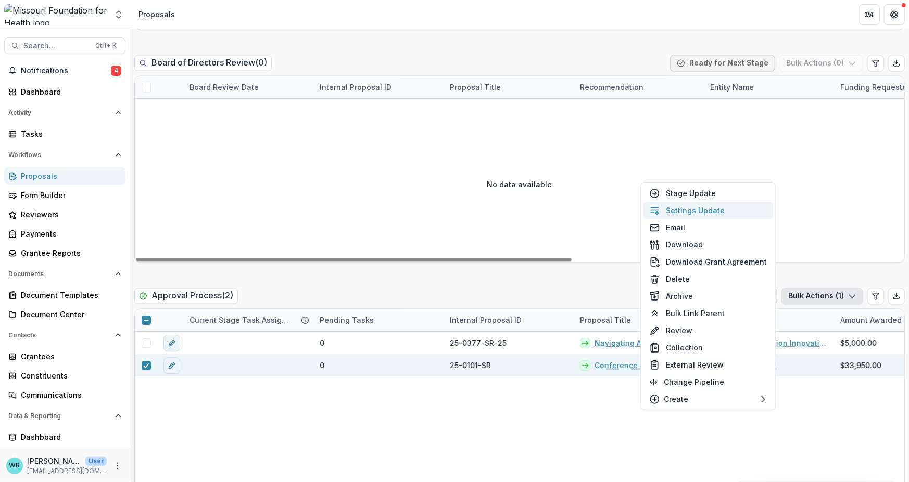
click at [726, 209] on button "Settings Update" at bounding box center [708, 210] width 130 height 17
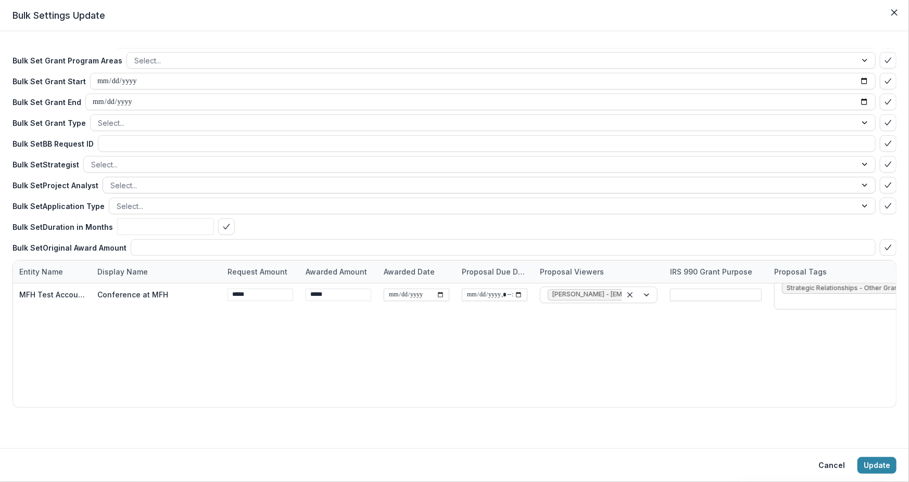
scroll to position [0, 0]
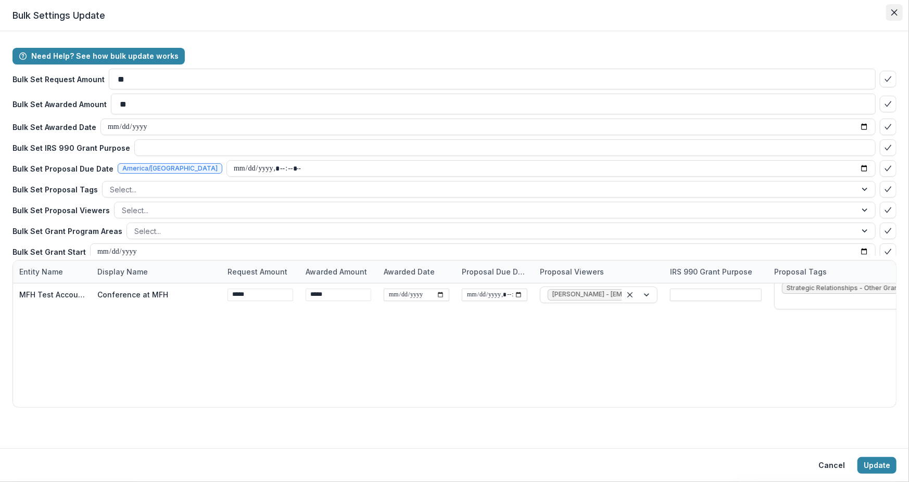
click at [895, 11] on icon "Close" at bounding box center [894, 12] width 6 height 6
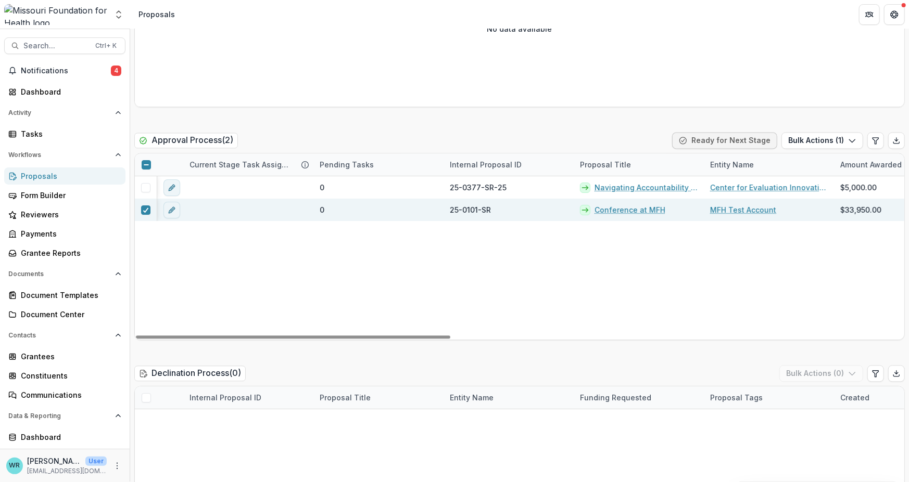
drag, startPoint x: 416, startPoint y: 337, endPoint x: 229, endPoint y: 311, distance: 189.1
click at [226, 336] on div at bounding box center [293, 337] width 314 height 3
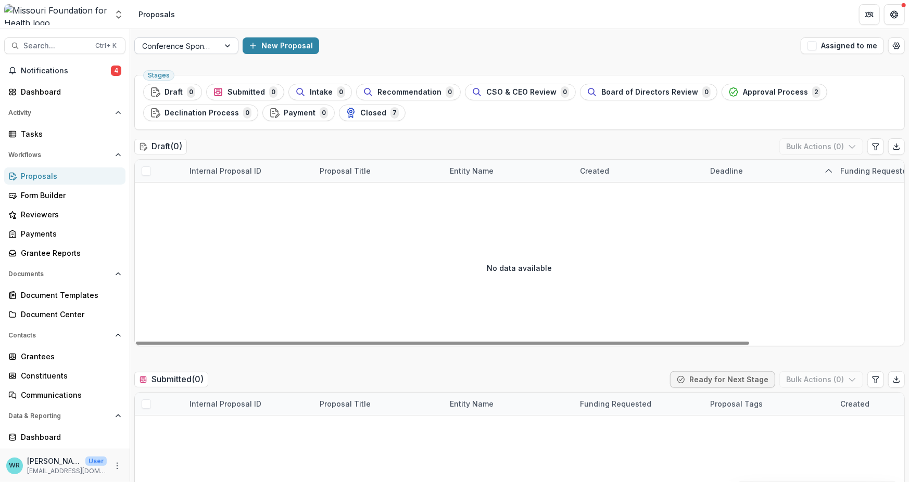
click at [227, 47] on div at bounding box center [228, 46] width 19 height 16
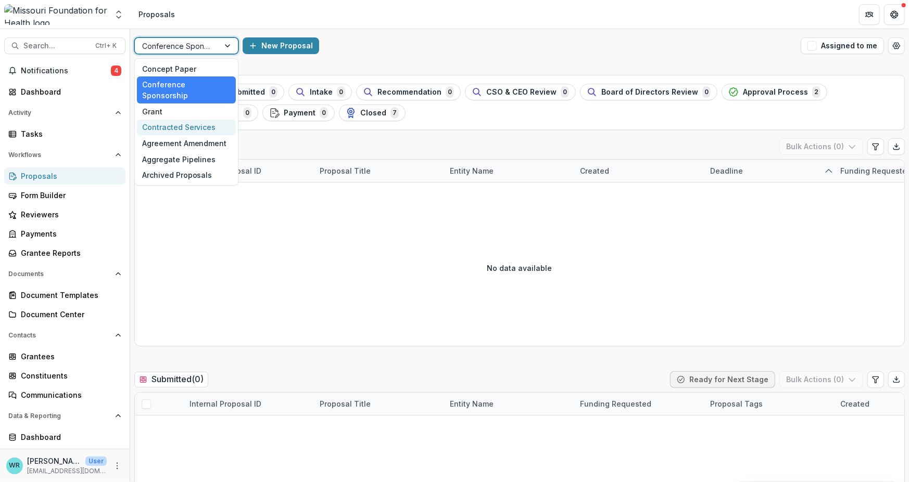
click at [166, 120] on div "Contracted Services" at bounding box center [186, 128] width 99 height 16
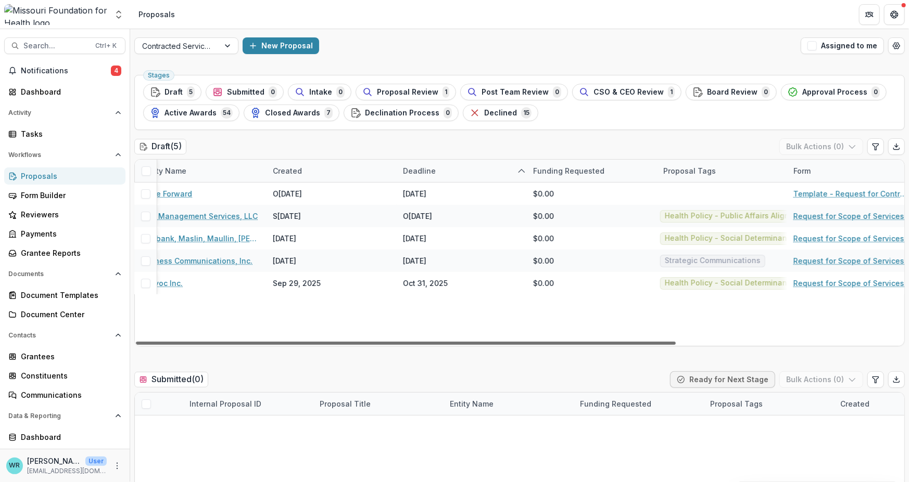
scroll to position [0, 323]
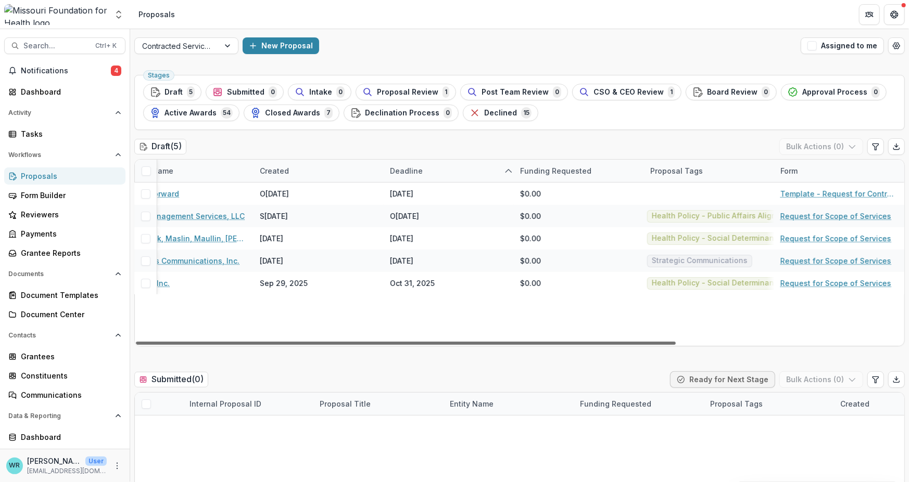
drag, startPoint x: 439, startPoint y: 342, endPoint x: 823, endPoint y: 367, distance: 385.4
click at [675, 345] on div at bounding box center [406, 343] width 540 height 3
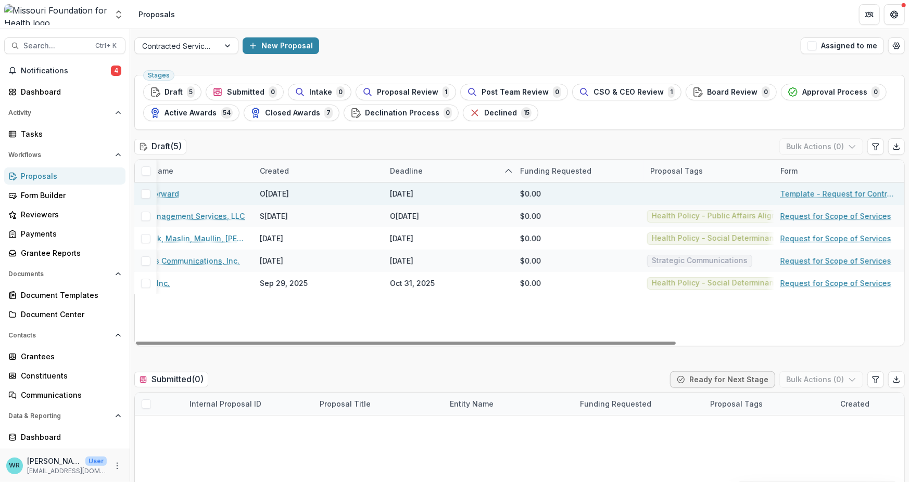
click at [168, 193] on link "Race Forward" at bounding box center [154, 193] width 49 height 11
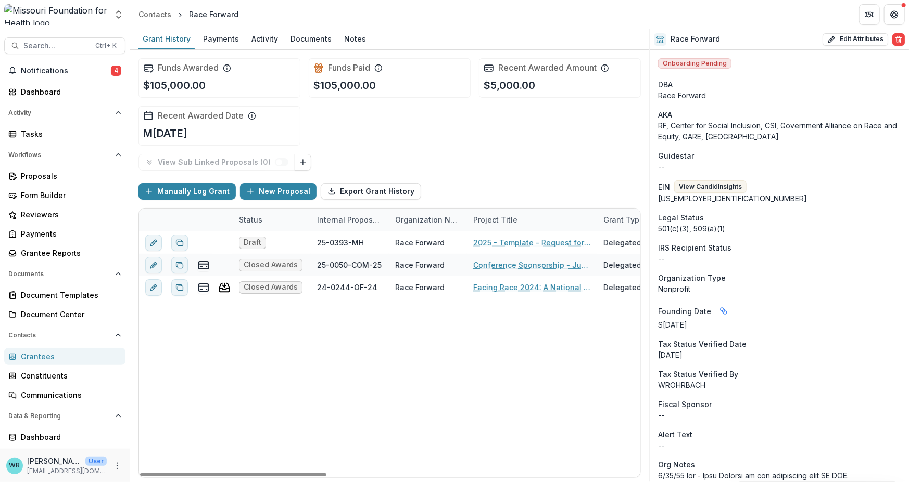
drag, startPoint x: 318, startPoint y: 473, endPoint x: 182, endPoint y: 446, distance: 139.0
click at [183, 474] on div at bounding box center [233, 475] width 186 height 3
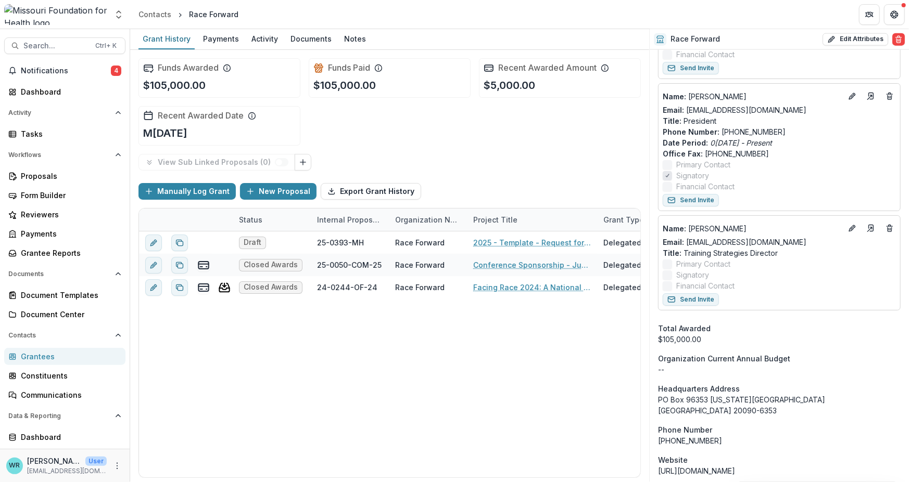
scroll to position [937, 0]
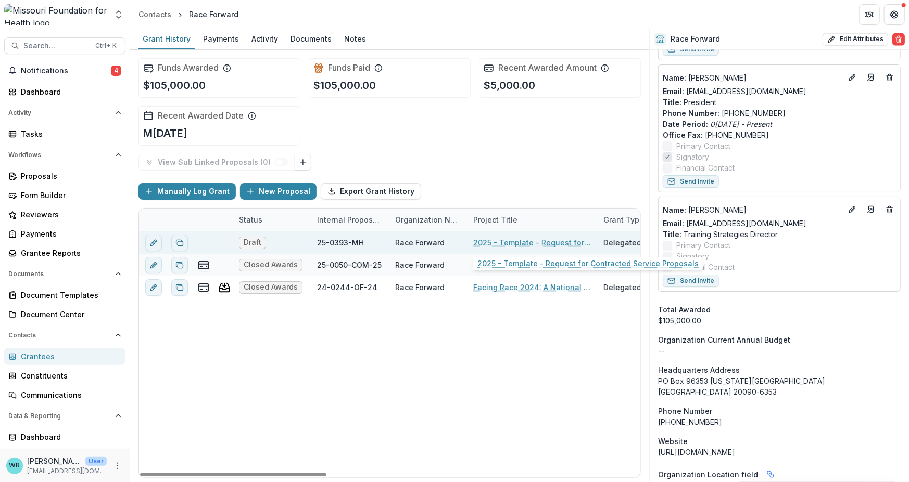
click at [506, 243] on link "2025 - Template - Request for Contracted Service Proposals" at bounding box center [532, 242] width 118 height 11
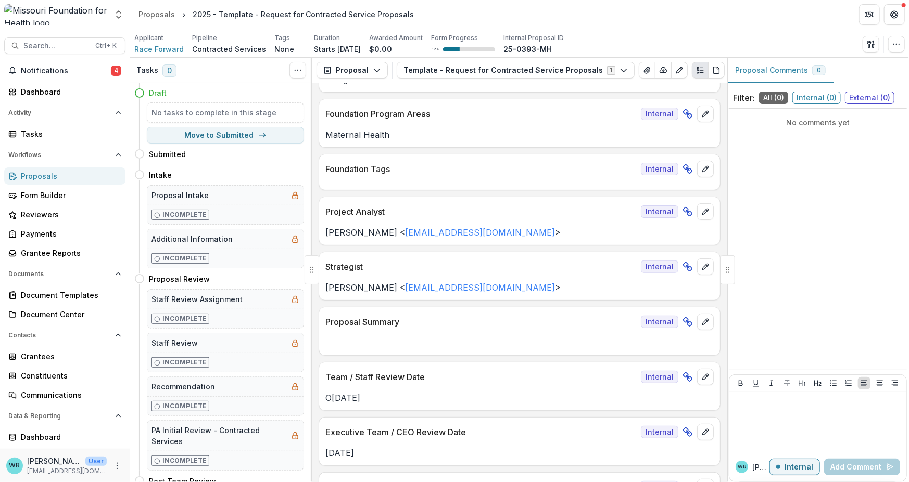
scroll to position [208, 0]
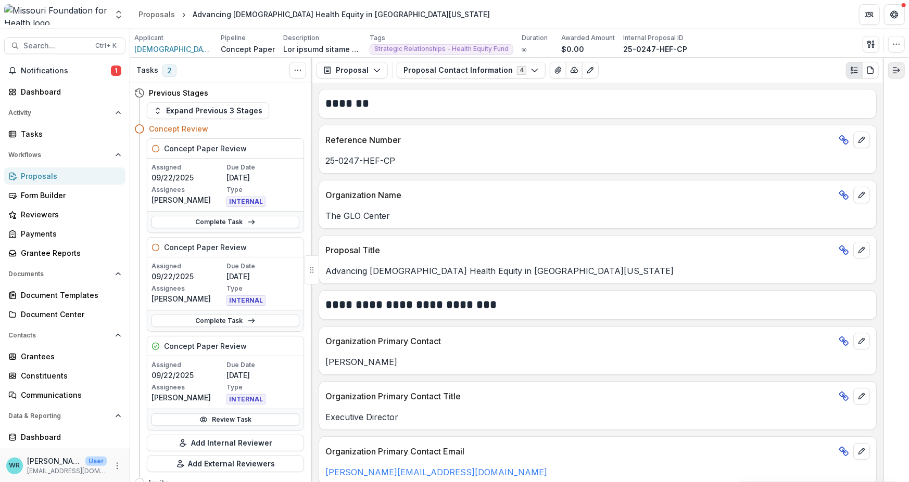
click at [896, 68] on icon "Expand right" at bounding box center [896, 70] width 8 height 8
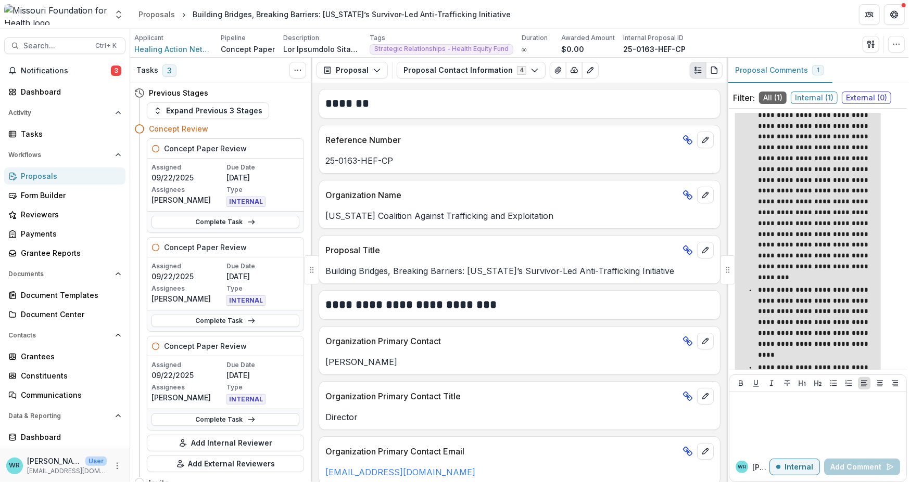
scroll to position [197, 0]
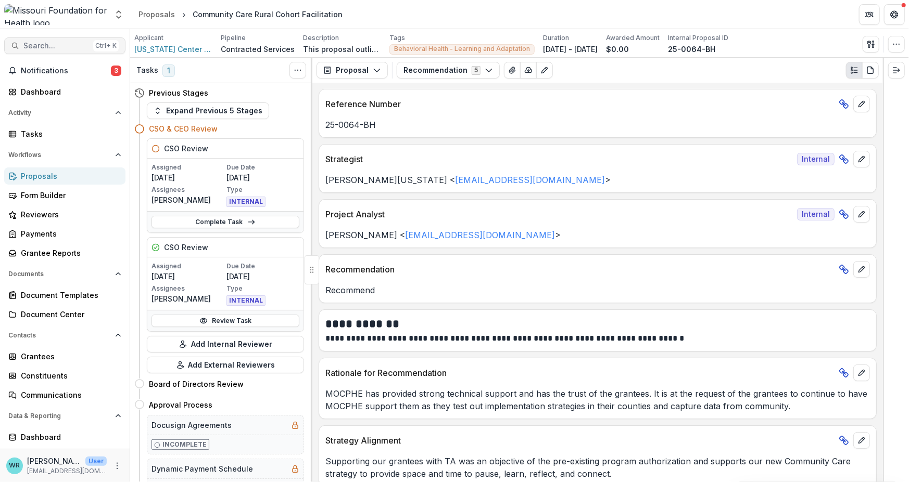
scroll to position [10, 0]
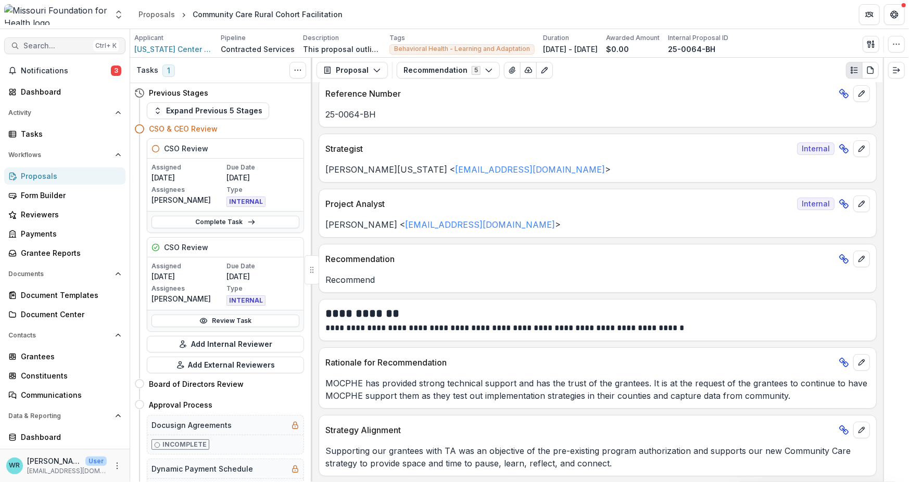
click at [70, 45] on span "Search..." at bounding box center [56, 46] width 66 height 9
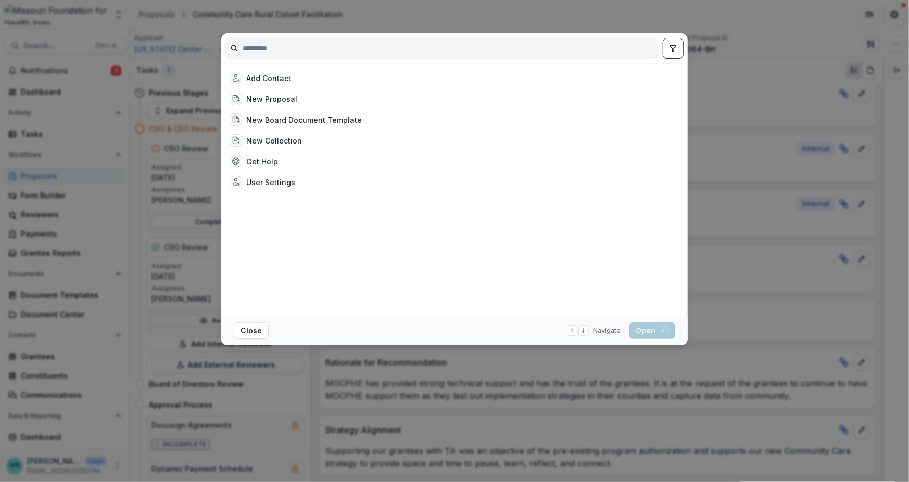
click at [273, 48] on input at bounding box center [442, 48] width 432 height 17
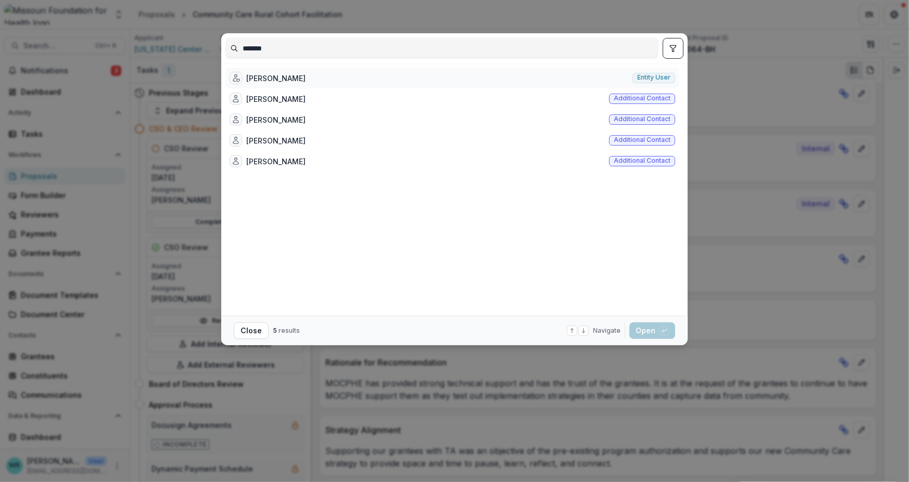
type input "*******"
click at [301, 76] on div "Monica Hulbert Entity user" at bounding box center [452, 78] width 454 height 21
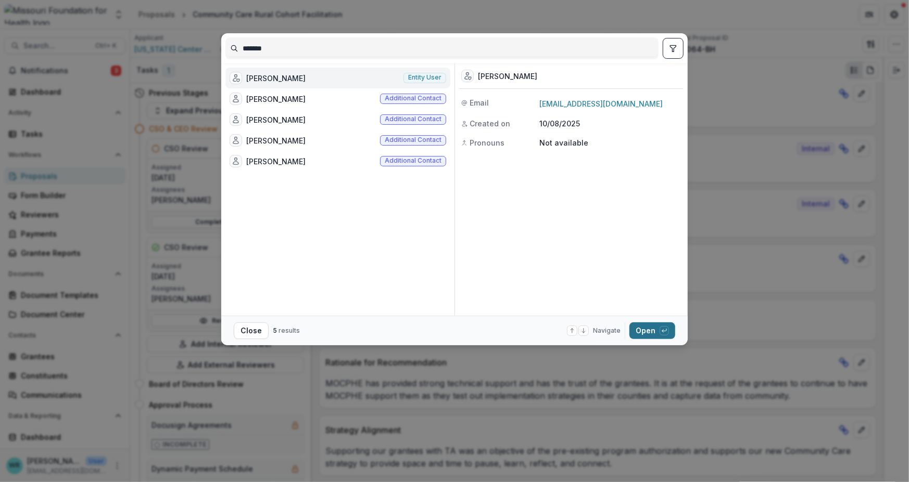
click at [652, 331] on button "Open with enter key" at bounding box center [652, 331] width 46 height 17
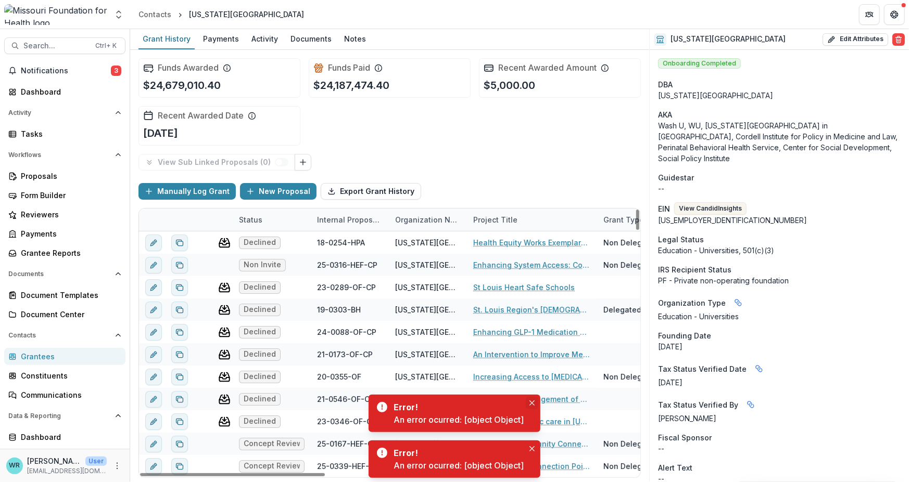
click at [531, 399] on button "Close" at bounding box center [532, 403] width 12 height 12
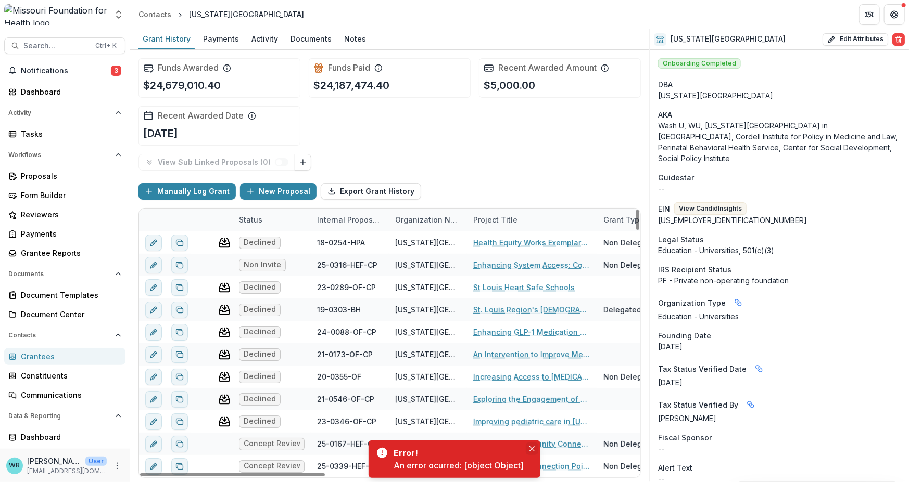
click at [532, 450] on icon "Close" at bounding box center [531, 449] width 5 height 5
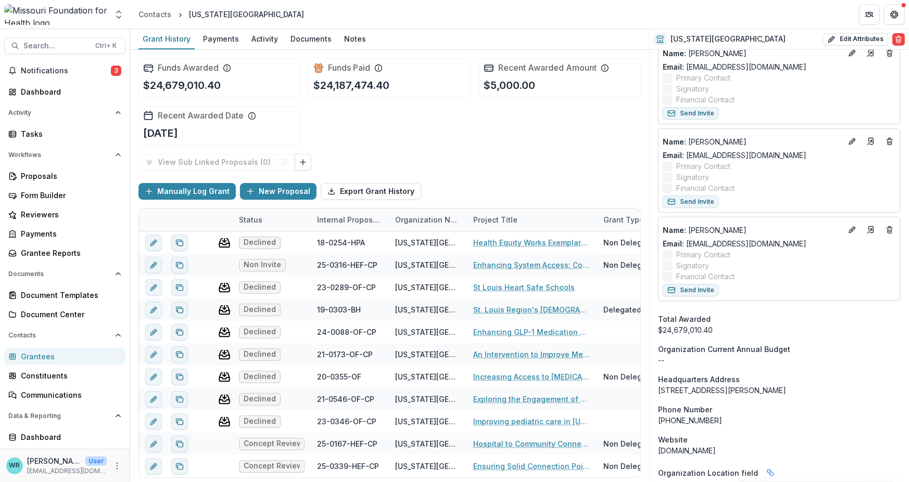
scroll to position [3383, 0]
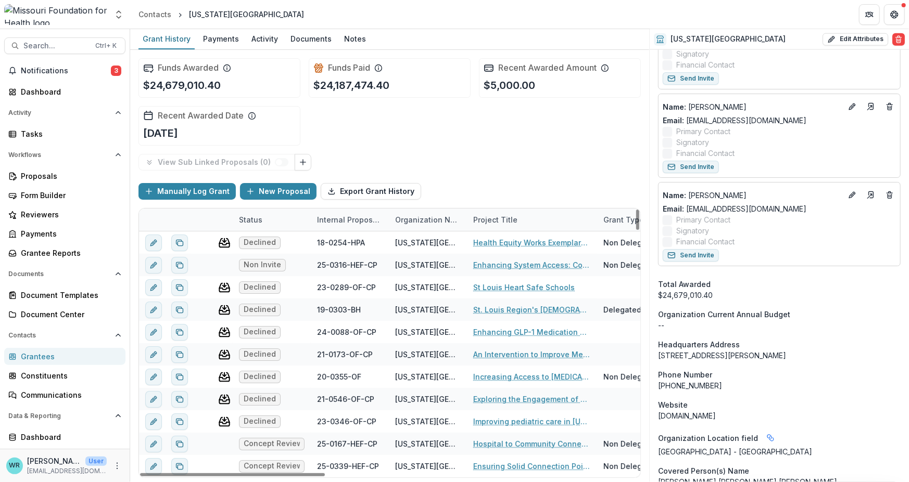
click at [343, 220] on div "Internal Proposal ID" at bounding box center [350, 219] width 78 height 11
click at [345, 263] on span "Sort Ascending" at bounding box center [358, 264] width 55 height 9
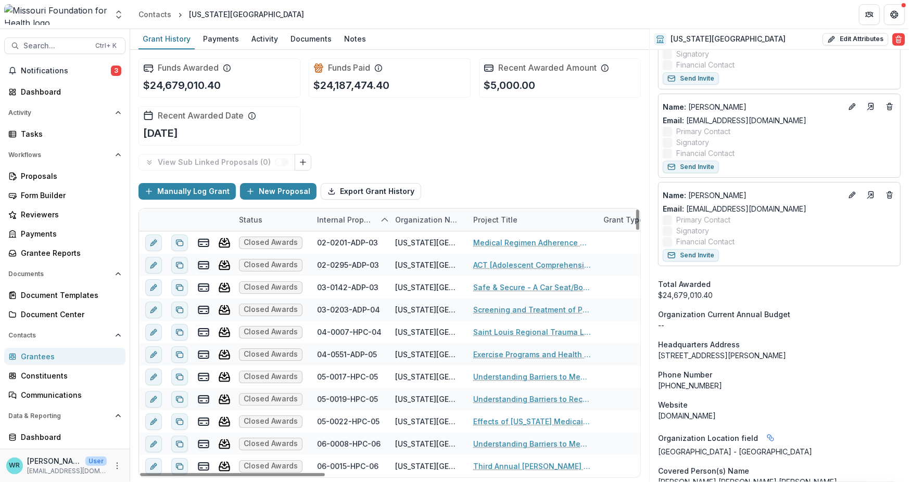
click at [257, 220] on div "Status" at bounding box center [251, 219] width 36 height 11
click at [263, 265] on span "Sort Ascending" at bounding box center [280, 264] width 55 height 9
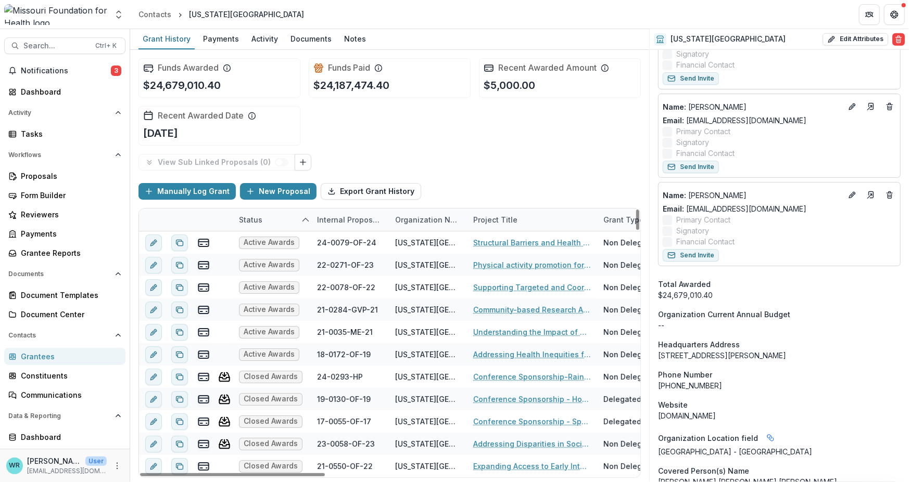
click at [496, 160] on div "View Sub Linked Proposals ( 0 )" at bounding box center [389, 162] width 502 height 17
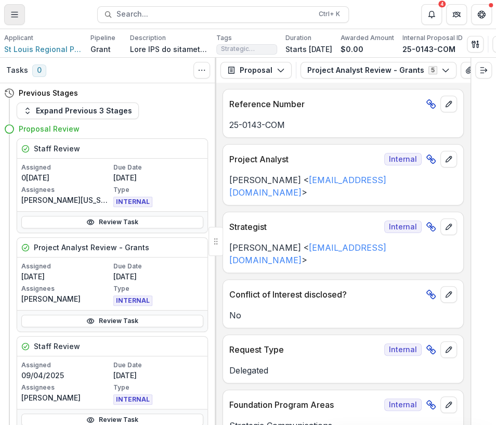
click at [14, 15] on icon "Toggle Menu" at bounding box center [14, 14] width 8 height 8
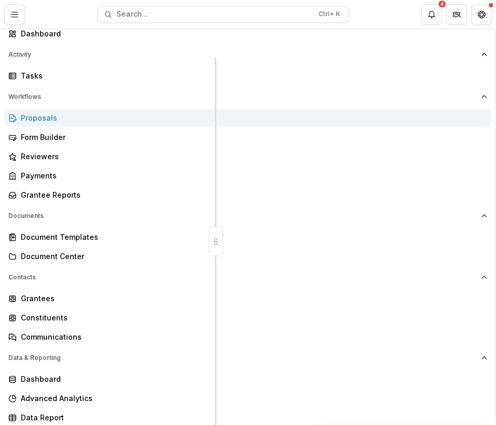
click at [34, 123] on div "Proposals" at bounding box center [252, 117] width 463 height 11
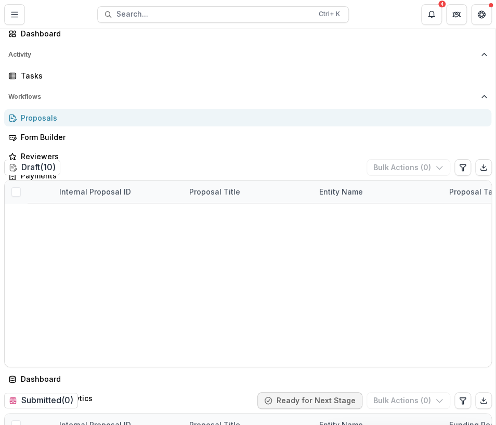
drag, startPoint x: 324, startPoint y: 140, endPoint x: 315, endPoint y: 130, distance: 13.6
click at [324, 425] on div "Aggregate Analysis Foundations MFH Workflow Sandbox [US_STATE] Foundation for H…" at bounding box center [248, 425] width 496 height 0
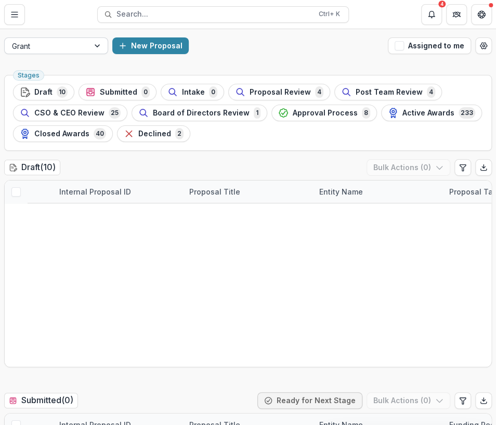
click at [67, 44] on div at bounding box center [47, 46] width 70 height 13
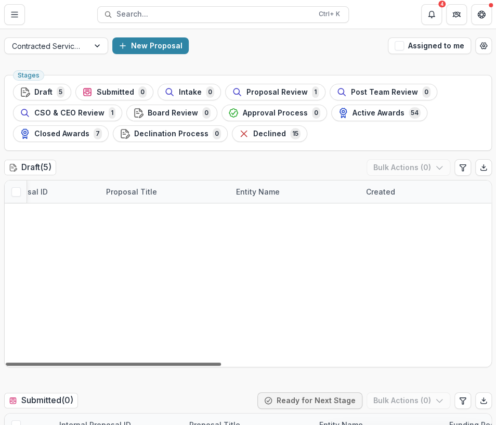
scroll to position [0, 119]
drag, startPoint x: 212, startPoint y: 361, endPoint x: 265, endPoint y: 371, distance: 53.4
click at [221, 366] on div at bounding box center [113, 364] width 215 height 3
drag, startPoint x: 226, startPoint y: 363, endPoint x: 259, endPoint y: 364, distance: 33.3
click at [221, 366] on div at bounding box center [113, 364] width 215 height 3
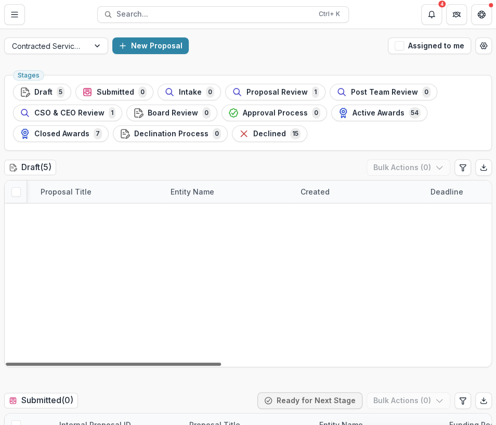
scroll to position [0, 161]
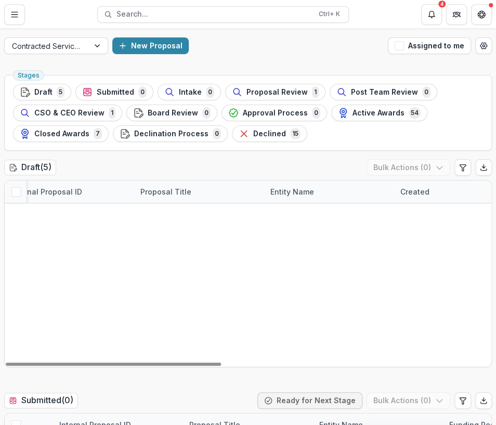
drag, startPoint x: 253, startPoint y: 362, endPoint x: 161, endPoint y: 317, distance: 102.4
click at [161, 363] on div at bounding box center [113, 364] width 215 height 3
click at [209, 239] on link "2025 - Request for Scope of Services" at bounding box center [201, 237] width 118 height 11
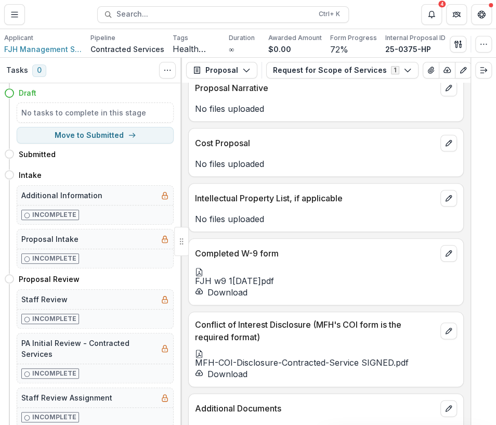
scroll to position [2954, 0]
